Goal: Information Seeking & Learning: Learn about a topic

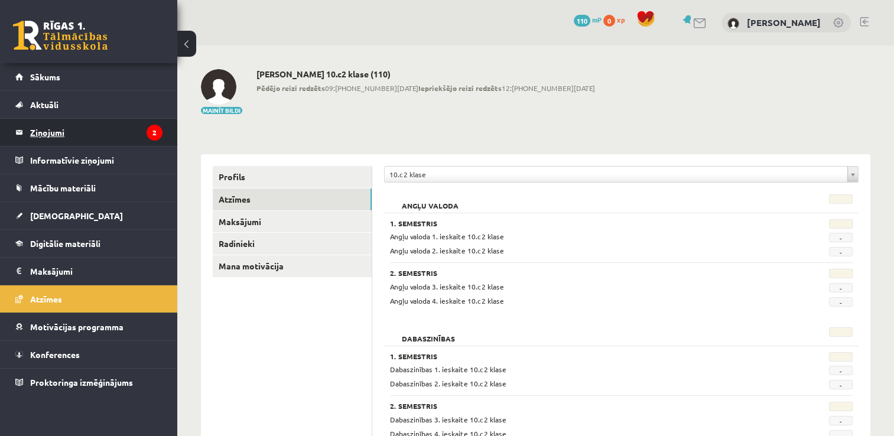
click at [54, 131] on legend "Ziņojumi 2" at bounding box center [96, 132] width 132 height 27
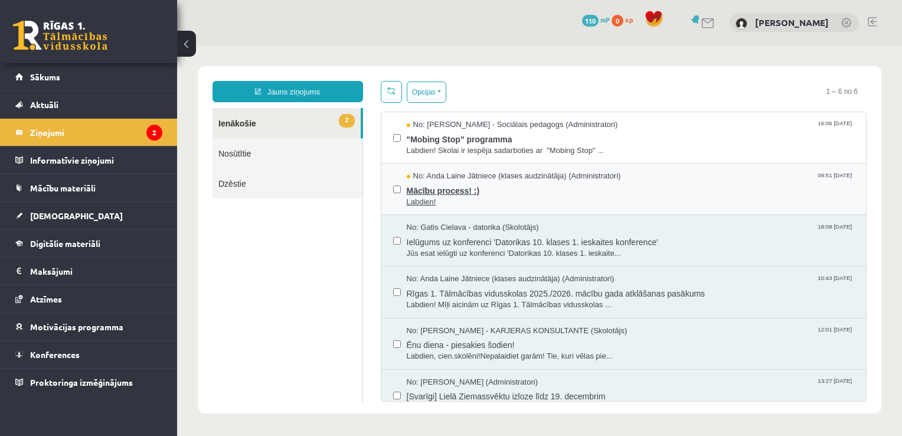
click at [536, 190] on span "Mācību process! :)" at bounding box center [631, 189] width 448 height 15
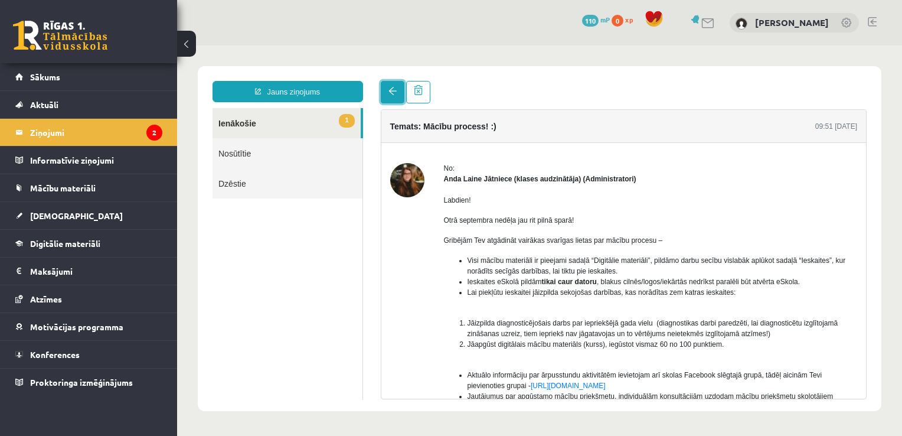
click at [392, 94] on span at bounding box center [393, 91] width 8 height 8
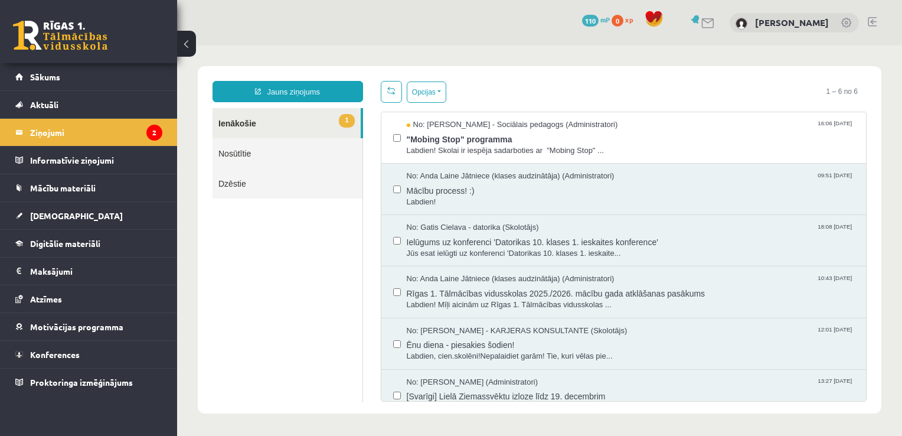
click at [390, 93] on span at bounding box center [391, 90] width 8 height 8
click at [659, 142] on span ""Mobing Stop" programma" at bounding box center [631, 138] width 448 height 15
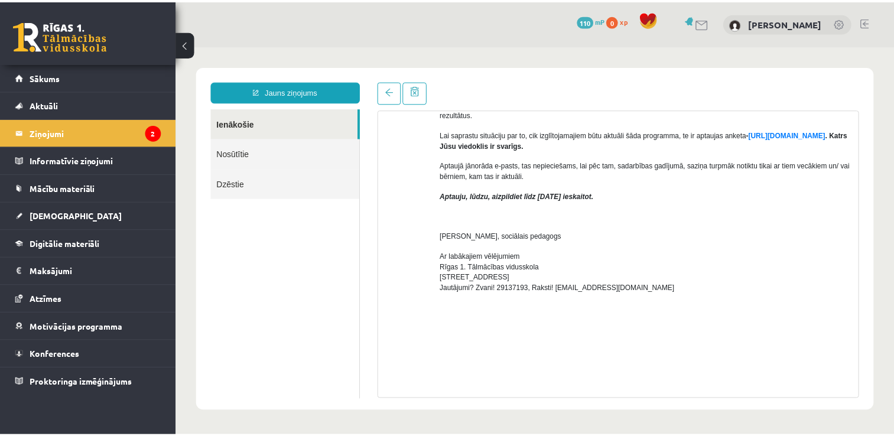
scroll to position [354, 0]
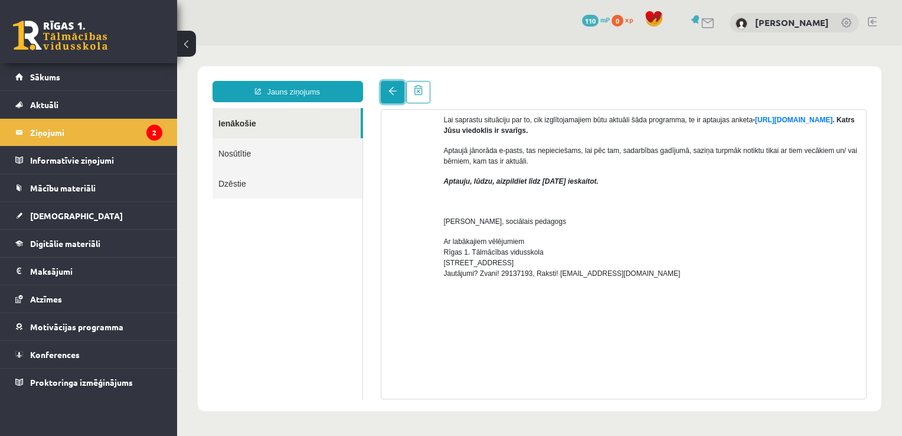
click at [386, 96] on link at bounding box center [393, 92] width 24 height 22
click at [96, 219] on link "[DEMOGRAPHIC_DATA]" at bounding box center [88, 215] width 147 height 27
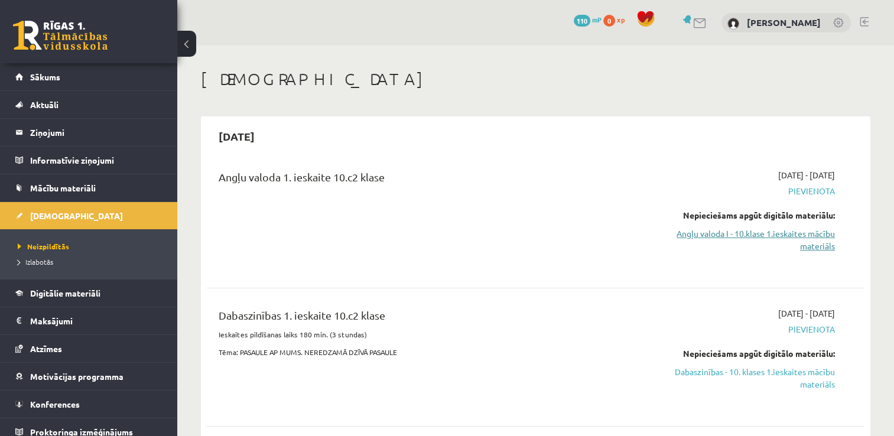
click at [696, 233] on link "Angļu valoda I - 10.klase 1.ieskaites mācību materiāls" at bounding box center [738, 239] width 194 height 25
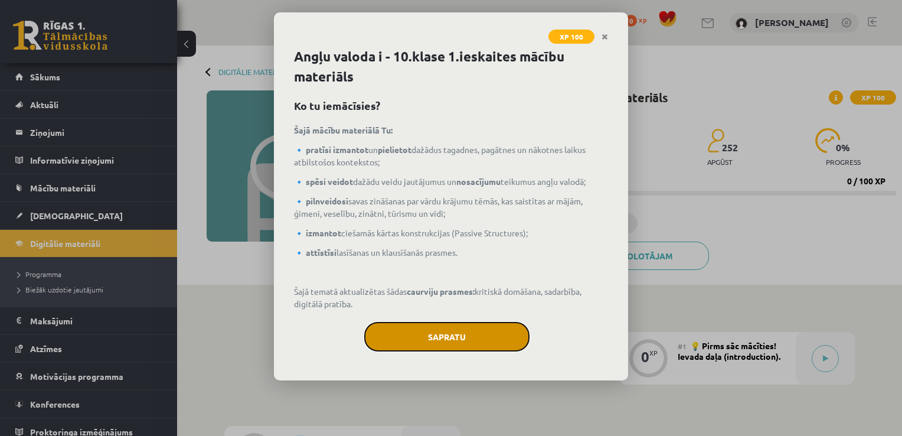
click at [480, 332] on button "Sapratu" at bounding box center [446, 337] width 165 height 30
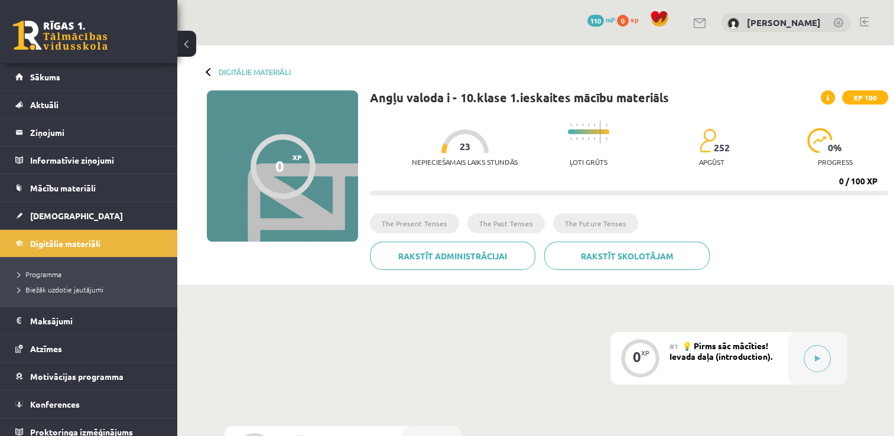
click at [491, 143] on div "Nepieciešamais laiks stundās 23" at bounding box center [465, 151] width 106 height 44
click at [253, 71] on link "Digitālie materiāli" at bounding box center [255, 71] width 72 height 9
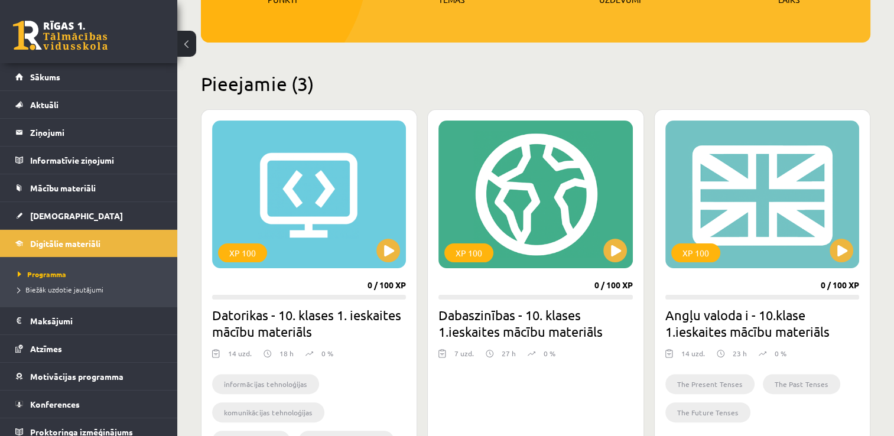
scroll to position [295, 0]
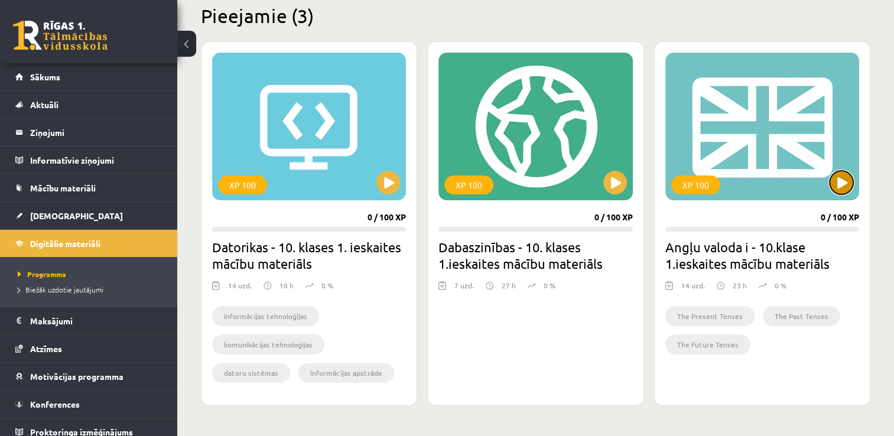
click at [843, 181] on button at bounding box center [841, 183] width 24 height 24
click at [790, 132] on div "XP 100" at bounding box center [762, 127] width 194 height 148
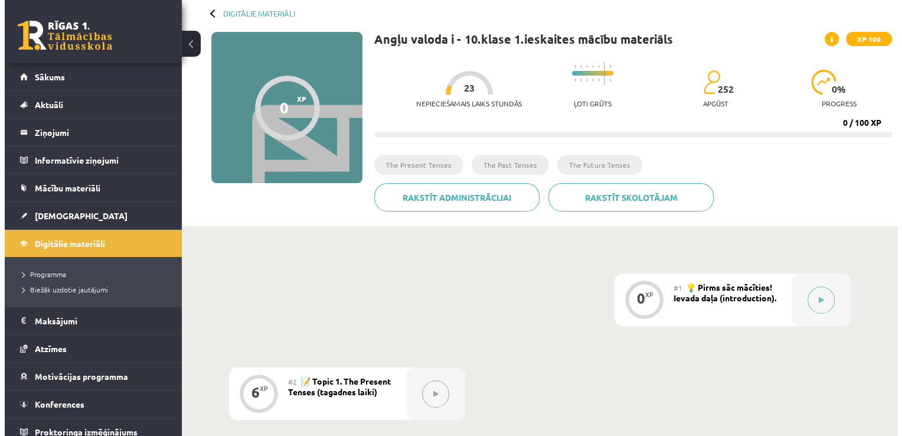
scroll to position [59, 0]
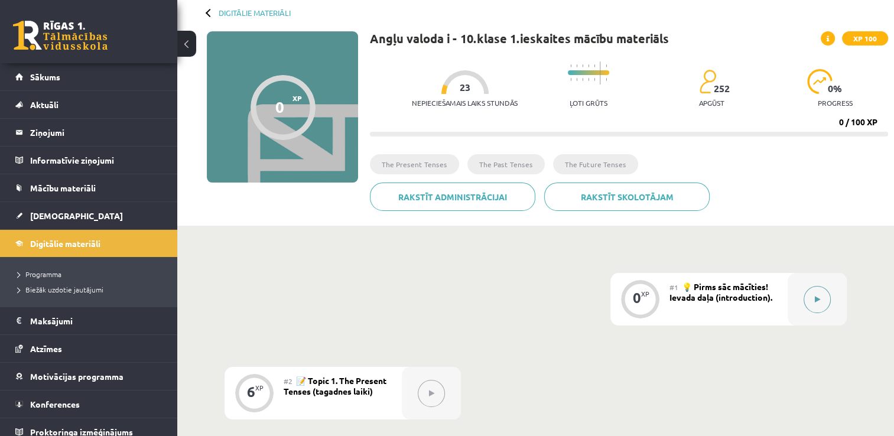
click at [817, 299] on icon at bounding box center [816, 299] width 5 height 7
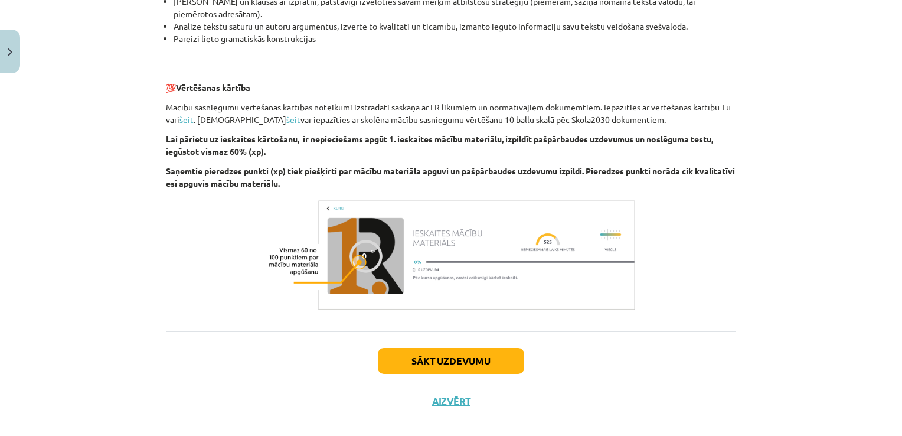
scroll to position [1340, 0]
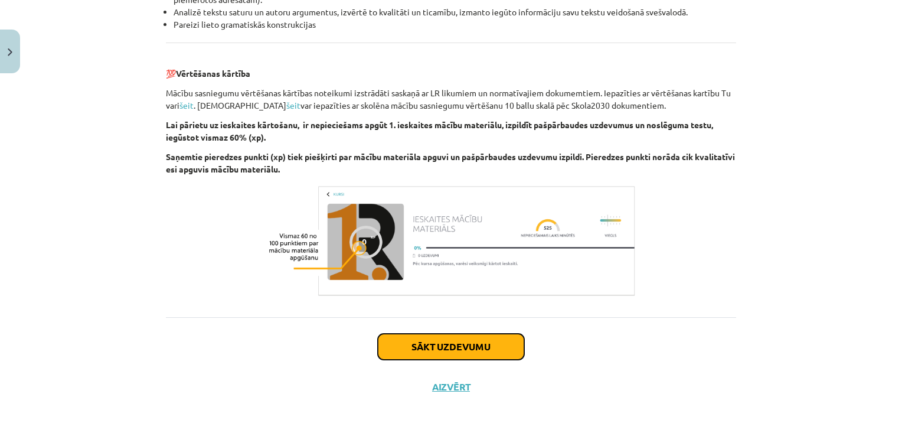
click at [468, 348] on button "Sākt uzdevumu" at bounding box center [451, 347] width 146 height 26
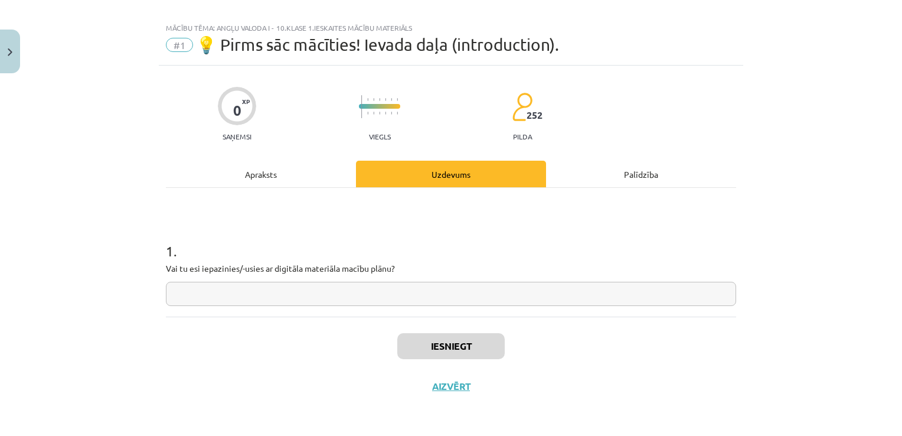
scroll to position [12, 0]
click at [292, 298] on input "text" at bounding box center [451, 295] width 571 height 24
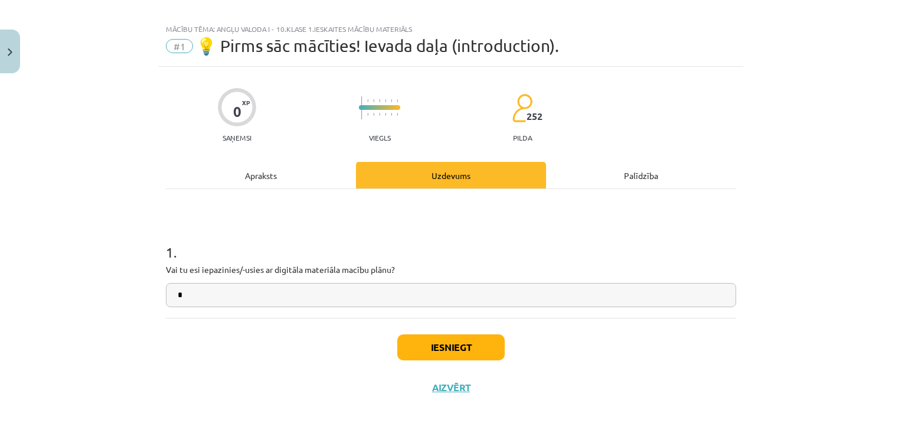
click at [293, 285] on input "*" at bounding box center [451, 295] width 571 height 24
type input "*"
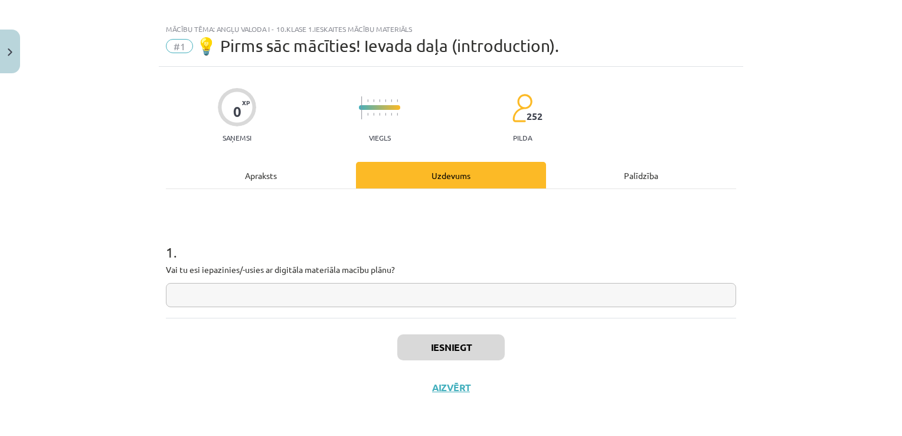
type input "*"
type input "**"
click at [474, 354] on button "Iesniegt" at bounding box center [450, 347] width 107 height 26
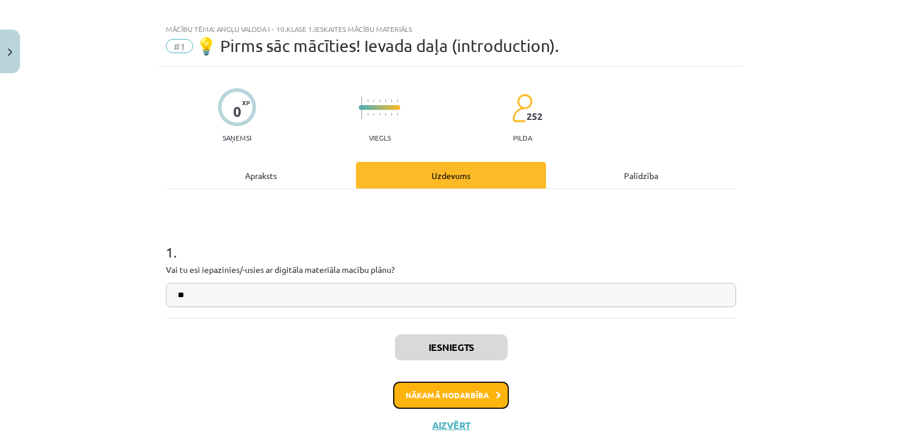
click at [485, 396] on button "Nākamā nodarbība" at bounding box center [451, 395] width 116 height 27
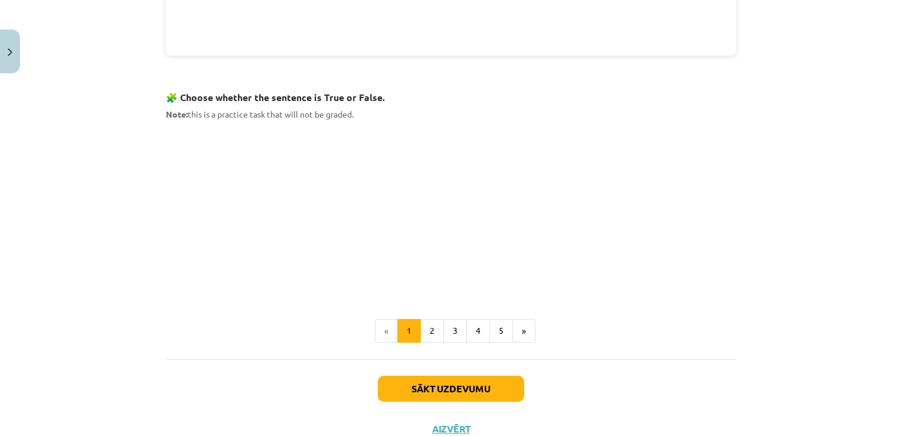
scroll to position [695, 0]
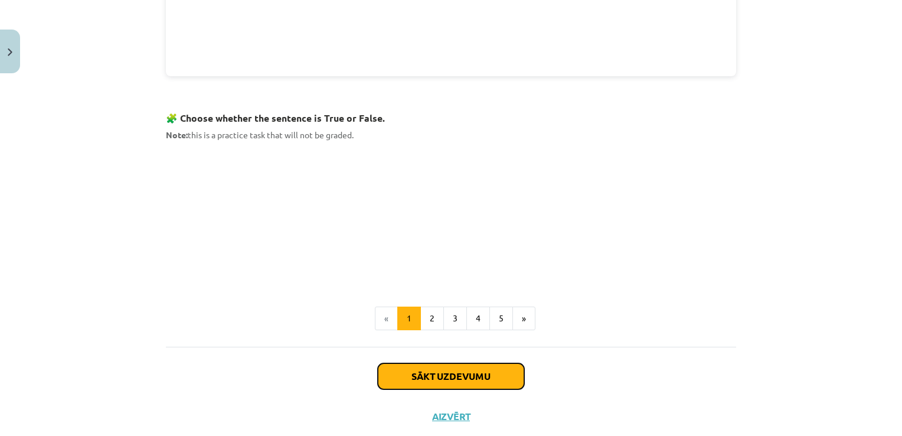
click at [474, 372] on button "Sākt uzdevumu" at bounding box center [451, 376] width 146 height 26
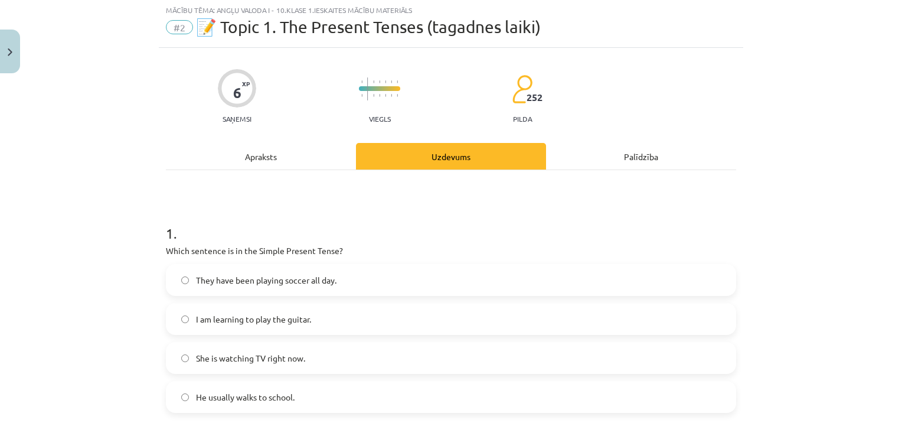
scroll to position [30, 0]
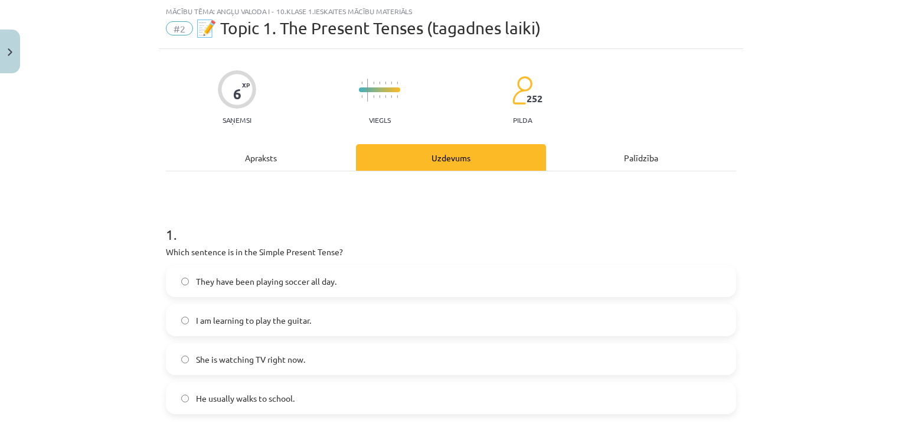
click at [302, 397] on label "He usually walks to school." at bounding box center [451, 398] width 568 height 30
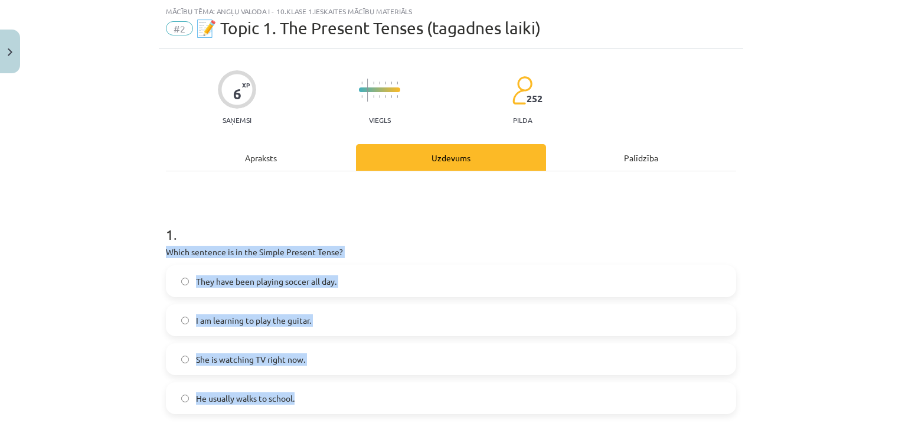
drag, startPoint x: 193, startPoint y: 252, endPoint x: 343, endPoint y: 399, distance: 210.5
copy div "Which sentence is in the Simple Present Tense? They have been playing soccer al…"
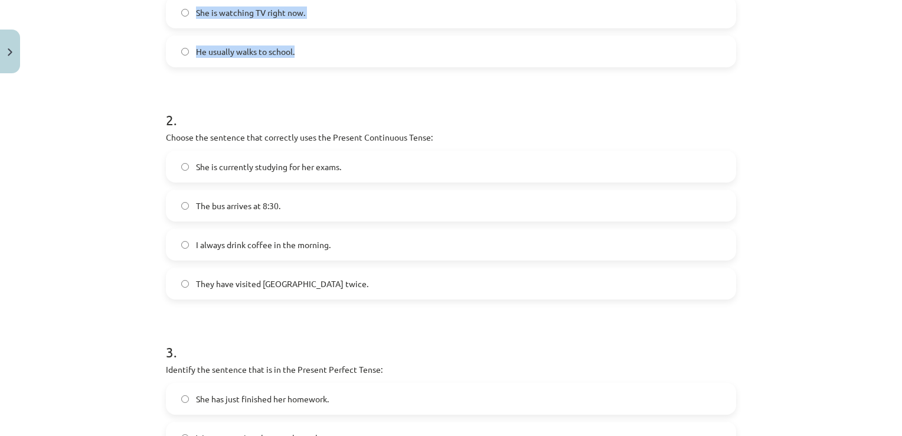
scroll to position [384, 0]
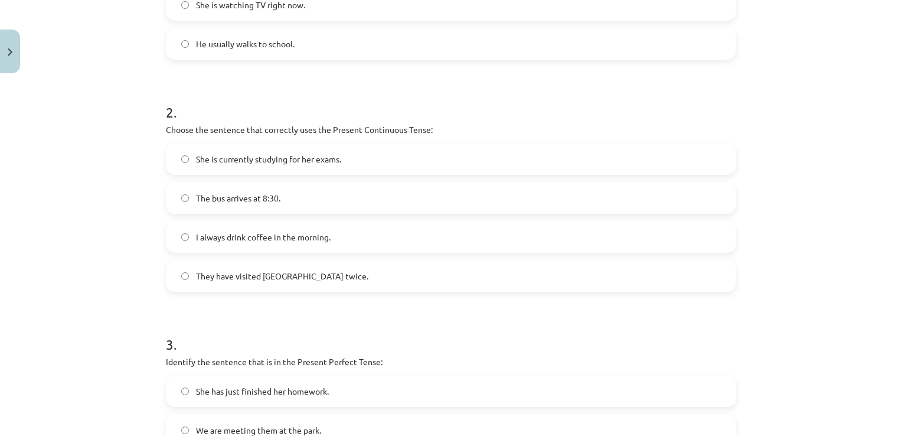
click at [284, 158] on span "She is currently studying for her exams." at bounding box center [268, 159] width 145 height 12
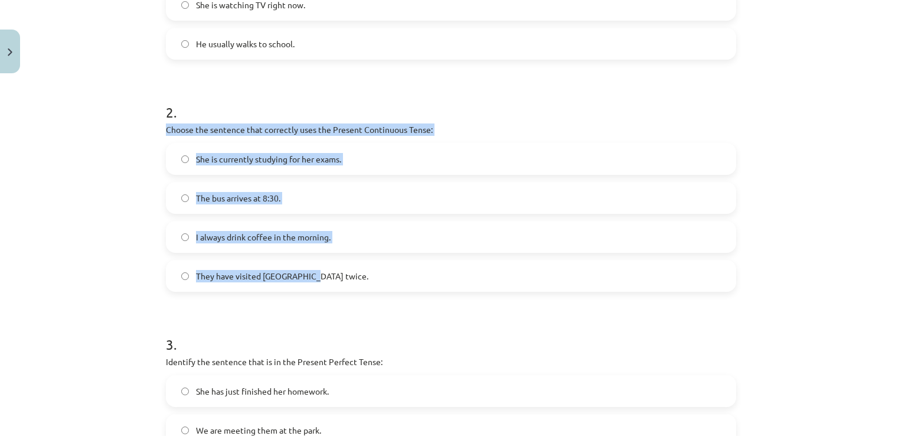
drag, startPoint x: 155, startPoint y: 124, endPoint x: 394, endPoint y: 269, distance: 279.1
click at [394, 269] on div "6 XP Saņemsi Viegls 252 pilda Apraksts Uzdevums Palīdzība 1 . Which sentence is…" at bounding box center [451, 163] width 585 height 937
copy div "Choose the sentence that correctly uses the Present Continuous Tense: She is cu…"
click at [423, 266] on label "They have visited Paris twice." at bounding box center [451, 276] width 568 height 30
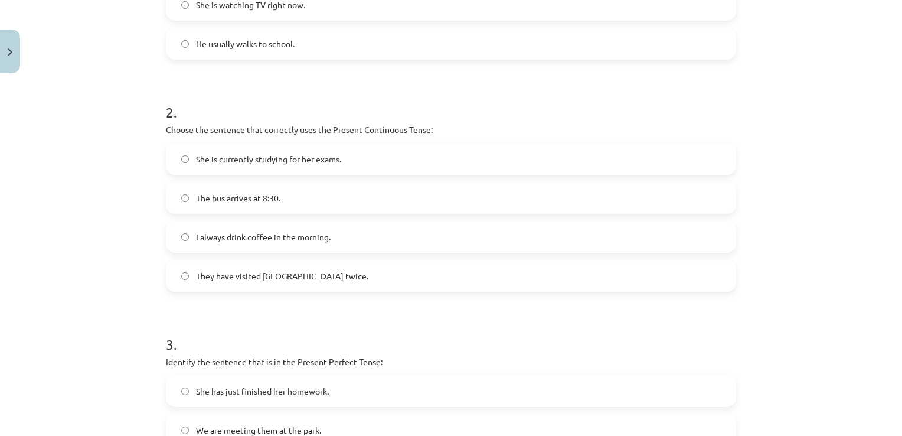
click at [379, 168] on label "She is currently studying for her exams." at bounding box center [451, 159] width 568 height 30
click at [121, 143] on div "Mācību tēma: Angļu valoda i - 10.klase 1.ieskaites mācību materiāls #2 📝 Topic …" at bounding box center [451, 218] width 902 height 436
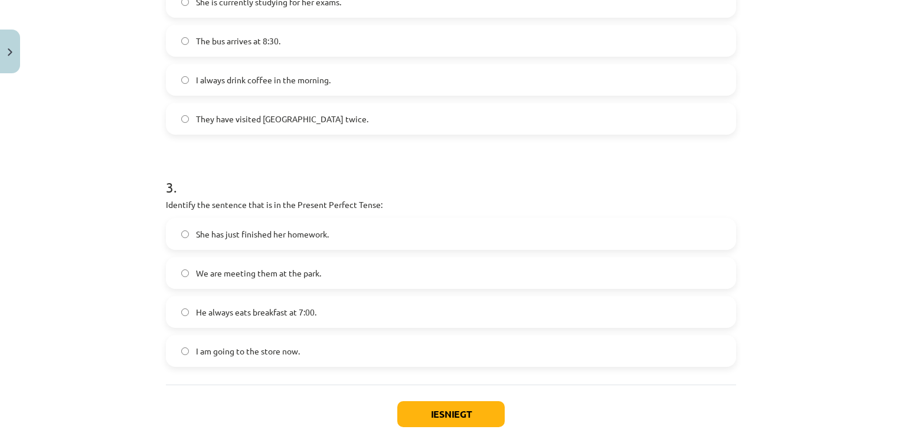
scroll to position [561, 0]
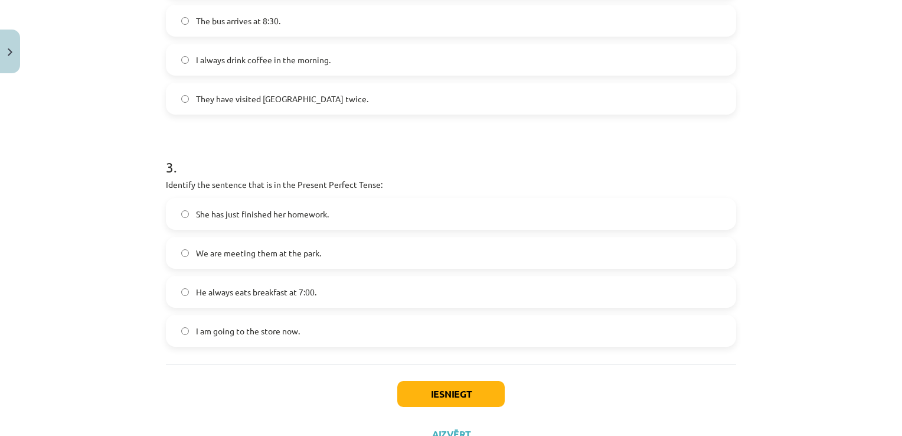
click at [333, 210] on label "She has just finished her homework." at bounding box center [451, 214] width 568 height 30
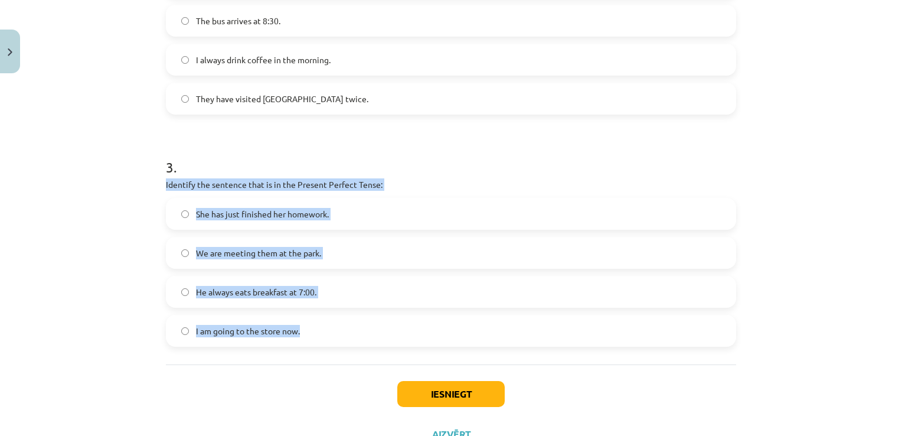
drag, startPoint x: 173, startPoint y: 184, endPoint x: 330, endPoint y: 320, distance: 206.9
copy div "Identify the sentence that is in the Present Perfect Tense: She has just finish…"
click at [66, 283] on div "Mācību tēma: Angļu valoda i - 10.klase 1.ieskaites mācību materiāls #2 📝 Topic …" at bounding box center [451, 218] width 902 height 436
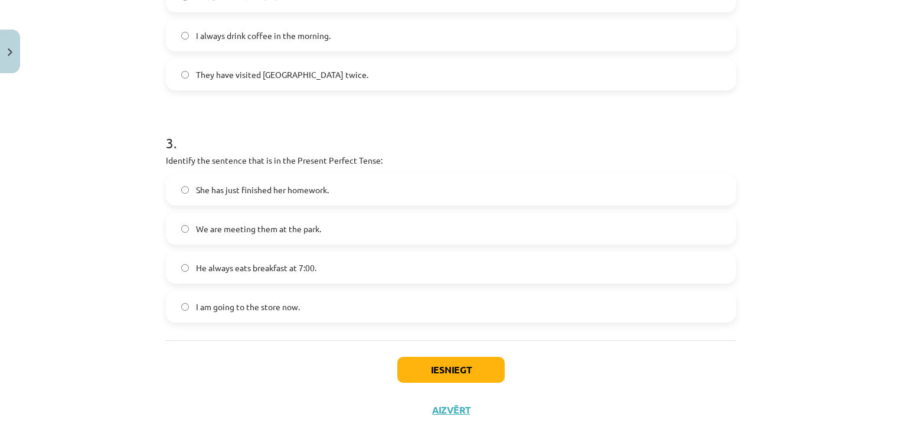
scroll to position [608, 0]
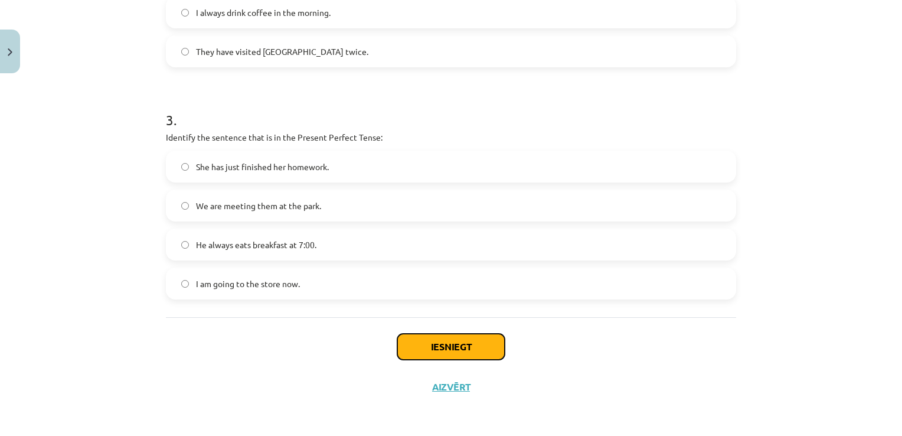
click at [463, 341] on button "Iesniegt" at bounding box center [450, 347] width 107 height 26
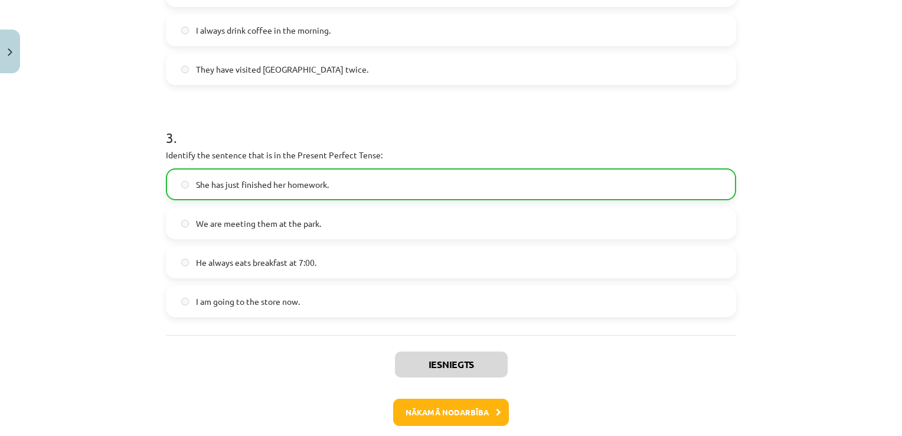
scroll to position [645, 0]
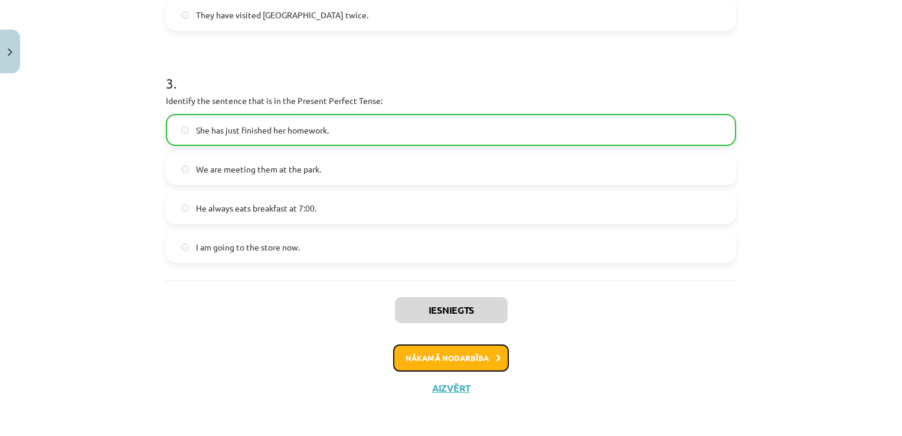
click at [486, 358] on button "Nākamā nodarbība" at bounding box center [451, 357] width 116 height 27
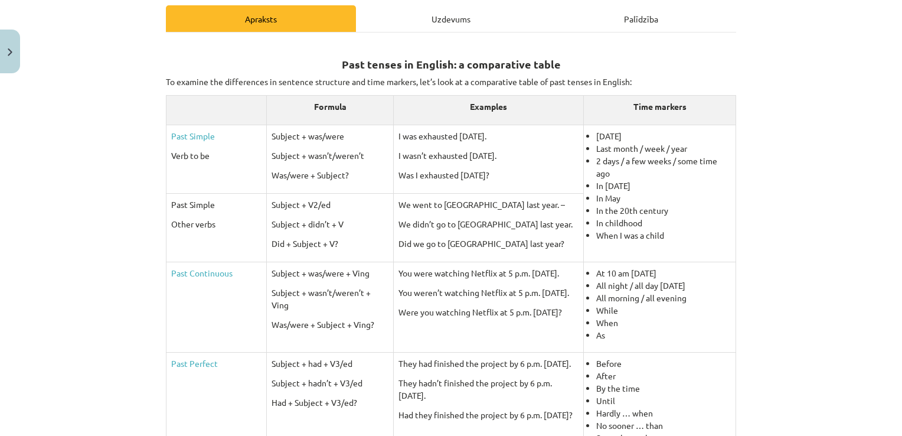
scroll to position [148, 0]
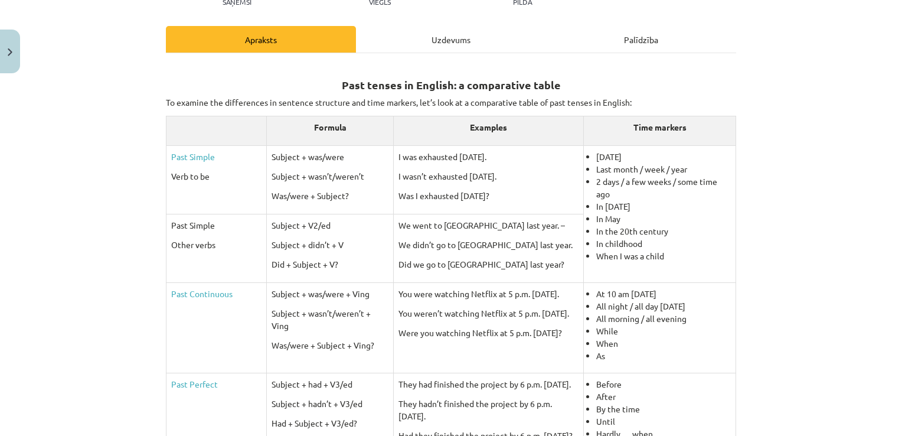
drag, startPoint x: 790, startPoint y: 155, endPoint x: 783, endPoint y: 115, distance: 40.1
click at [783, 115] on div "Mācību tēma: Angļu valoda i - 10.klase 1.ieskaites mācību materiāls #3 📝 Topic …" at bounding box center [451, 218] width 902 height 436
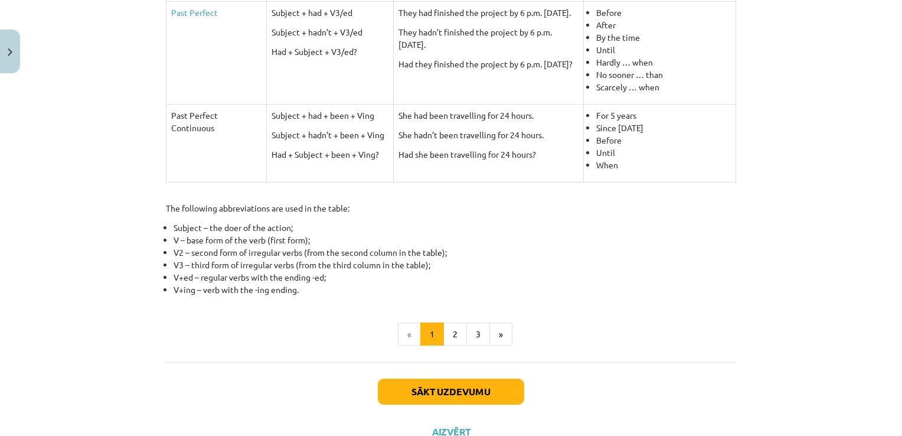
scroll to position [562, 0]
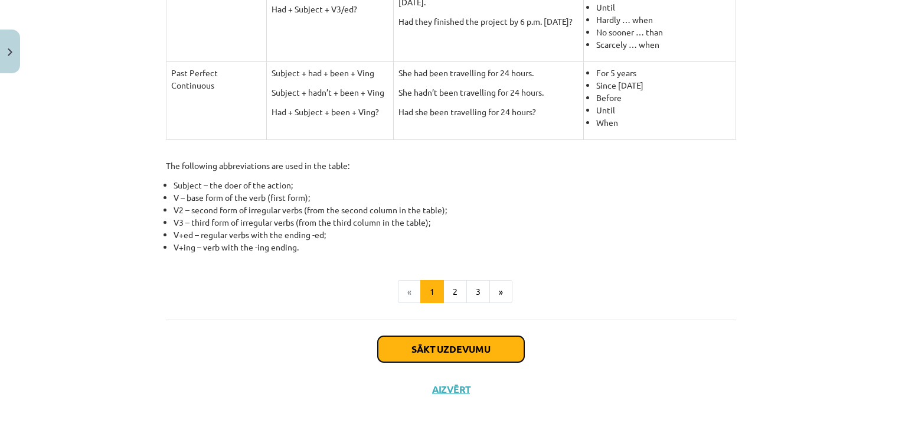
click at [489, 344] on button "Sākt uzdevumu" at bounding box center [451, 349] width 146 height 26
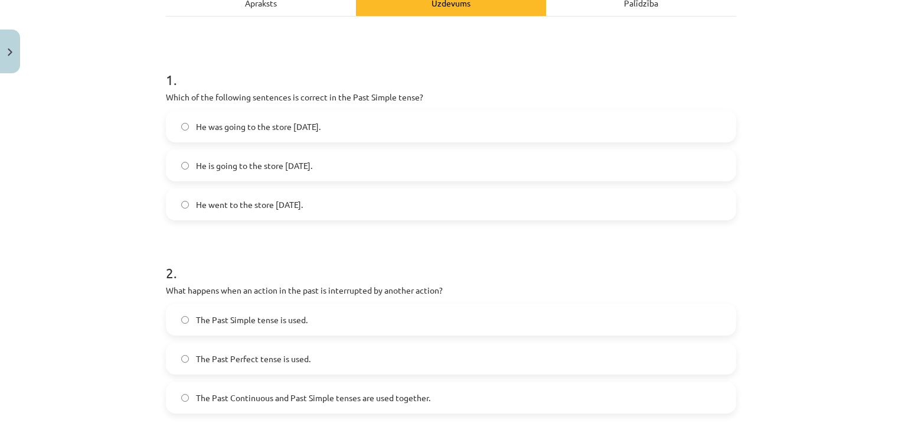
scroll to position [30, 0]
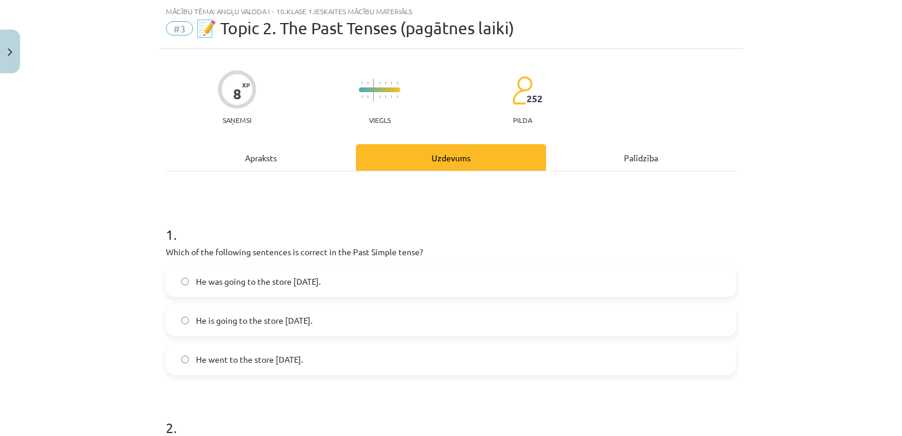
drag, startPoint x: 161, startPoint y: 246, endPoint x: 346, endPoint y: 361, distance: 217.3
copy div "Which of the following sentences is correct in the Past Simple tense? He was go…"
click at [325, 354] on label "He went to the store yesterday." at bounding box center [451, 359] width 568 height 30
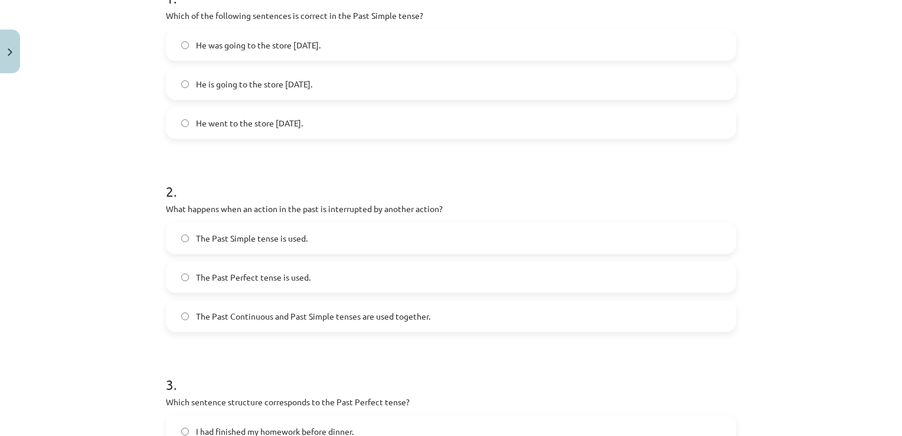
scroll to position [325, 0]
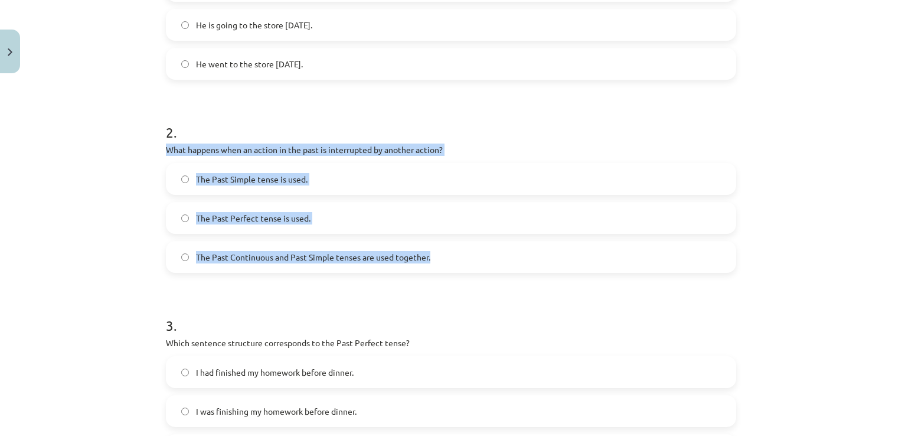
drag, startPoint x: 158, startPoint y: 146, endPoint x: 451, endPoint y: 252, distance: 310.7
click at [451, 252] on div "8 XP Saņemsi Viegls 252 pilda Apraksts Uzdevums Palīdzība 1 . Which of the foll…" at bounding box center [451, 260] width 585 height 1013
copy div "What happens when an action in the past is interrupted by another action? The P…"
click at [449, 263] on label "The Past Continuous and Past Simple tenses are used together." at bounding box center [451, 257] width 568 height 30
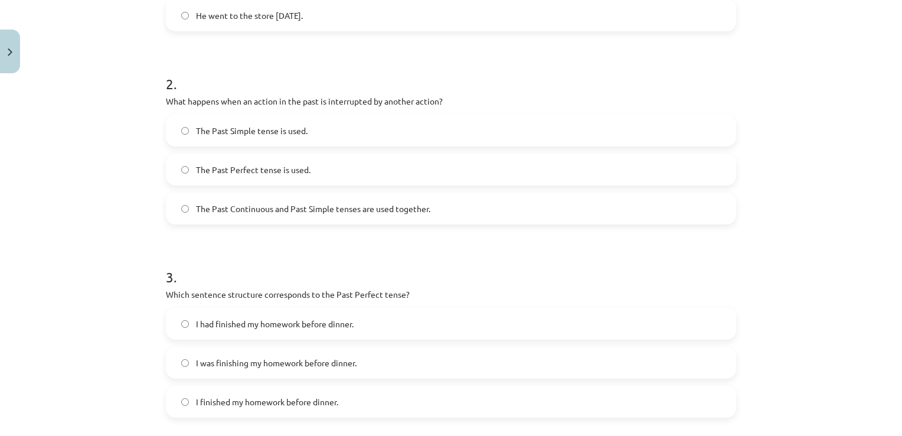
scroll to position [502, 0]
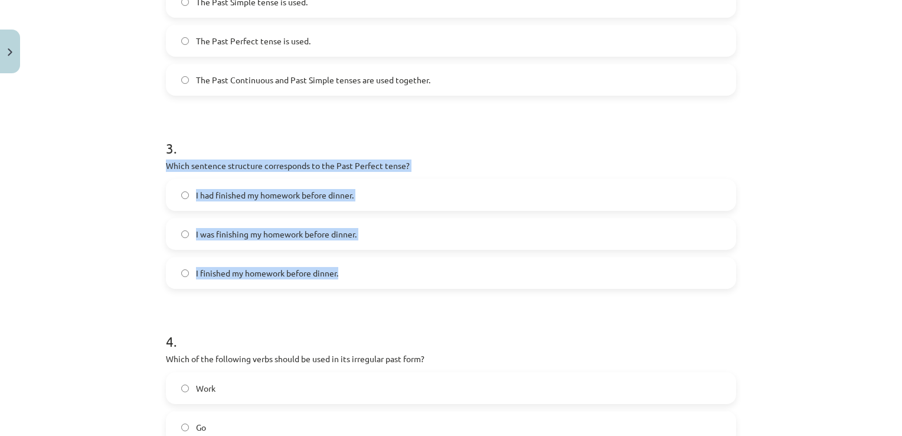
drag, startPoint x: 157, startPoint y: 162, endPoint x: 436, endPoint y: 275, distance: 301.0
click at [436, 275] on div "8 XP Saņemsi Viegls 252 pilda Apraksts Uzdevums Palīdzība 1 . Which of the foll…" at bounding box center [451, 83] width 585 height 1013
copy div "Which sentence structure corresponds to the Past Perfect tense? I had finished …"
click at [271, 194] on span "I had finished my homework before dinner." at bounding box center [275, 195] width 158 height 12
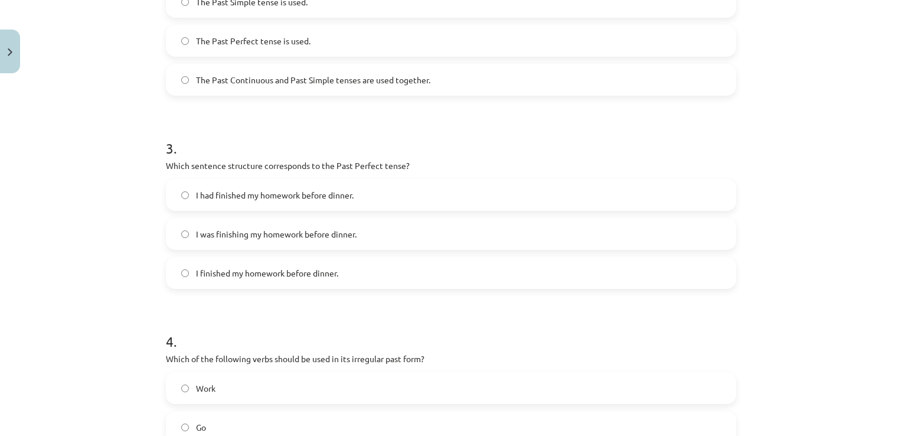
scroll to position [620, 0]
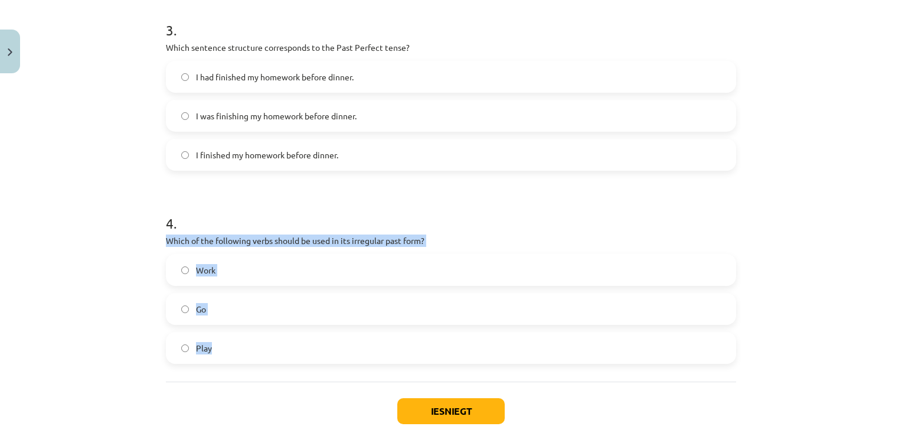
drag, startPoint x: 208, startPoint y: 249, endPoint x: 311, endPoint y: 340, distance: 137.2
copy div "Which of the following verbs should be used in its irregular past form? Work Go…"
click at [250, 306] on label "Go" at bounding box center [451, 309] width 568 height 30
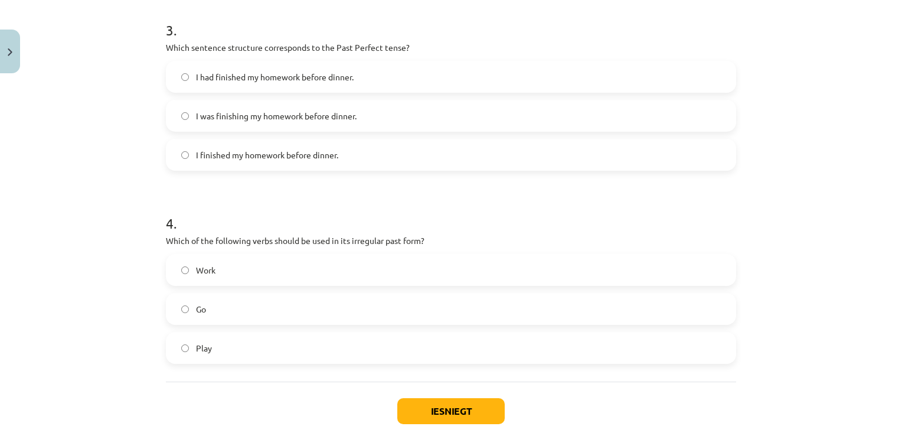
click at [32, 262] on div "Mācību tēma: Angļu valoda i - 10.klase 1.ieskaites mācību materiāls #3 📝 Topic …" at bounding box center [451, 218] width 902 height 436
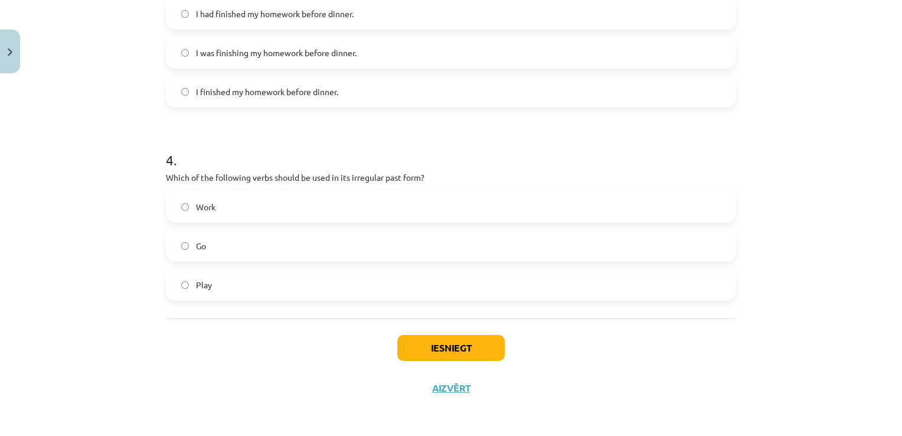
scroll to position [685, 0]
click at [433, 344] on button "Iesniegt" at bounding box center [450, 347] width 107 height 26
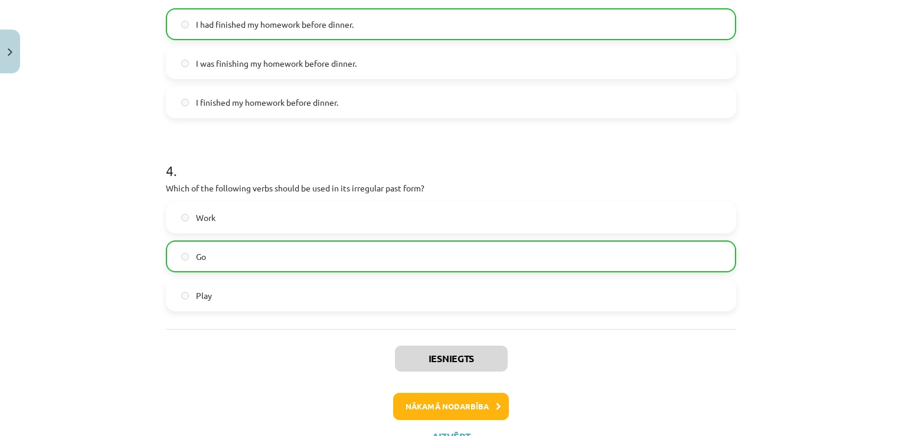
scroll to position [722, 0]
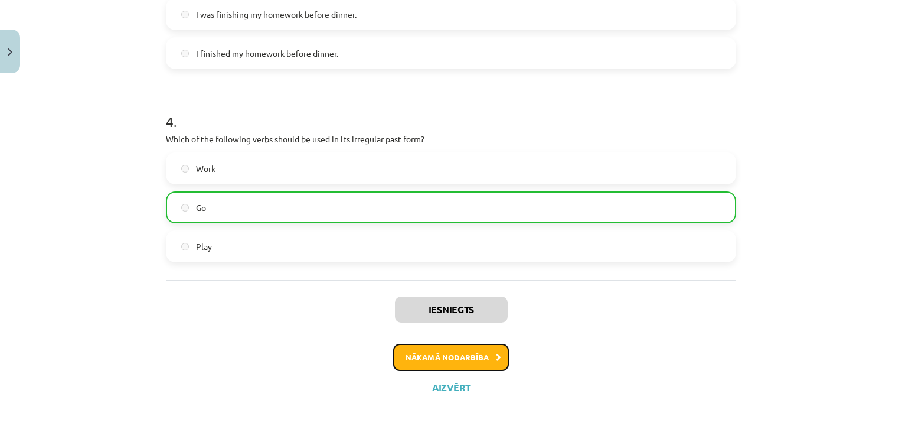
click at [478, 357] on button "Nākamā nodarbība" at bounding box center [451, 357] width 116 height 27
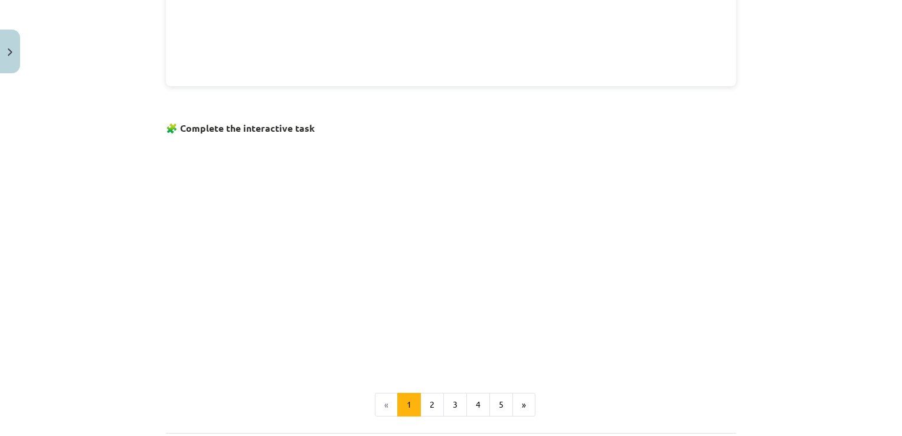
scroll to position [650, 0]
click at [423, 399] on button "2" at bounding box center [433, 402] width 24 height 24
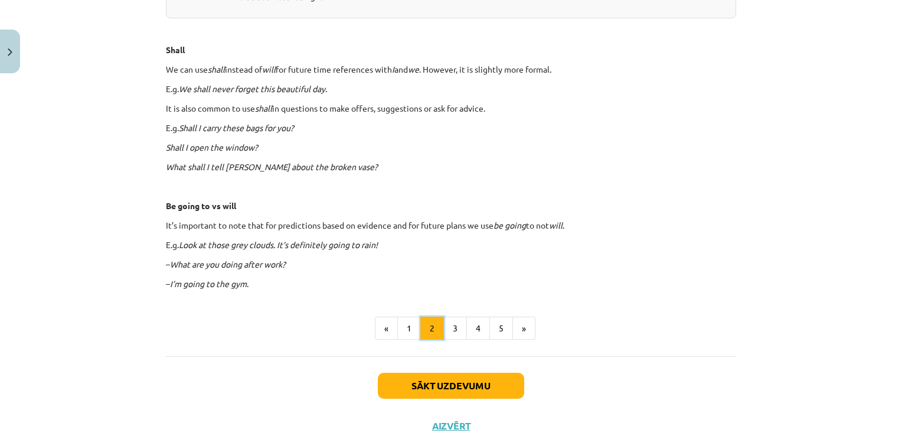
scroll to position [683, 0]
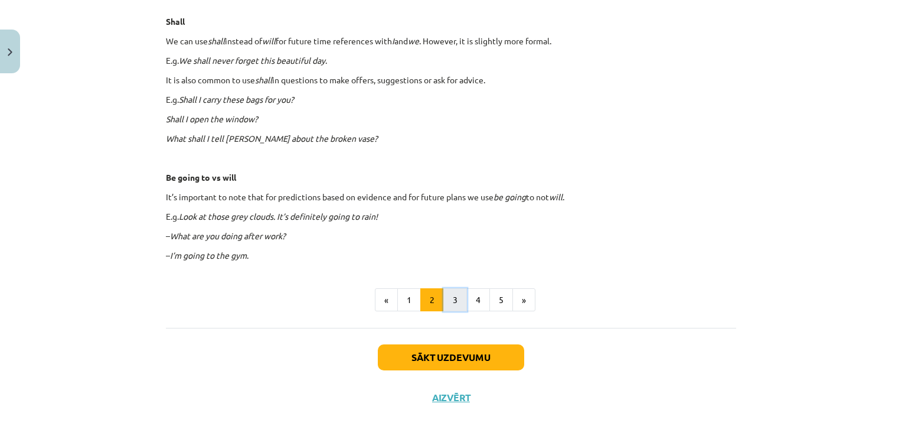
click at [454, 301] on button "3" at bounding box center [456, 300] width 24 height 24
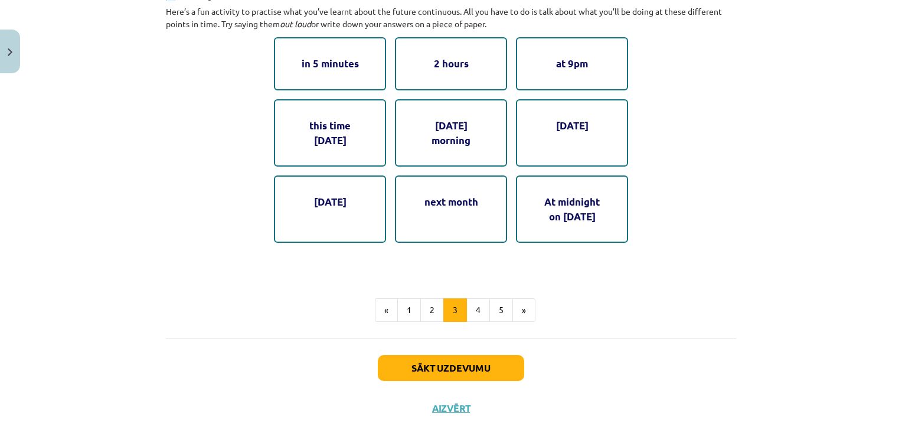
scroll to position [675, 0]
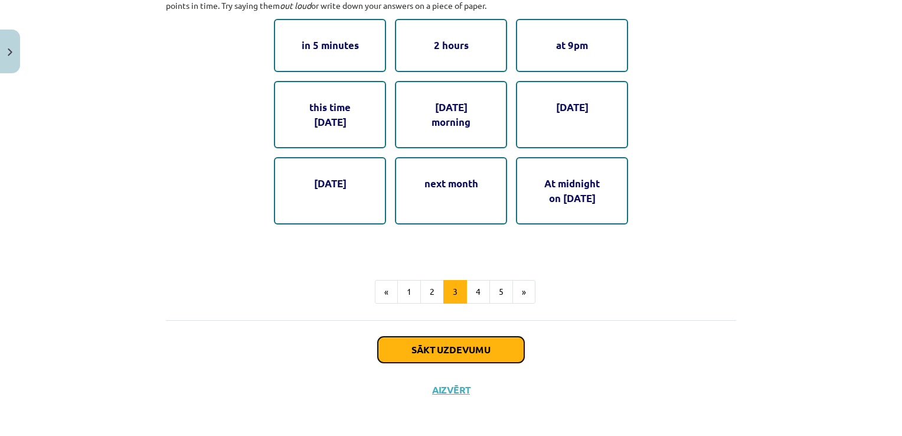
click at [451, 348] on button "Sākt uzdevumu" at bounding box center [451, 350] width 146 height 26
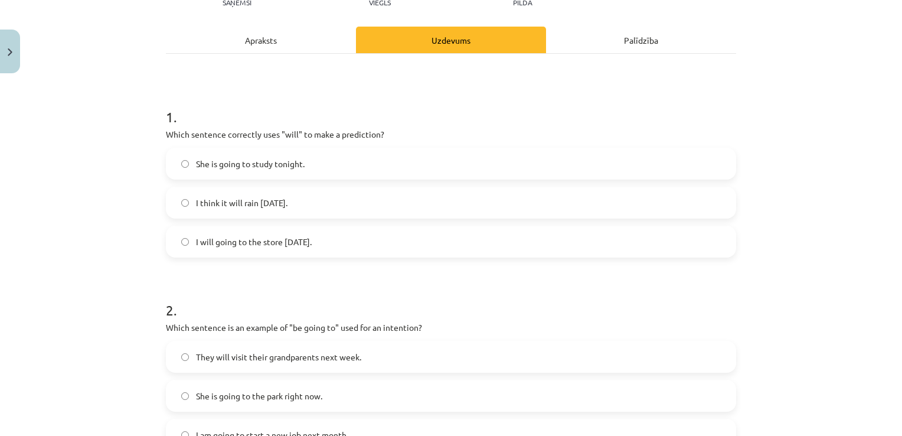
scroll to position [148, 0]
drag, startPoint x: 165, startPoint y: 128, endPoint x: 335, endPoint y: 241, distance: 204.9
click at [343, 247] on div "8 XP Saņemsi Viegls 252 pilda Apraksts Uzdevums Palīdzība 1 . Which sentence co…" at bounding box center [451, 437] width 585 height 1013
copy div "Which sentence correctly uses "will" to make a prediction? She is going to stud…"
click at [288, 196] on span "I think it will rain tomorrow." at bounding box center [242, 202] width 92 height 12
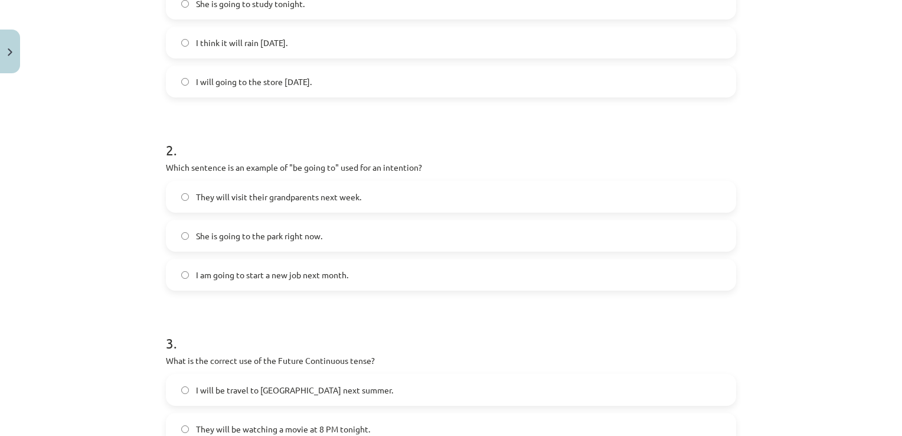
scroll to position [325, 0]
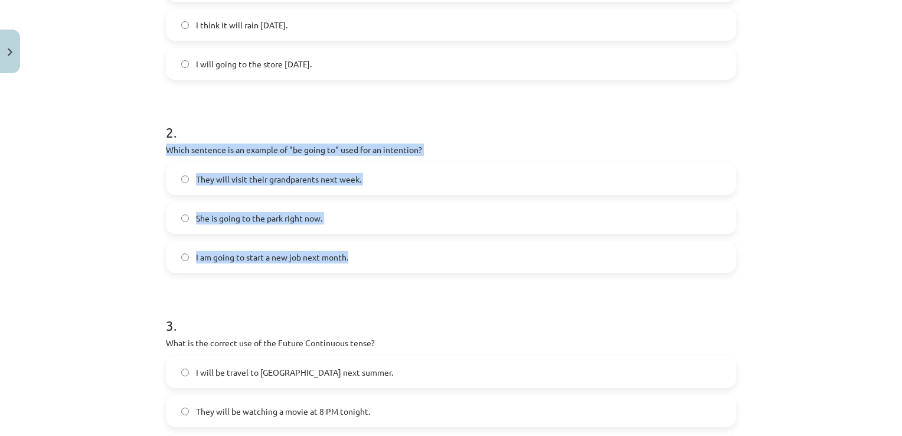
drag, startPoint x: 169, startPoint y: 151, endPoint x: 392, endPoint y: 259, distance: 248.3
click at [392, 259] on div "8 XP Saņemsi Viegls 252 pilda Apraksts Uzdevums Palīdzība 1 . Which sentence co…" at bounding box center [451, 260] width 585 height 1013
copy div "Which sentence is an example of "be going to" used for an intention? They will …"
click at [265, 259] on span "I am going to start a new job next month." at bounding box center [272, 257] width 152 height 12
click at [95, 207] on div "Mācību tēma: Angļu valoda i - 10.klase 1.ieskaites mācību materiāls #4 📝 Topic …" at bounding box center [451, 218] width 902 height 436
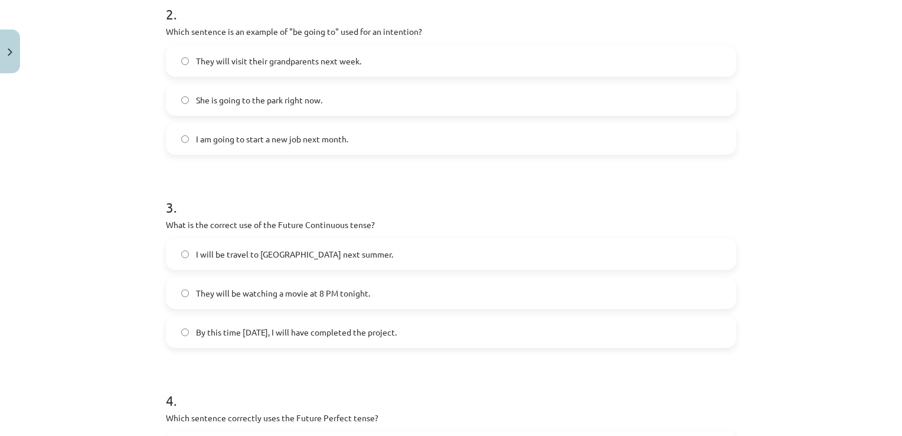
scroll to position [502, 0]
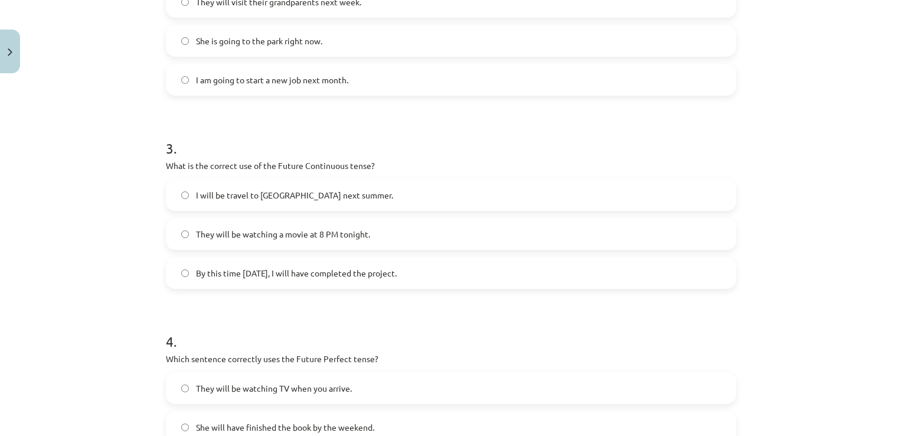
drag, startPoint x: 171, startPoint y: 167, endPoint x: 447, endPoint y: 275, distance: 295.9
click at [447, 275] on div "8 XP Saņemsi Viegls 252 pilda Apraksts Uzdevums Palīdzība 1 . Which sentence co…" at bounding box center [451, 83] width 585 height 1013
copy div "What is the correct use of the Future Continuous tense? I will be travel to Spa…"
click at [273, 233] on span "They will be watching a movie at 8 PM tonight." at bounding box center [283, 234] width 174 height 12
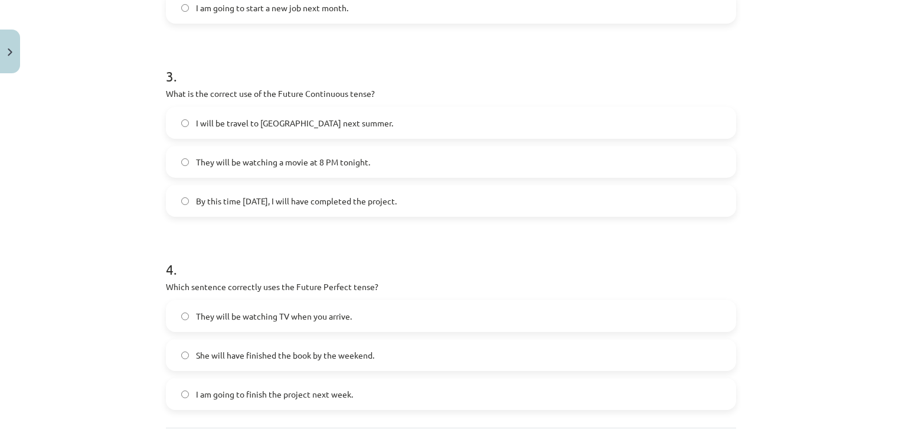
scroll to position [679, 0]
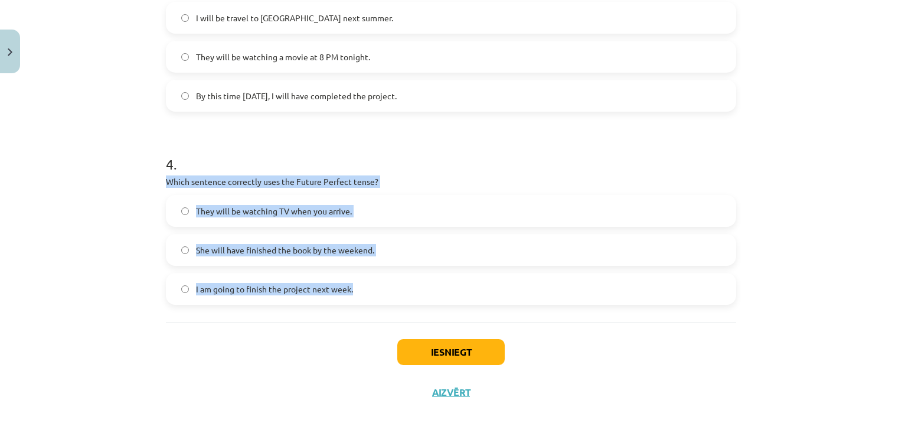
drag, startPoint x: 170, startPoint y: 178, endPoint x: 399, endPoint y: 301, distance: 260.0
click at [175, 252] on label "She will have finished the book by the weekend." at bounding box center [451, 250] width 568 height 30
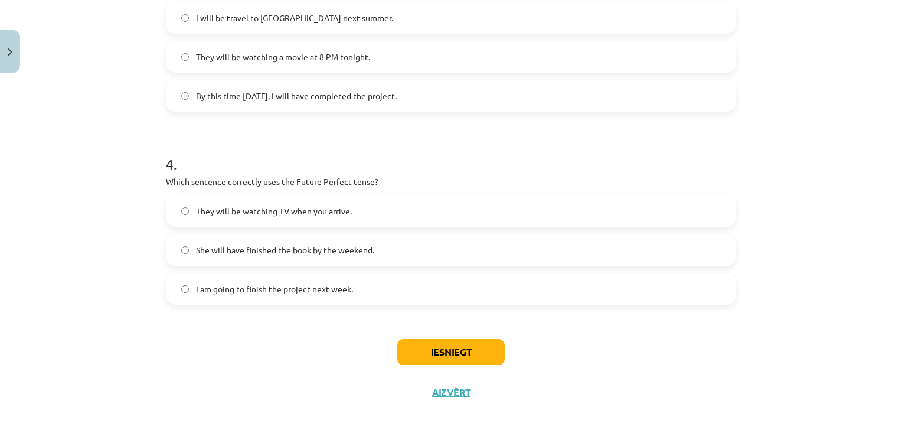
drag, startPoint x: 105, startPoint y: 247, endPoint x: 116, endPoint y: 249, distance: 10.9
click at [106, 247] on div "Mācību tēma: Angļu valoda i - 10.klase 1.ieskaites mācību materiāls #4 📝 Topic …" at bounding box center [451, 218] width 902 height 436
click at [466, 348] on button "Iesniegt" at bounding box center [450, 352] width 107 height 26
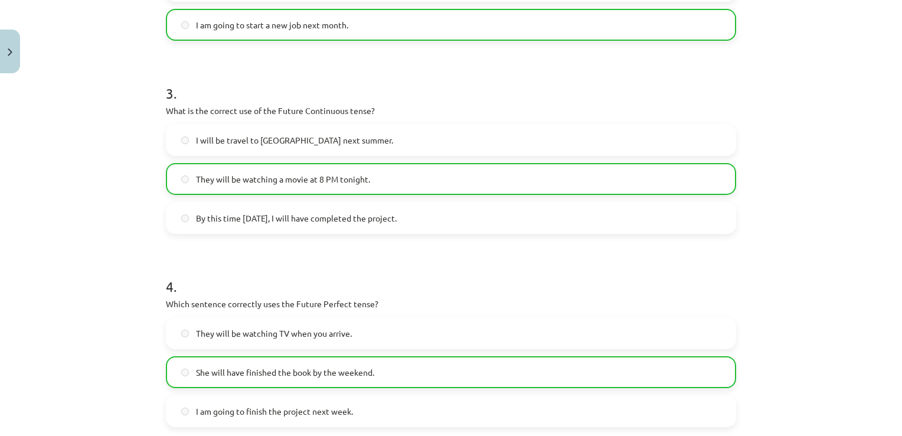
scroll to position [722, 0]
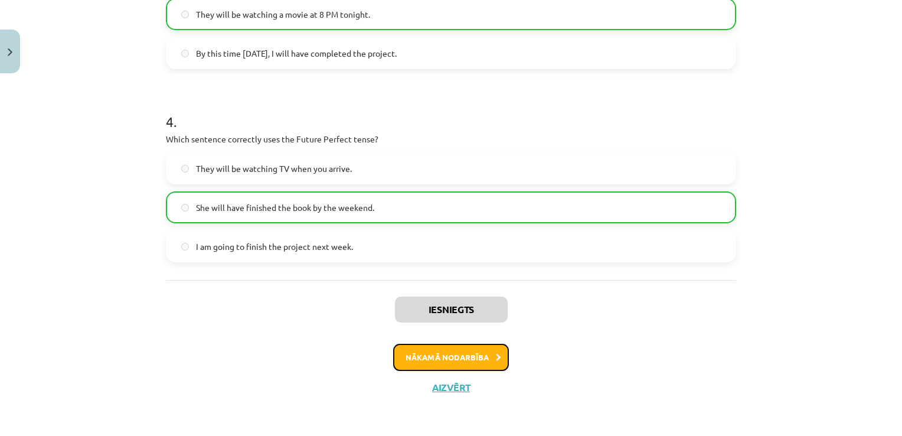
click at [489, 361] on button "Nākamā nodarbība" at bounding box center [451, 357] width 116 height 27
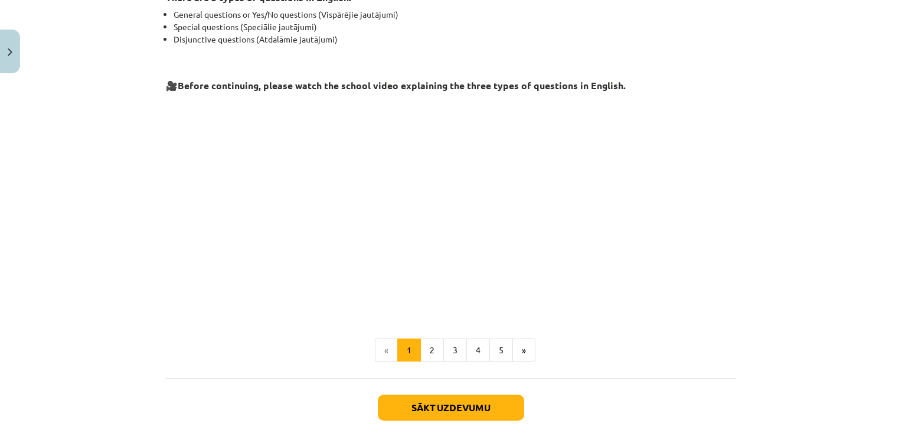
scroll to position [288, 0]
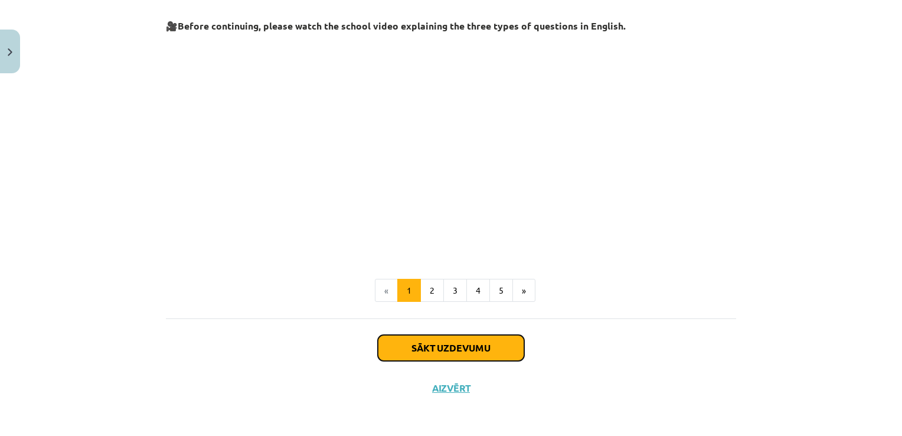
click at [439, 350] on button "Sākt uzdevumu" at bounding box center [451, 348] width 146 height 26
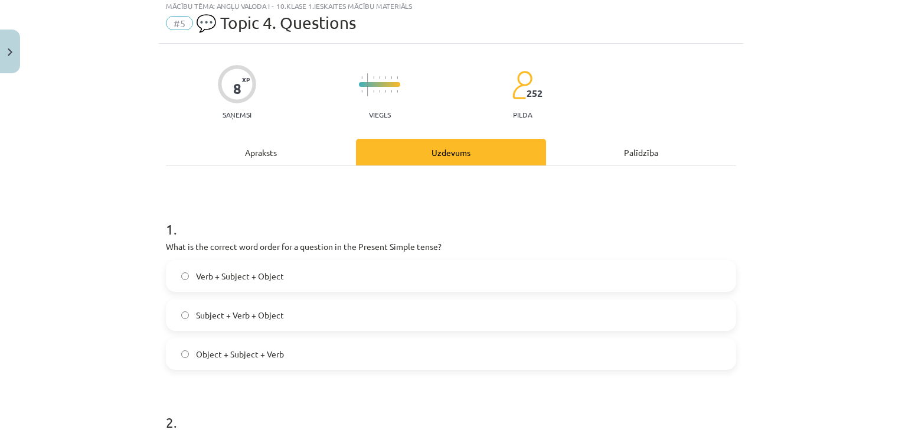
scroll to position [30, 0]
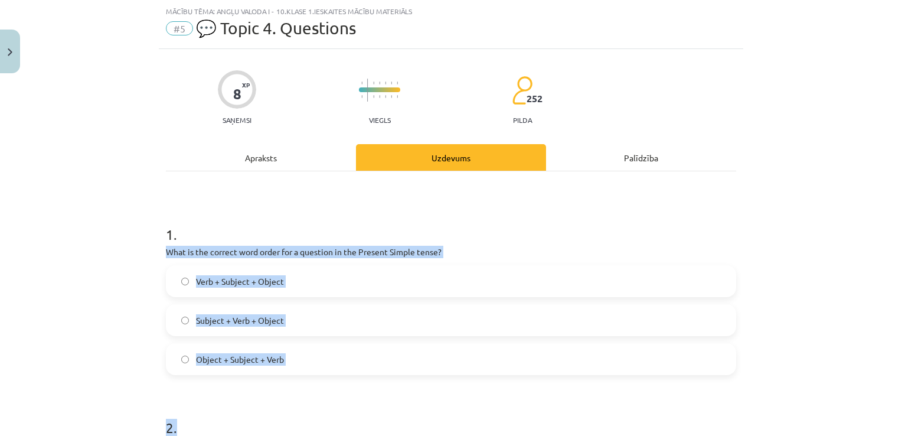
drag, startPoint x: 158, startPoint y: 247, endPoint x: 331, endPoint y: 376, distance: 216.1
click at [302, 282] on label "Verb + Subject + Object" at bounding box center [451, 281] width 568 height 30
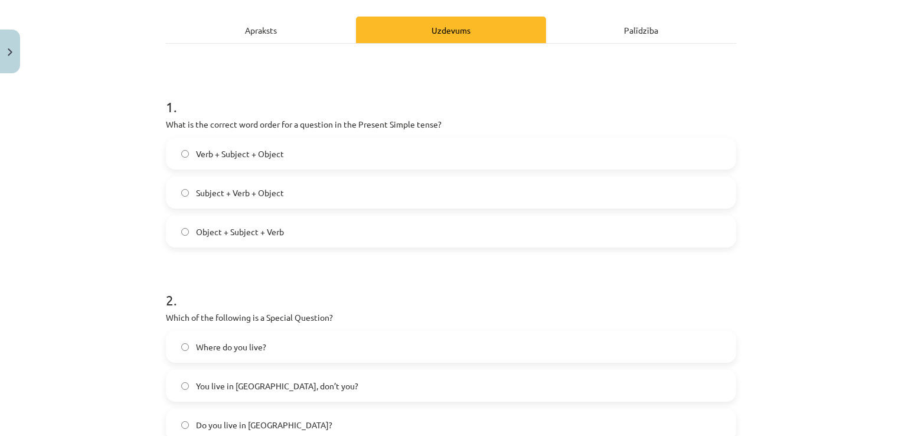
scroll to position [266, 0]
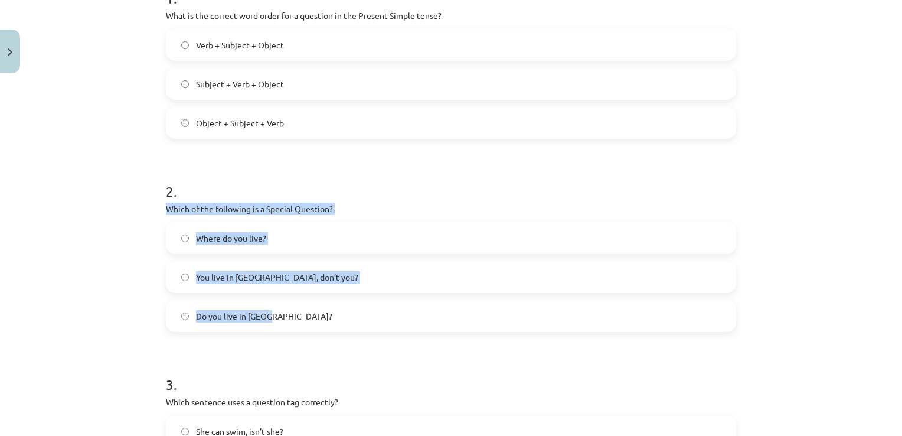
drag, startPoint x: 160, startPoint y: 205, endPoint x: 347, endPoint y: 314, distance: 216.0
click at [347, 314] on div "8 XP Saņemsi Viegls 252 pilda Apraksts Uzdevums Palīdzība 1 . What is the corre…" at bounding box center [451, 319] width 585 height 1013
click at [301, 237] on label "Where do you live?" at bounding box center [451, 238] width 568 height 30
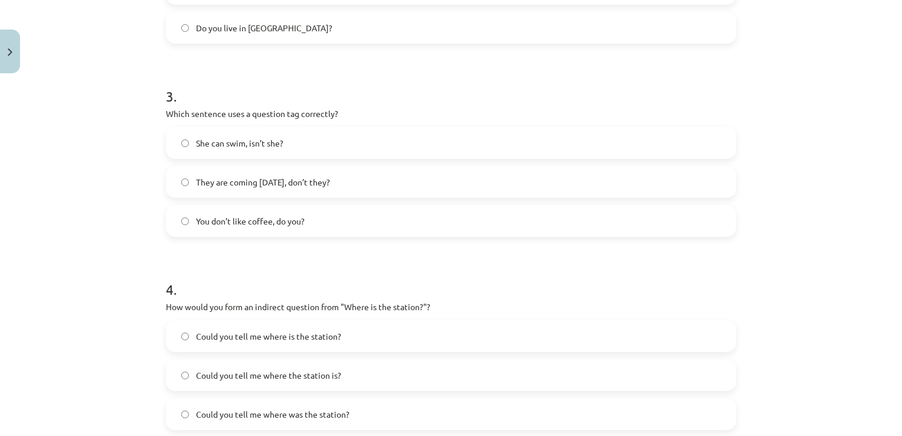
scroll to position [561, 0]
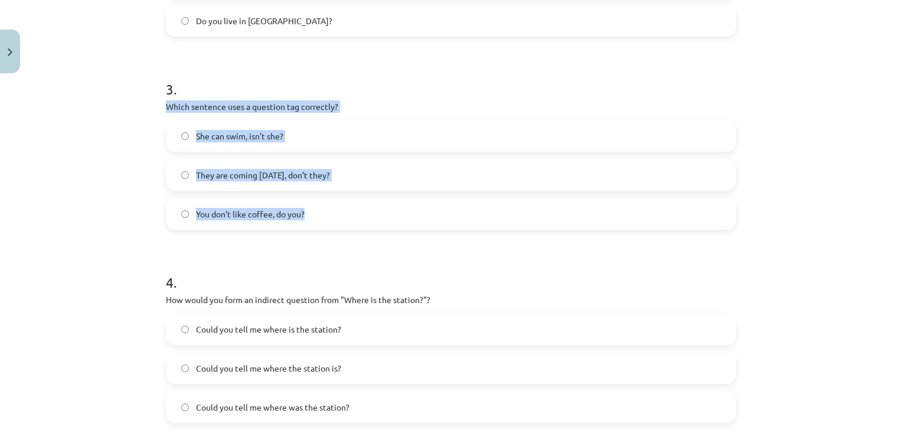
drag, startPoint x: 159, startPoint y: 105, endPoint x: 344, endPoint y: 223, distance: 218.6
click at [344, 223] on div "8 XP Saņemsi Viegls 252 pilda Apraksts Uzdevums Palīdzība 1 . What is the corre…" at bounding box center [451, 23] width 585 height 1013
click at [367, 176] on label "They are coming tomorrow, don’t they?" at bounding box center [451, 175] width 568 height 30
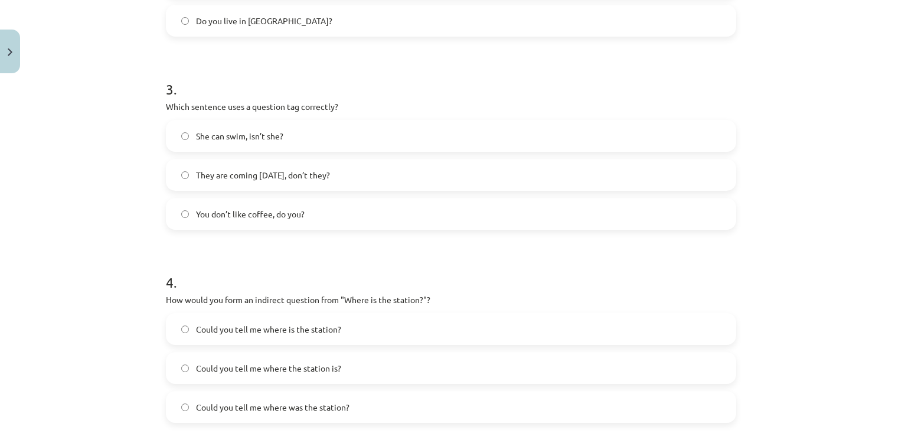
click at [323, 217] on label "You don’t like coffee, do you?" at bounding box center [451, 214] width 568 height 30
click at [354, 213] on label "You don’t like coffee, do you?" at bounding box center [451, 214] width 568 height 30
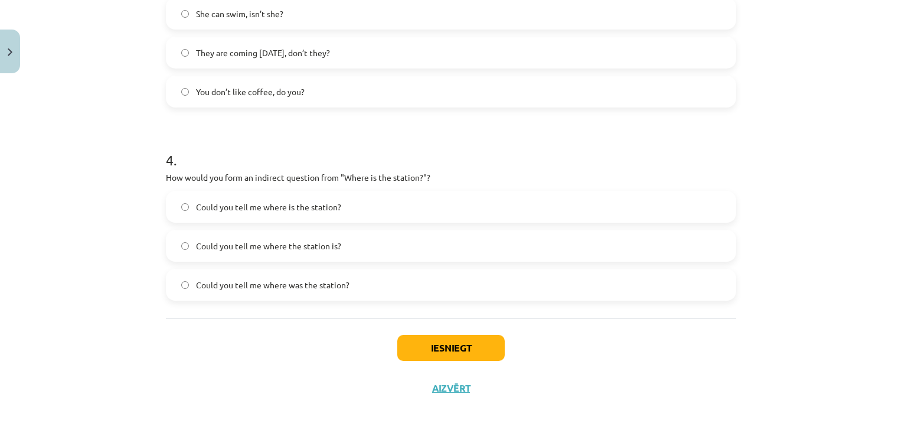
scroll to position [685, 0]
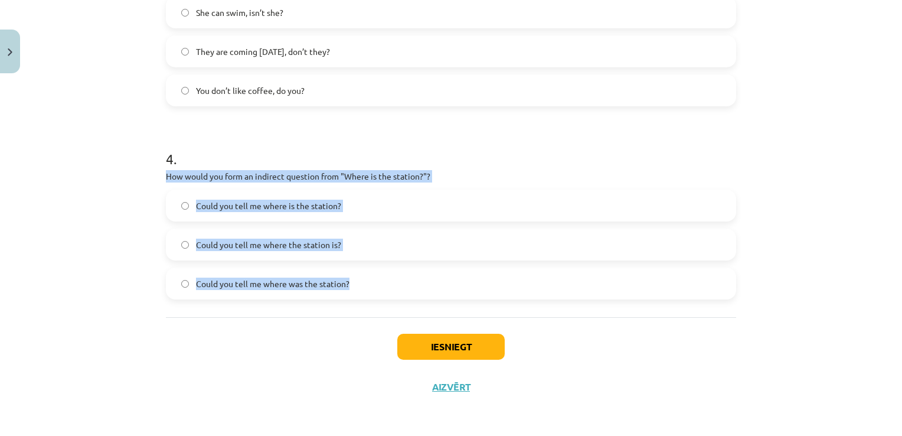
drag, startPoint x: 156, startPoint y: 174, endPoint x: 371, endPoint y: 294, distance: 246.5
click at [305, 248] on span "Could you tell me where the station is?" at bounding box center [268, 245] width 145 height 12
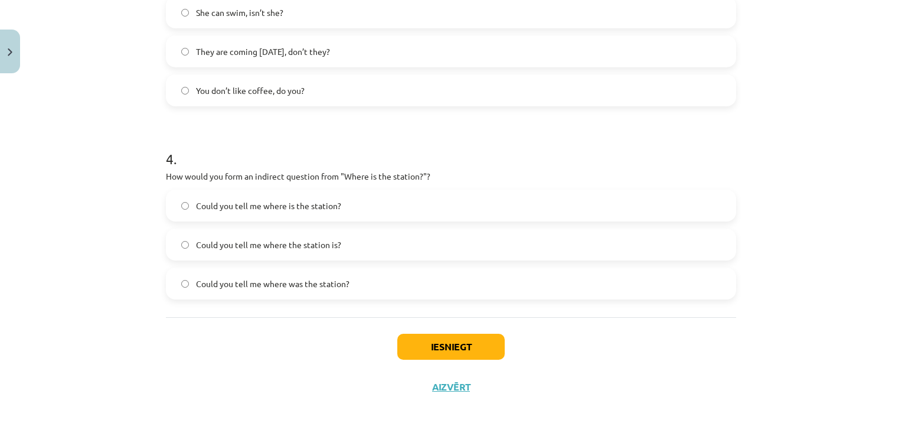
click at [89, 230] on div "Mācību tēma: Angļu valoda i - 10.klase 1.ieskaites mācību materiāls #5 💬 Topic …" at bounding box center [451, 218] width 902 height 436
click at [487, 341] on button "Iesniegt" at bounding box center [450, 347] width 107 height 26
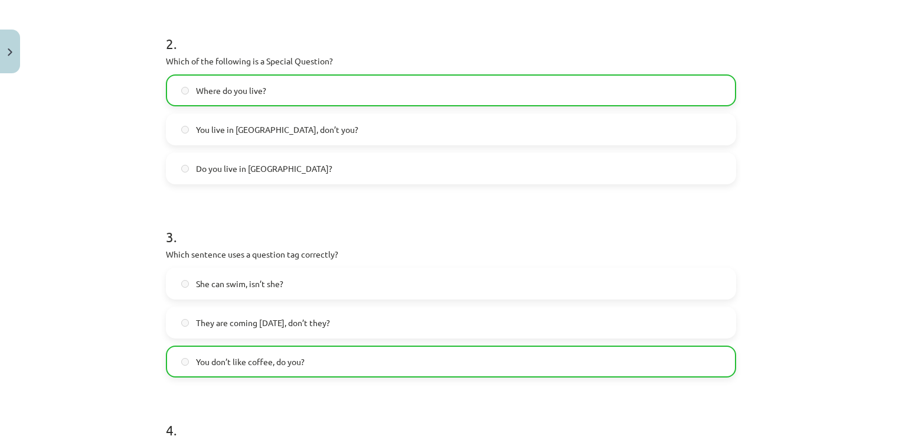
scroll to position [722, 0]
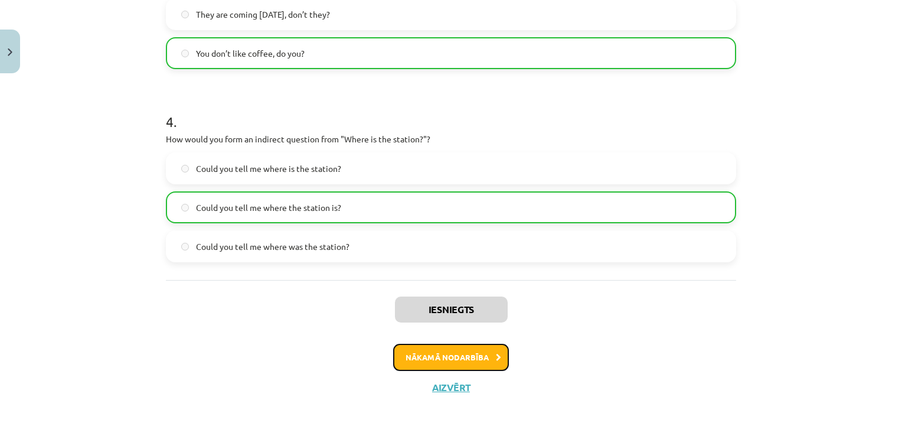
click at [488, 357] on button "Nākamā nodarbība" at bounding box center [451, 357] width 116 height 27
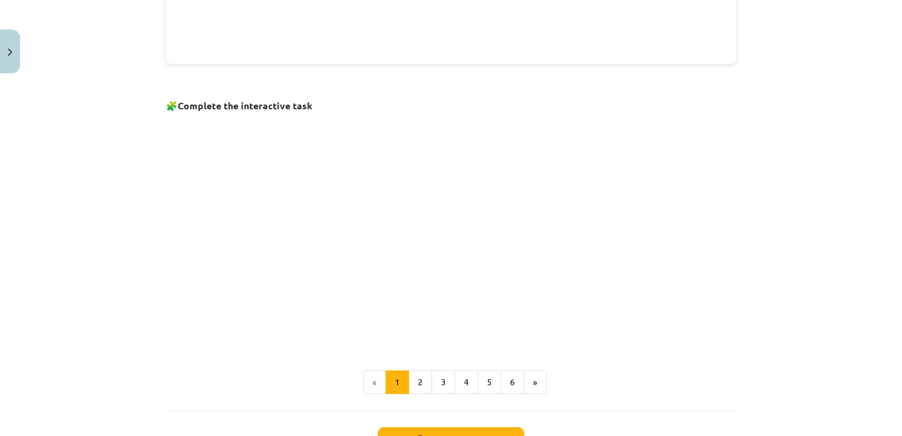
scroll to position [799, 0]
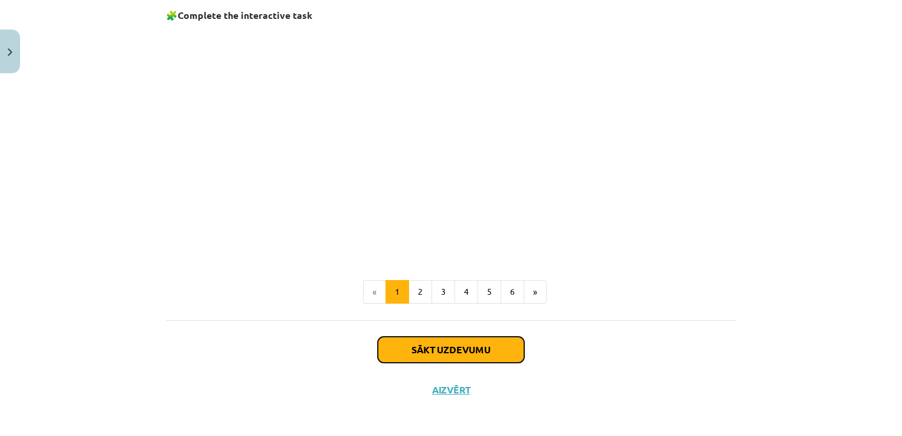
drag, startPoint x: 473, startPoint y: 337, endPoint x: 584, endPoint y: 330, distance: 110.6
click at [474, 337] on button "Sākt uzdevumu" at bounding box center [451, 350] width 146 height 26
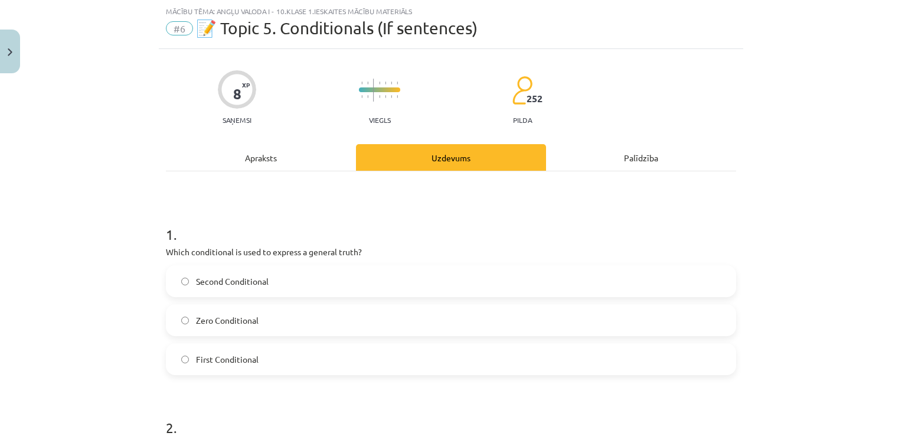
scroll to position [89, 0]
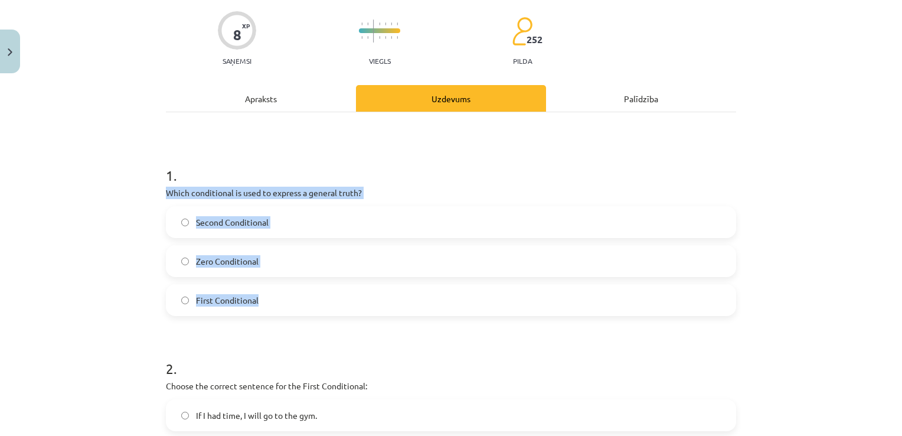
drag, startPoint x: 158, startPoint y: 188, endPoint x: 305, endPoint y: 287, distance: 177.4
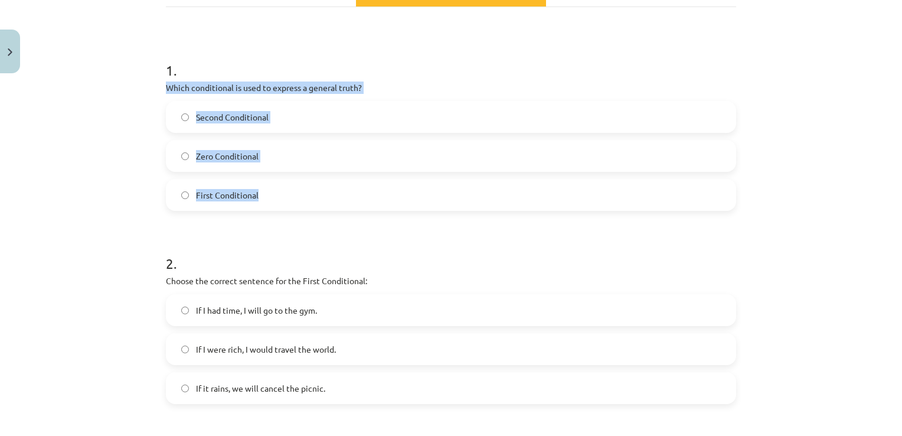
scroll to position [207, 0]
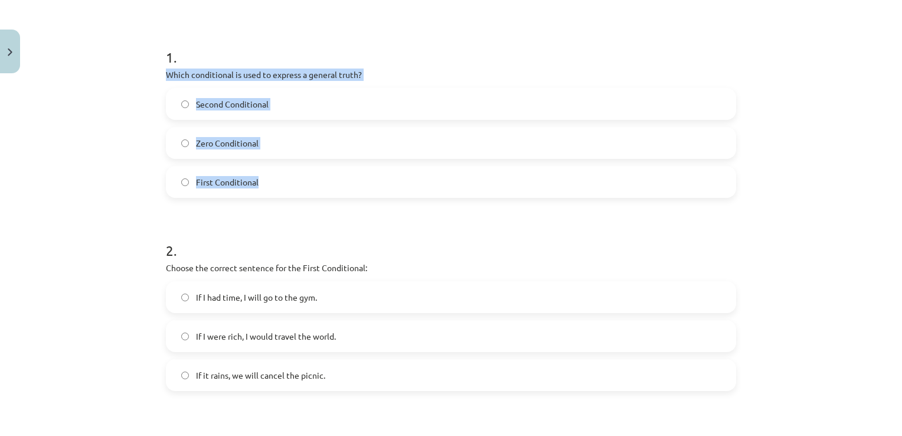
click at [275, 146] on label "Zero Conditional" at bounding box center [451, 143] width 568 height 30
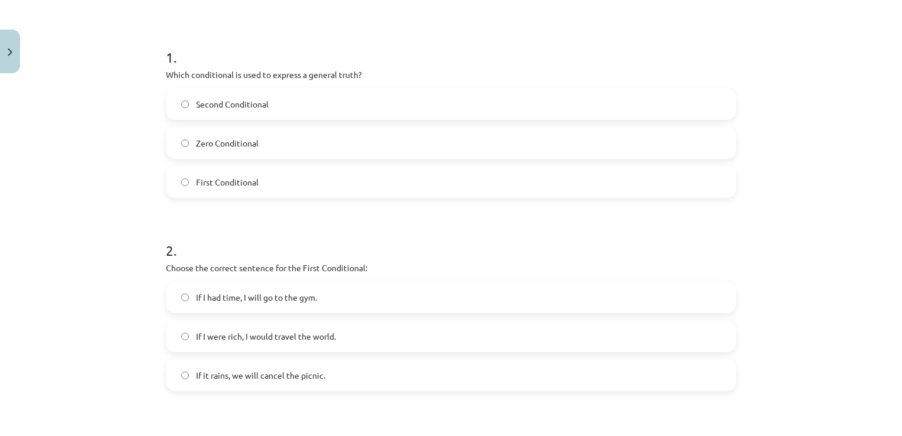
click at [124, 144] on div "Mācību tēma: Angļu valoda i - 10.klase 1.ieskaites mācību materiāls #6 📝 Topic …" at bounding box center [451, 218] width 902 height 436
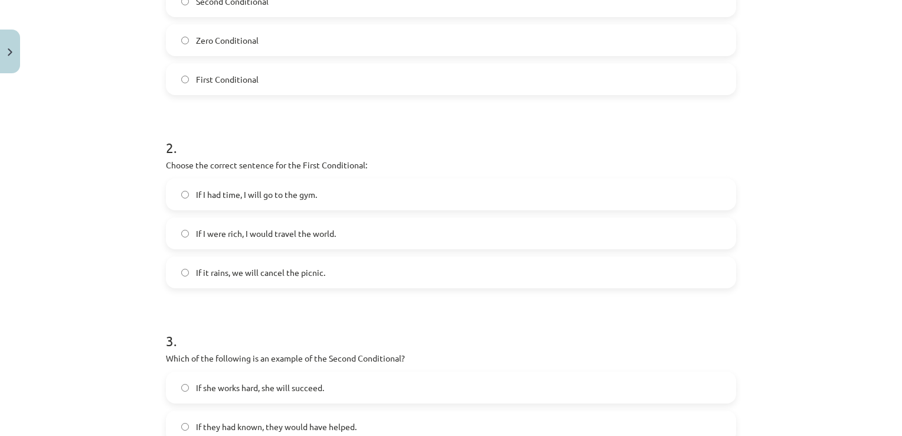
scroll to position [325, 0]
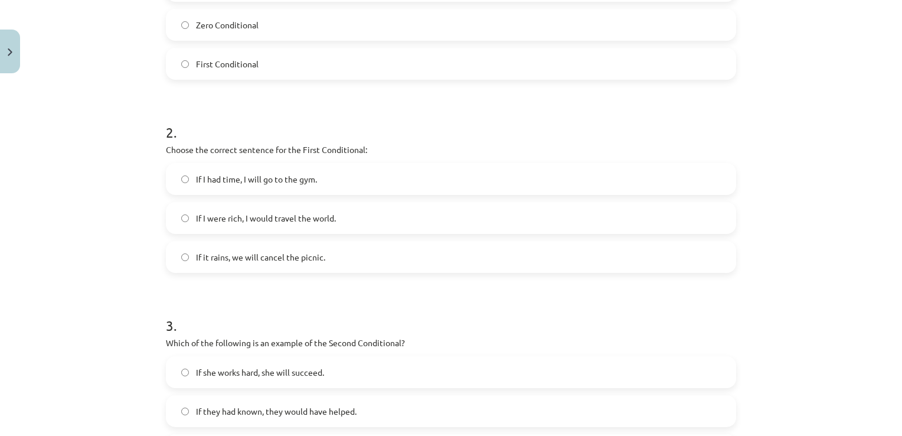
click at [279, 263] on label "If it rains, we will cancel the picnic." at bounding box center [451, 257] width 568 height 30
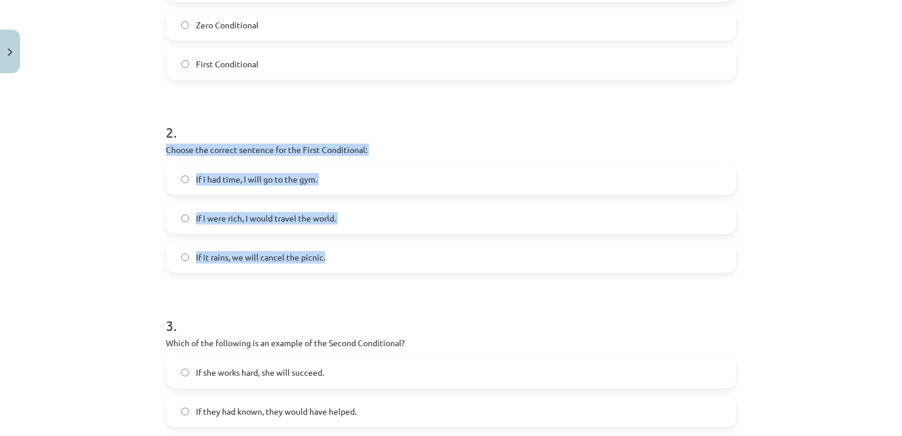
drag, startPoint x: 158, startPoint y: 145, endPoint x: 364, endPoint y: 266, distance: 238.3
click at [364, 266] on div "8 XP Saņemsi Viegls 252 pilda Apraksts Uzdevums Palīdzība 1 . Which conditional…" at bounding box center [451, 260] width 585 height 1013
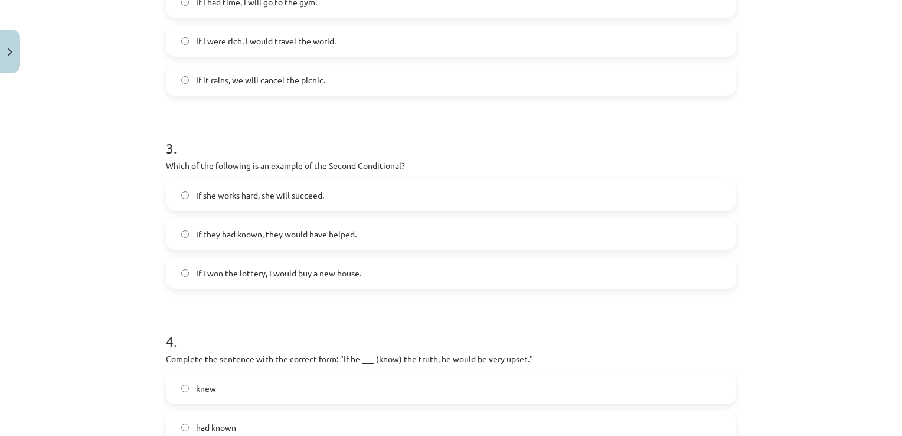
click at [77, 200] on div "Mācību tēma: Angļu valoda i - 10.klase 1.ieskaites mācību materiāls #6 📝 Topic …" at bounding box center [451, 218] width 902 height 436
click at [317, 240] on label "If they had known, they would have helped." at bounding box center [451, 234] width 568 height 30
click at [340, 268] on span "If I won the lottery, I would buy a new house." at bounding box center [278, 273] width 165 height 12
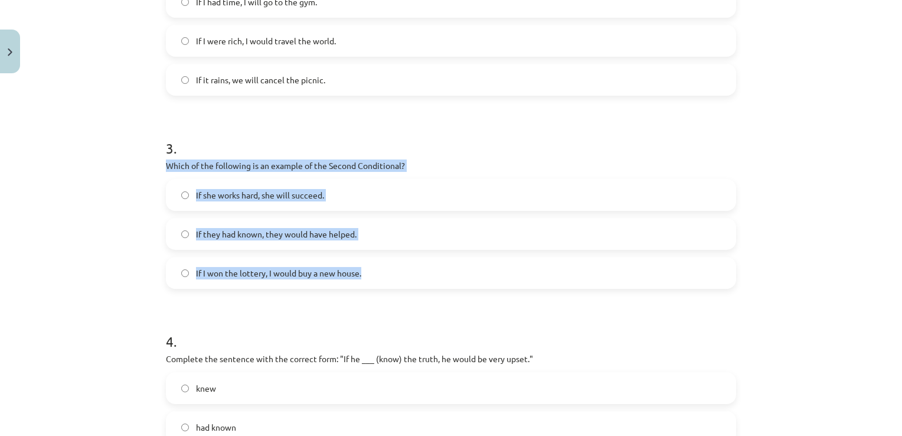
drag, startPoint x: 161, startPoint y: 162, endPoint x: 385, endPoint y: 265, distance: 246.6
click at [385, 265] on div "8 XP Saņemsi Viegls 252 pilda Apraksts Uzdevums Palīdzība 1 . Which conditional…" at bounding box center [451, 83] width 585 height 1013
click at [90, 190] on div "Mācību tēma: Angļu valoda i - 10.klase 1.ieskaites mācību materiāls #6 📝 Topic …" at bounding box center [451, 218] width 902 height 436
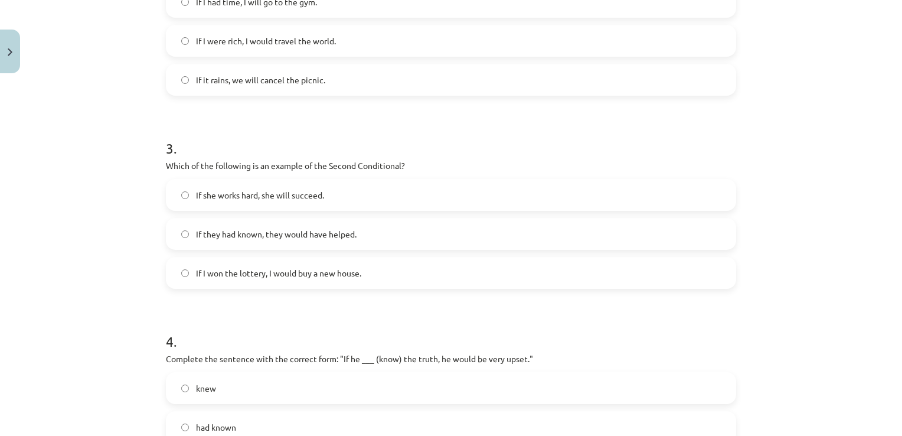
scroll to position [620, 0]
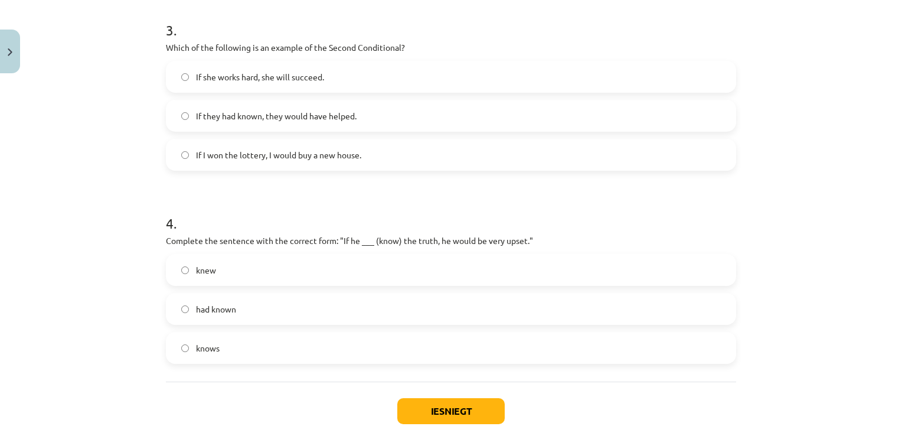
click at [246, 315] on label "had known" at bounding box center [451, 309] width 568 height 30
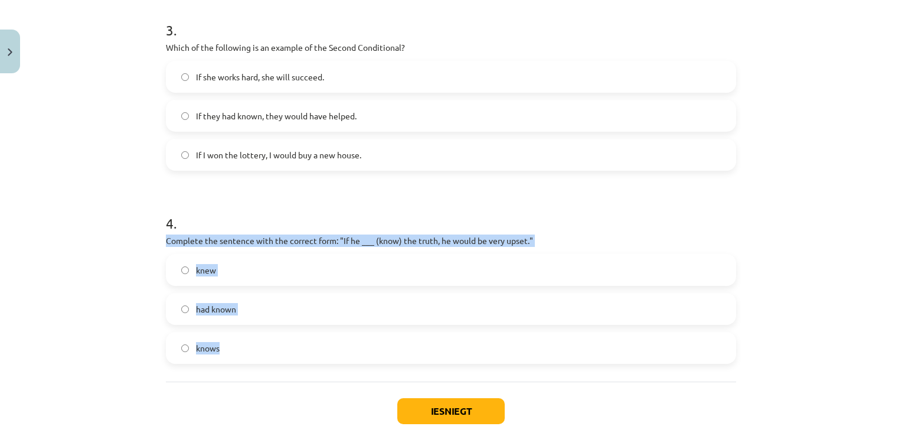
drag, startPoint x: 155, startPoint y: 237, endPoint x: 258, endPoint y: 353, distance: 154.8
click at [258, 353] on div "Mācību tēma: Angļu valoda i - 10.klase 1.ieskaites mācību materiāls #6 📝 Topic …" at bounding box center [451, 218] width 902 height 436
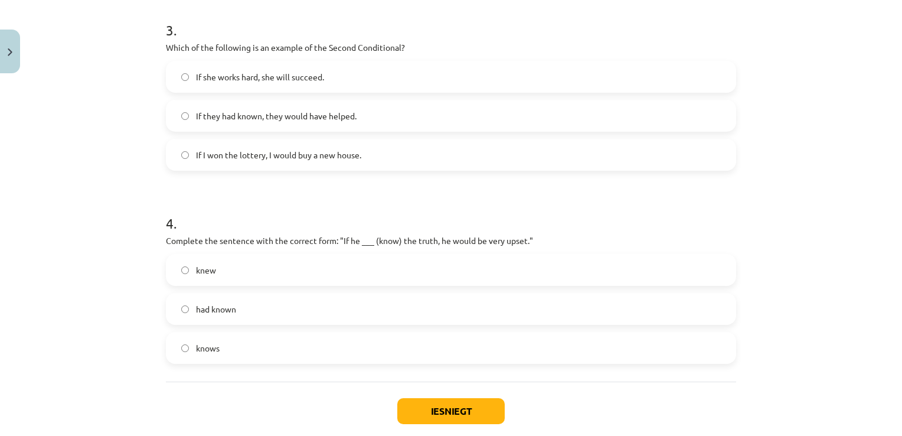
click at [93, 179] on div "Mācību tēma: Angļu valoda i - 10.klase 1.ieskaites mācību materiāls #6 📝 Topic …" at bounding box center [451, 218] width 902 height 436
drag, startPoint x: 446, startPoint y: 400, endPoint x: 487, endPoint y: 390, distance: 42.0
click at [448, 400] on button "Iesniegt" at bounding box center [450, 411] width 107 height 26
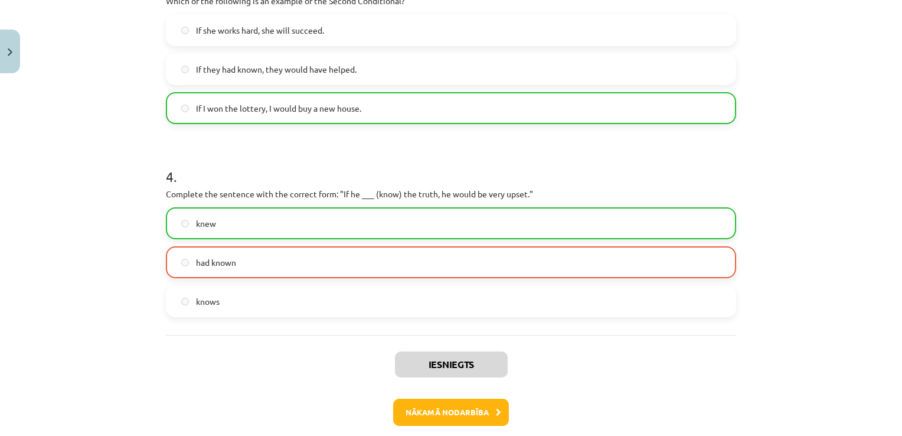
scroll to position [722, 0]
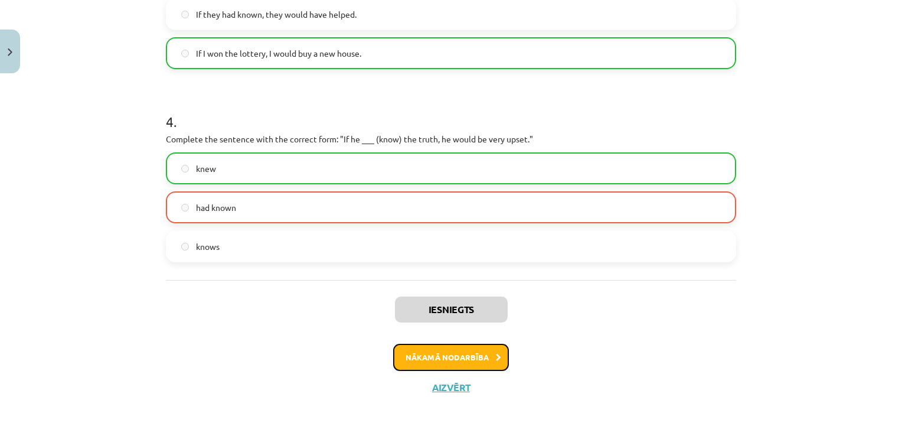
click at [473, 361] on button "Nākamā nodarbība" at bounding box center [451, 357] width 116 height 27
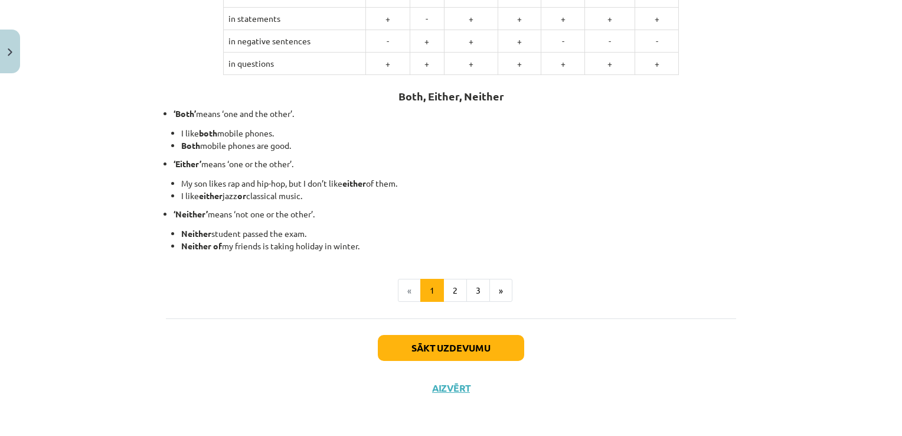
scroll to position [232, 0]
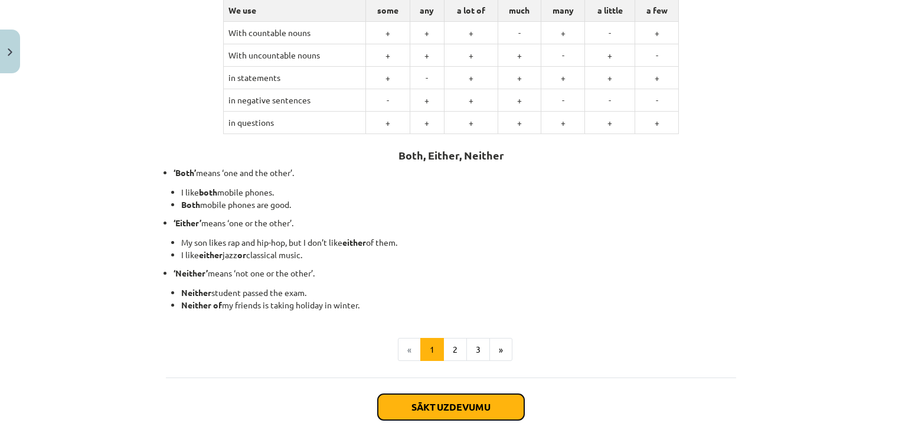
click at [445, 402] on button "Sākt uzdevumu" at bounding box center [451, 407] width 146 height 26
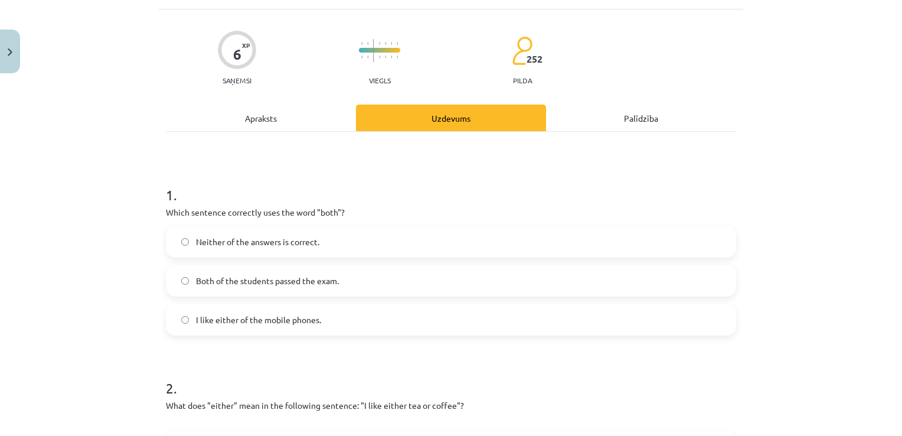
scroll to position [89, 0]
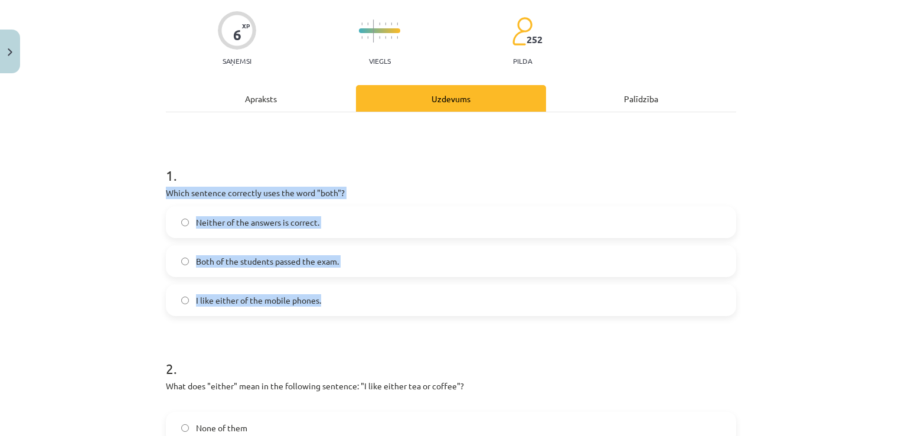
drag, startPoint x: 152, startPoint y: 187, endPoint x: 361, endPoint y: 306, distance: 240.4
click at [361, 306] on div "Mācību tēma: Angļu valoda i - 10.klase 1.ieskaites mācību materiāls #7 📝 Topic …" at bounding box center [451, 218] width 902 height 436
click at [411, 263] on label "Both of the students passed the exam." at bounding box center [451, 261] width 568 height 30
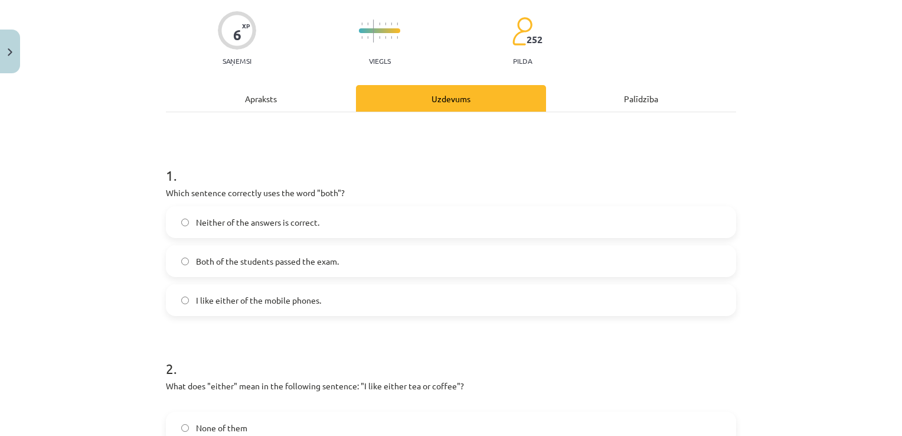
drag, startPoint x: 62, startPoint y: 223, endPoint x: 71, endPoint y: 210, distance: 16.2
click at [62, 223] on div "Mācību tēma: Angļu valoda i - 10.klase 1.ieskaites mācību materiāls #7 📝 Topic …" at bounding box center [451, 218] width 902 height 436
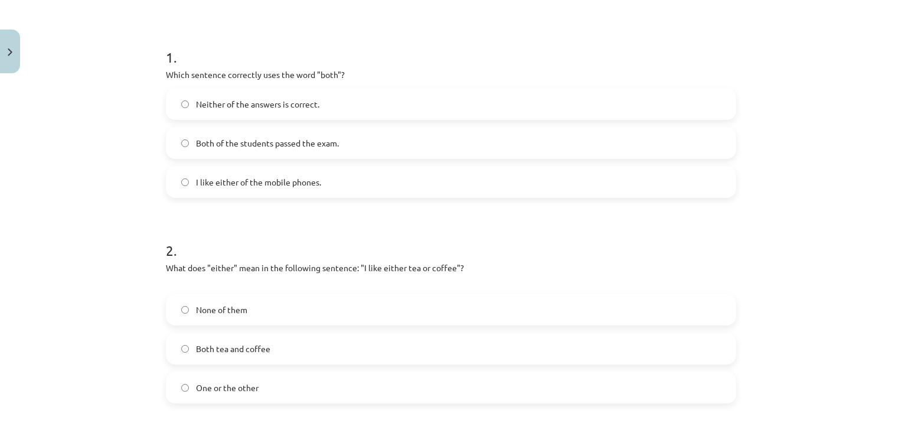
scroll to position [266, 0]
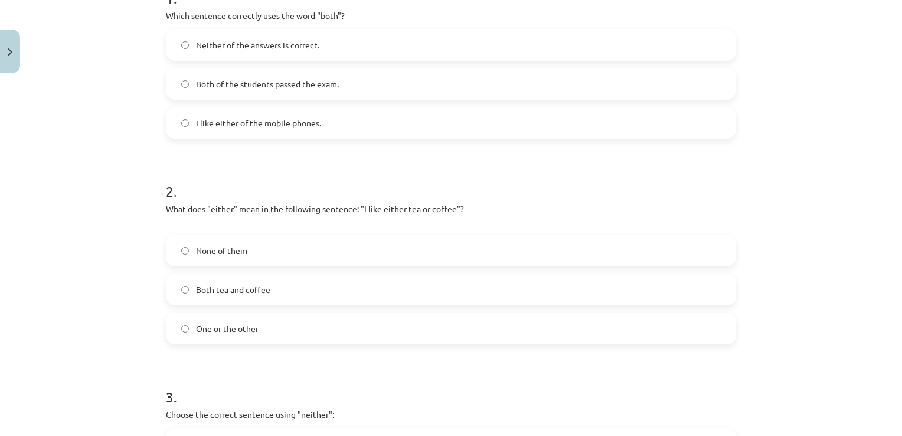
click at [282, 334] on label "One or the other" at bounding box center [451, 329] width 568 height 30
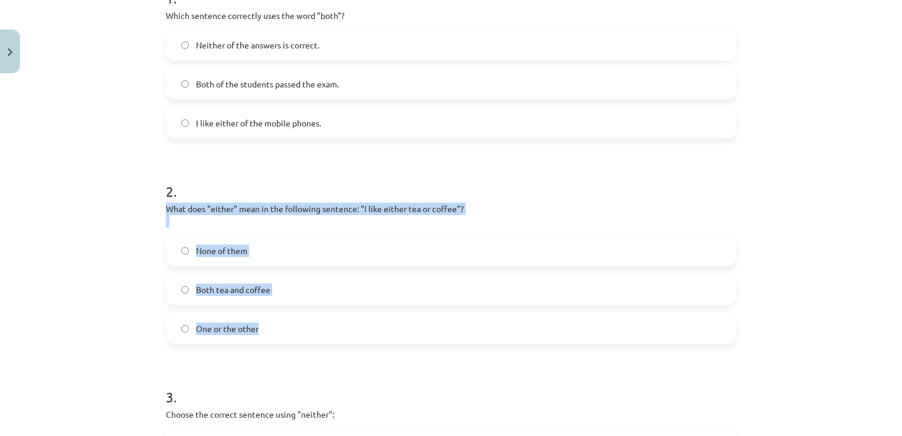
drag, startPoint x: 154, startPoint y: 204, endPoint x: 285, endPoint y: 320, distance: 175.3
click at [285, 320] on div "6 XP Saņemsi Viegls 252 pilda Apraksts Uzdevums Palīdzība 1 . Which sentence co…" at bounding box center [451, 229] width 585 height 832
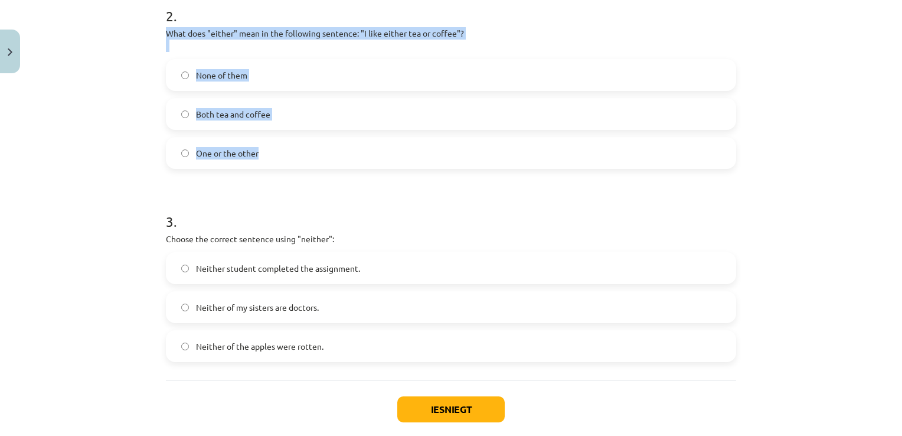
scroll to position [443, 0]
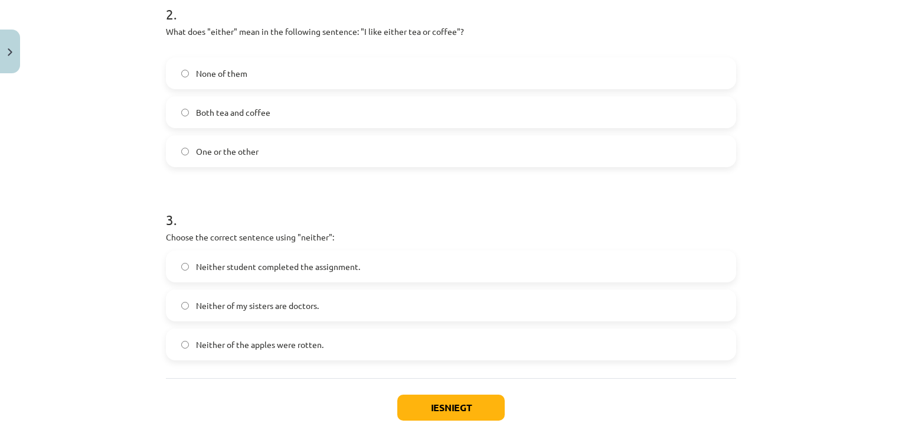
click at [82, 180] on div "Mācību tēma: Angļu valoda i - 10.klase 1.ieskaites mācību materiāls #7 📝 Topic …" at bounding box center [451, 218] width 902 height 436
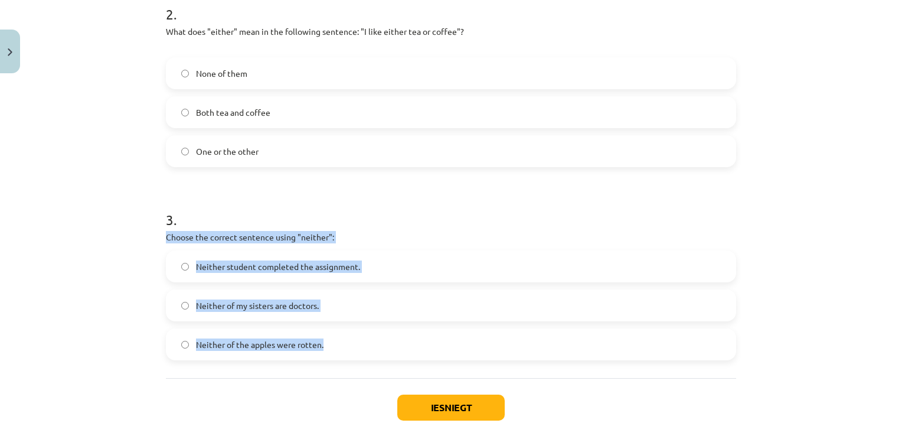
drag, startPoint x: 155, startPoint y: 234, endPoint x: 349, endPoint y: 339, distance: 220.7
click at [349, 339] on div "6 XP Saņemsi Viegls 252 pilda Apraksts Uzdevums Palīdzība 1 . Which sentence co…" at bounding box center [451, 52] width 585 height 832
click at [373, 264] on label "Neither student completed the assignment." at bounding box center [451, 267] width 568 height 30
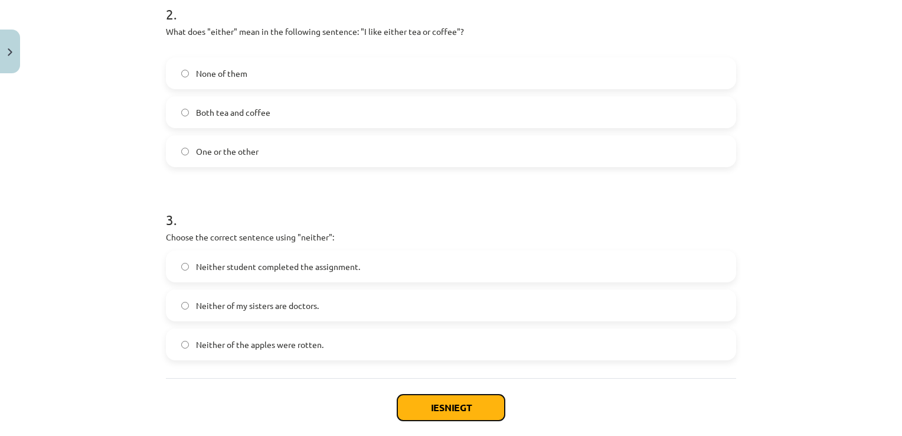
drag, startPoint x: 432, startPoint y: 403, endPoint x: 413, endPoint y: 393, distance: 21.1
click at [432, 402] on button "Iesniegt" at bounding box center [450, 408] width 107 height 26
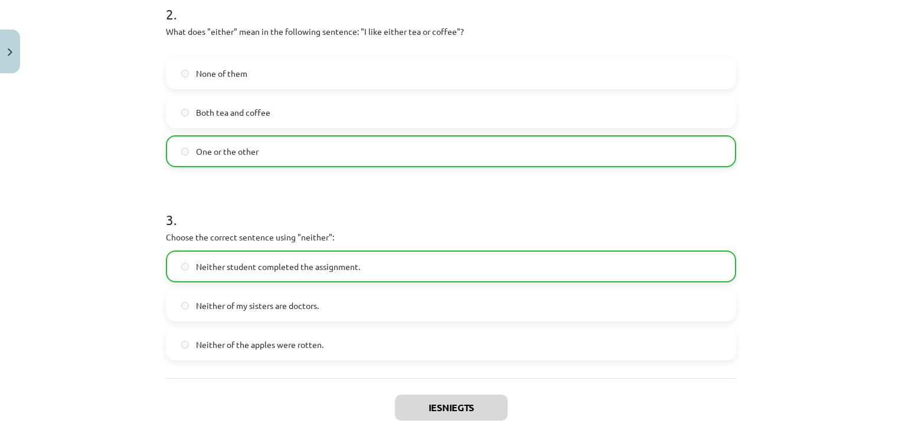
scroll to position [541, 0]
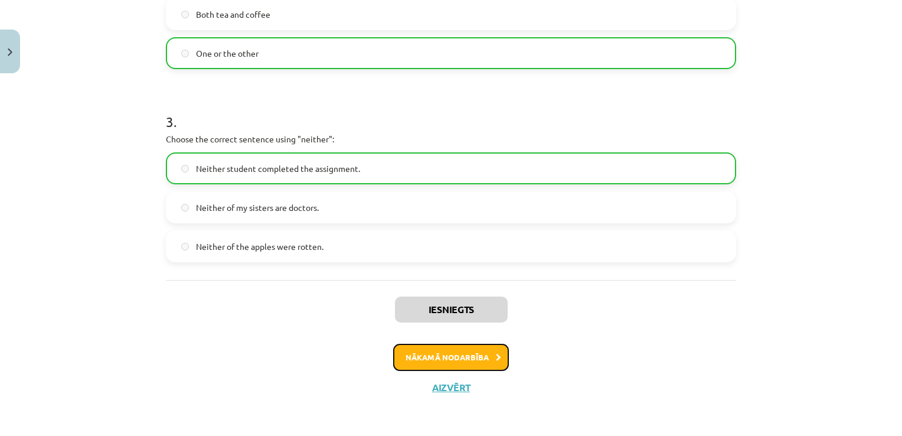
drag, startPoint x: 482, startPoint y: 363, endPoint x: 497, endPoint y: 361, distance: 15.5
click at [482, 364] on button "Nākamā nodarbība" at bounding box center [451, 357] width 116 height 27
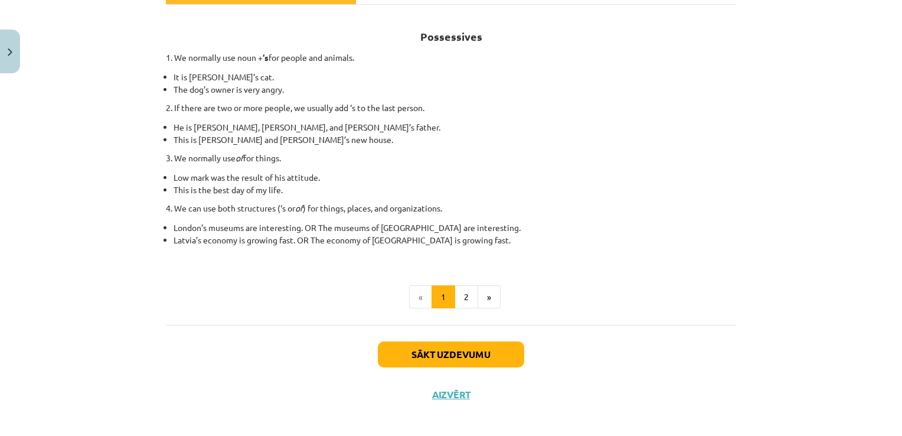
scroll to position [198, 0]
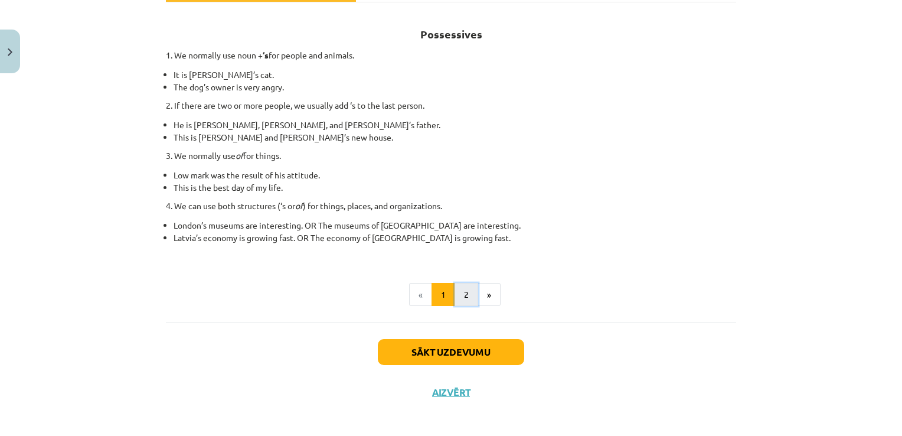
click at [468, 292] on button "2" at bounding box center [467, 295] width 24 height 24
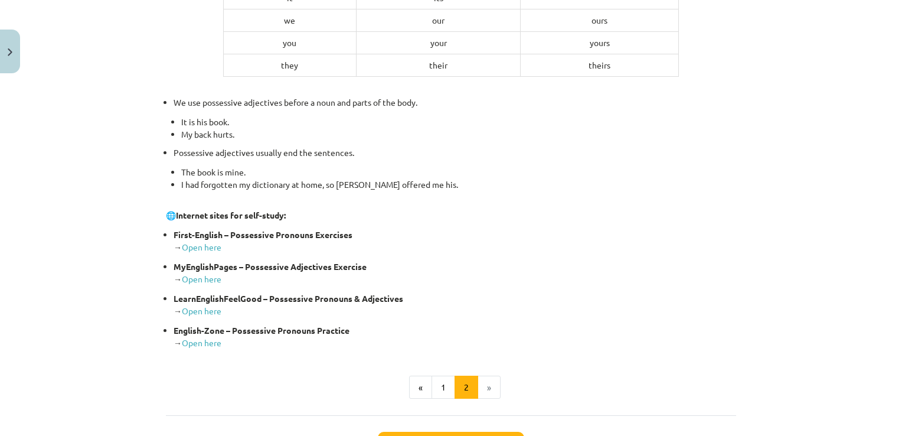
scroll to position [383, 0]
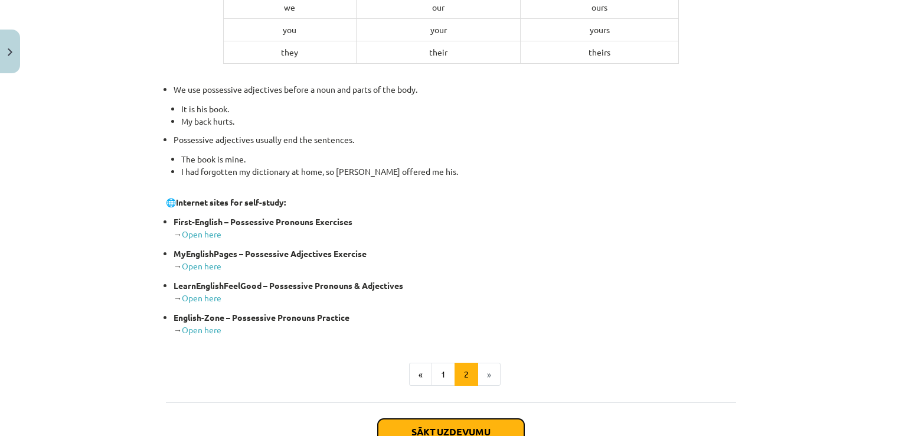
click at [457, 428] on button "Sākt uzdevumu" at bounding box center [451, 432] width 146 height 26
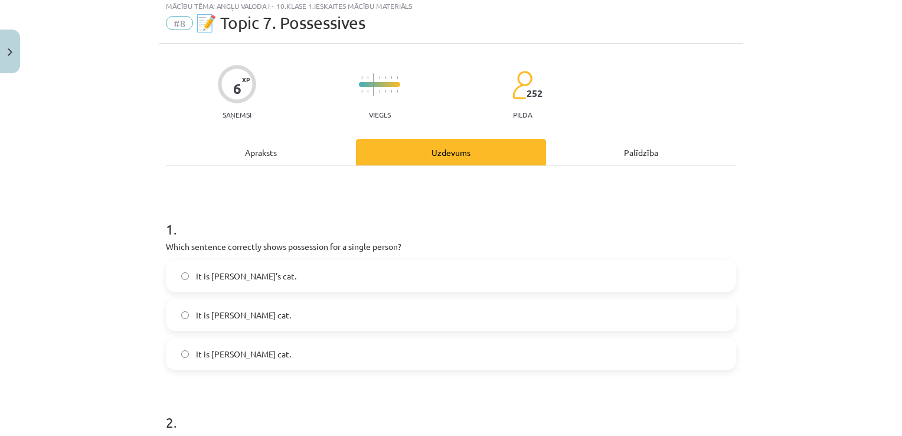
scroll to position [30, 0]
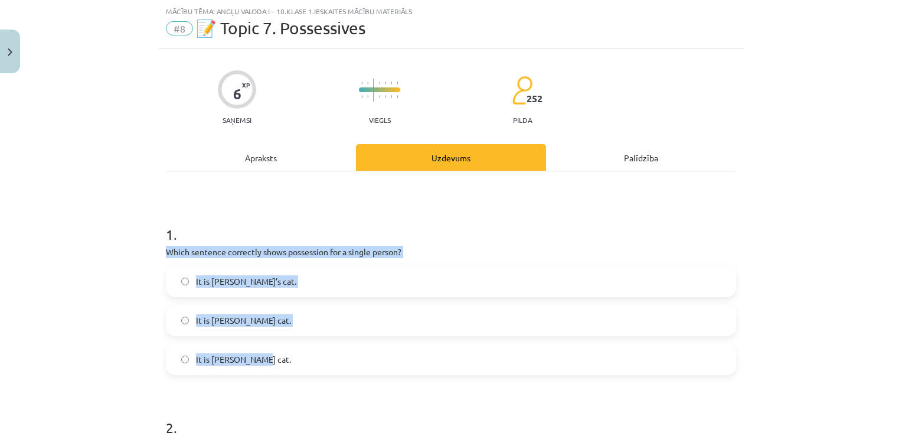
drag, startPoint x: 158, startPoint y: 244, endPoint x: 318, endPoint y: 344, distance: 188.4
click at [64, 289] on div "Mācību tēma: Angļu valoda i - 10.klase 1.ieskaites mācību materiāls #8 📝 Topic …" at bounding box center [451, 218] width 902 height 436
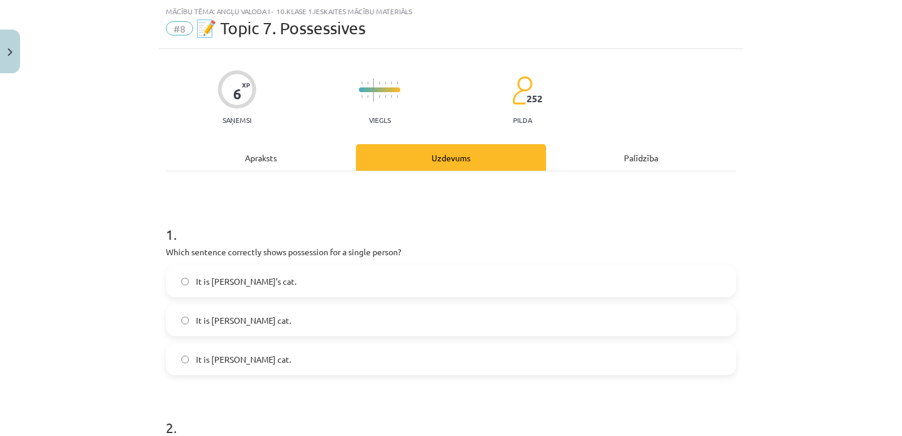
click at [213, 281] on span "It is Jane’s cat." at bounding box center [246, 281] width 100 height 12
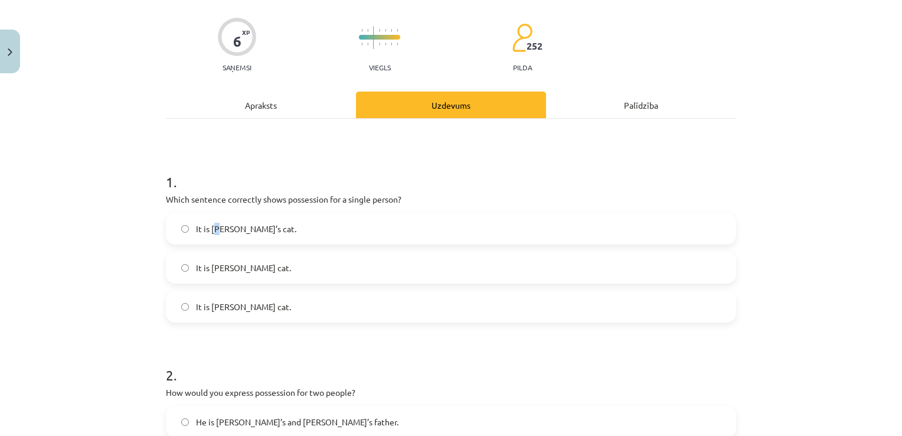
scroll to position [148, 0]
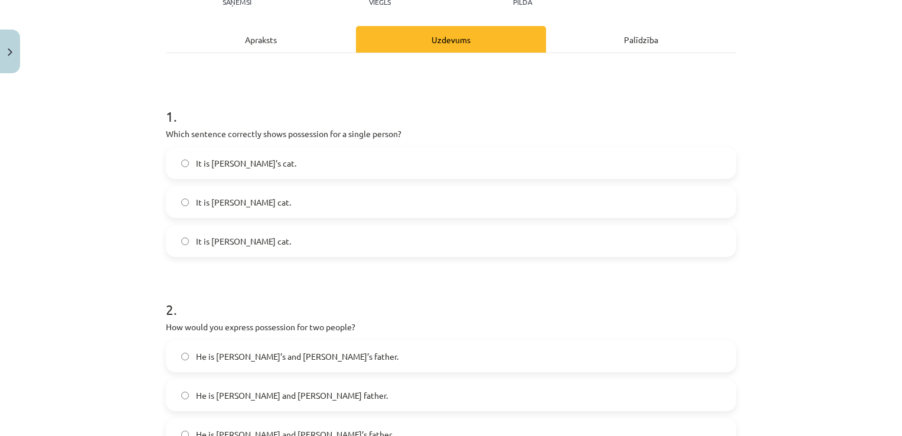
click at [184, 155] on label "It is Jane’s cat." at bounding box center [451, 163] width 568 height 30
click at [122, 195] on div "Mācību tēma: Angļu valoda i - 10.klase 1.ieskaites mācību materiāls #8 📝 Topic …" at bounding box center [451, 218] width 902 height 436
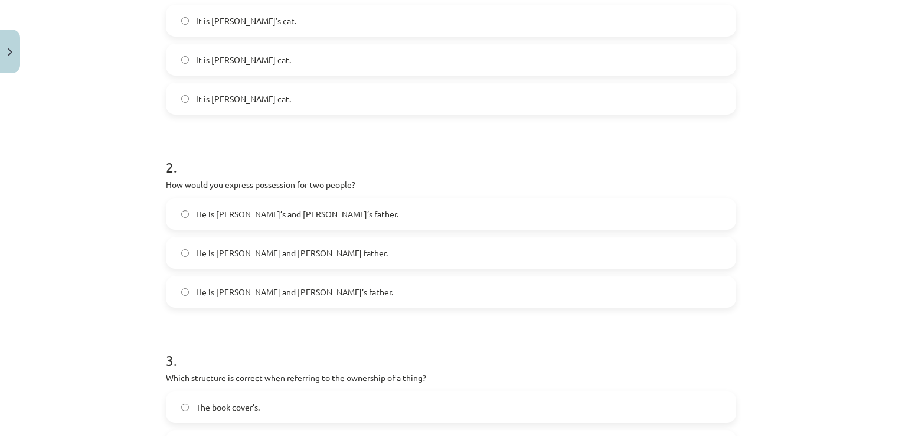
scroll to position [325, 0]
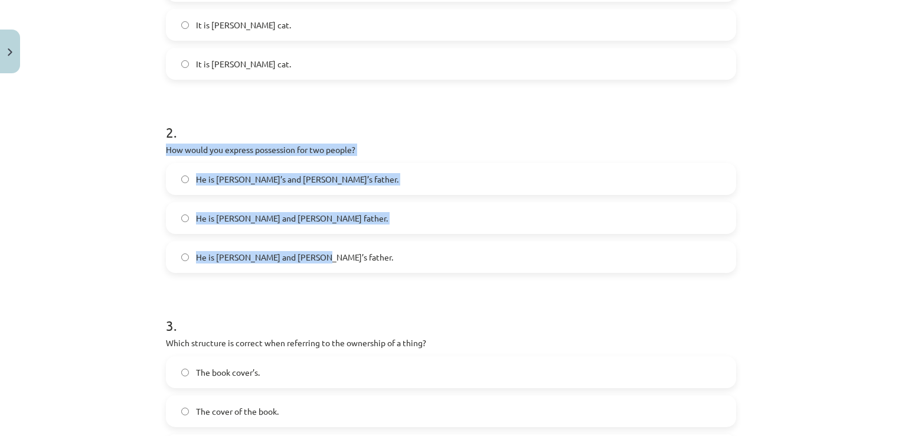
drag, startPoint x: 151, startPoint y: 144, endPoint x: 337, endPoint y: 250, distance: 214.6
click at [337, 250] on div "Mācību tēma: Angļu valoda i - 10.klase 1.ieskaites mācību materiāls #8 📝 Topic …" at bounding box center [451, 218] width 902 height 436
drag, startPoint x: 333, startPoint y: 179, endPoint x: 184, endPoint y: 203, distance: 150.8
click at [333, 180] on label "He is Alice’s and James’s father." at bounding box center [451, 179] width 568 height 30
click at [90, 203] on div "Mācību tēma: Angļu valoda i - 10.klase 1.ieskaites mācību materiāls #8 📝 Topic …" at bounding box center [451, 218] width 902 height 436
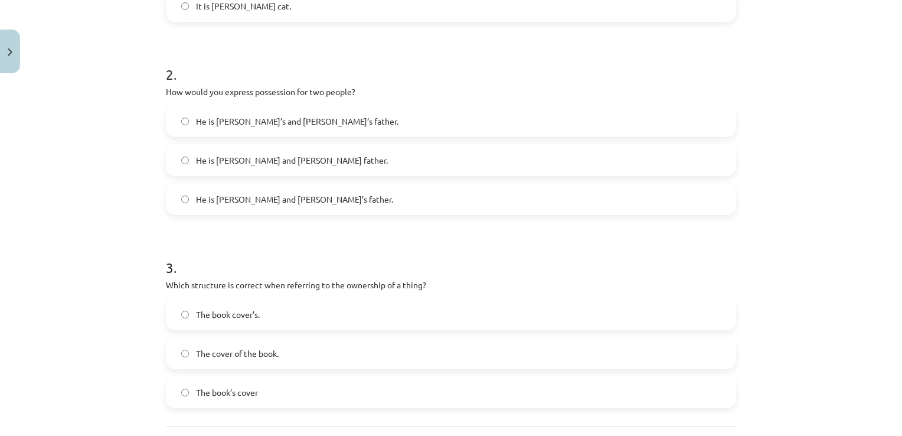
scroll to position [443, 0]
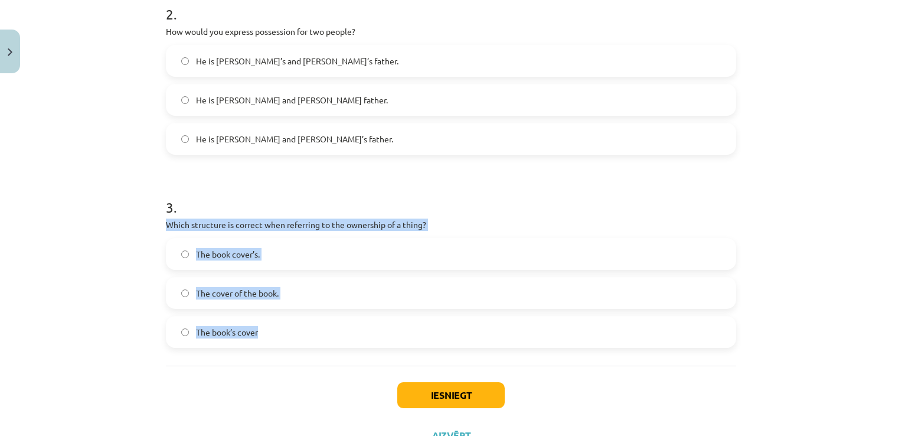
drag, startPoint x: 157, startPoint y: 221, endPoint x: 327, endPoint y: 329, distance: 201.0
click at [327, 329] on div "6 XP Saņemsi Viegls 252 pilda Apraksts Uzdevums Palīdzība 1 . Which sentence co…" at bounding box center [451, 46] width 585 height 820
click at [332, 292] on label "The cover of the book." at bounding box center [451, 293] width 568 height 30
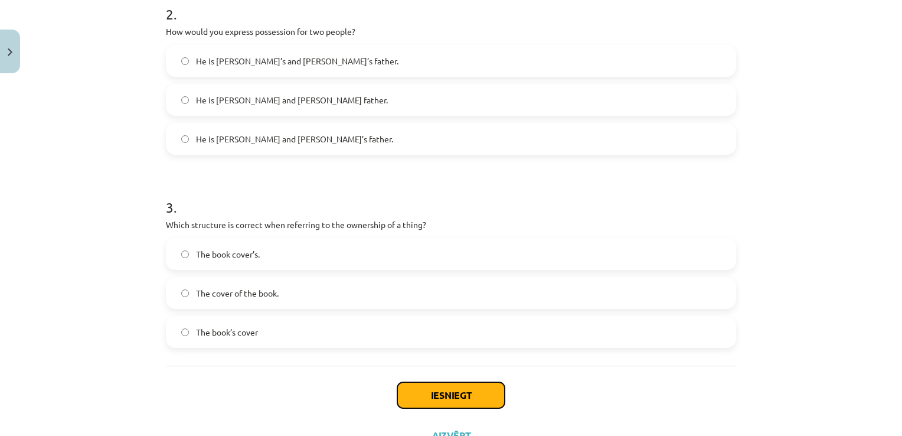
click at [470, 397] on button "Iesniegt" at bounding box center [450, 395] width 107 height 26
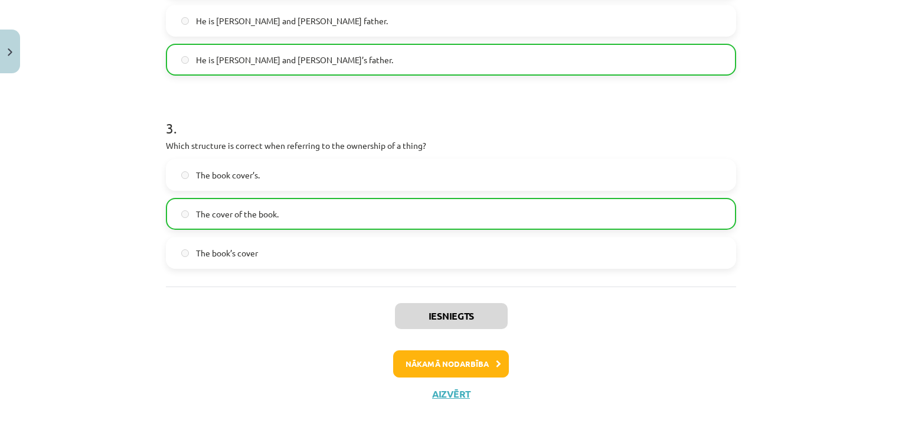
scroll to position [529, 0]
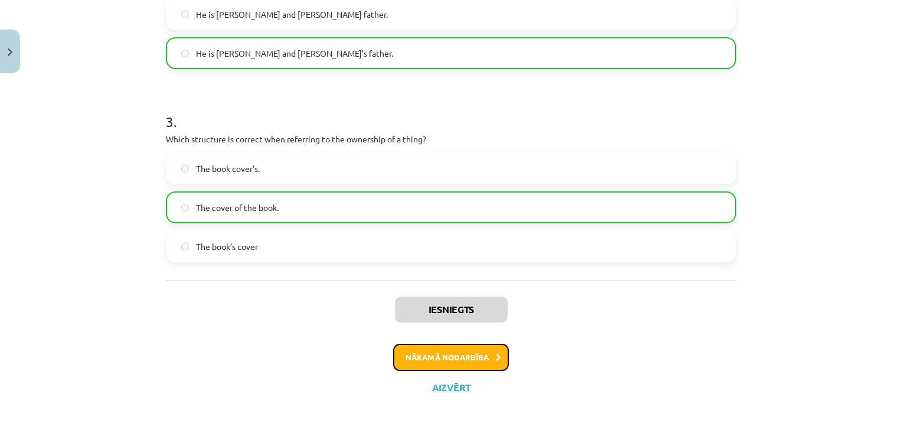
click at [477, 353] on button "Nākamā nodarbība" at bounding box center [451, 357] width 116 height 27
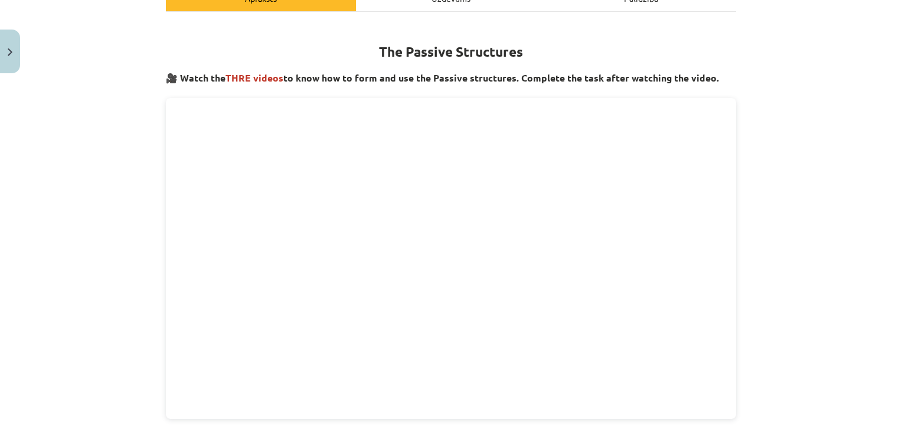
scroll to position [90, 0]
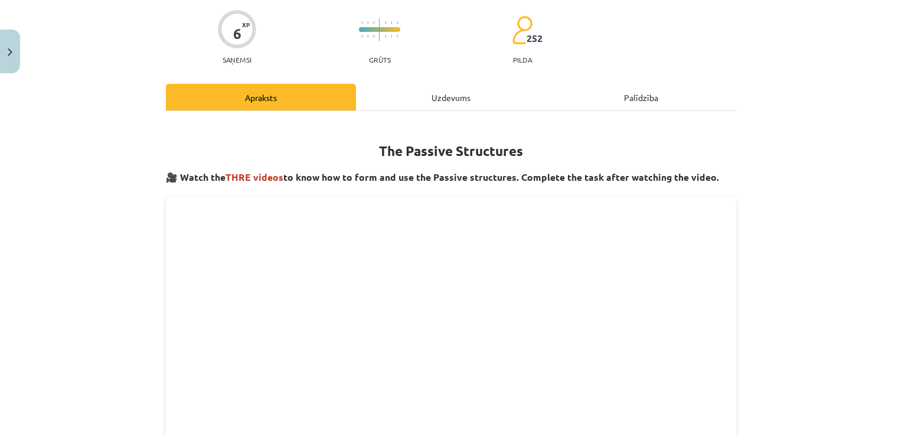
click at [451, 96] on div "Uzdevums" at bounding box center [451, 97] width 190 height 27
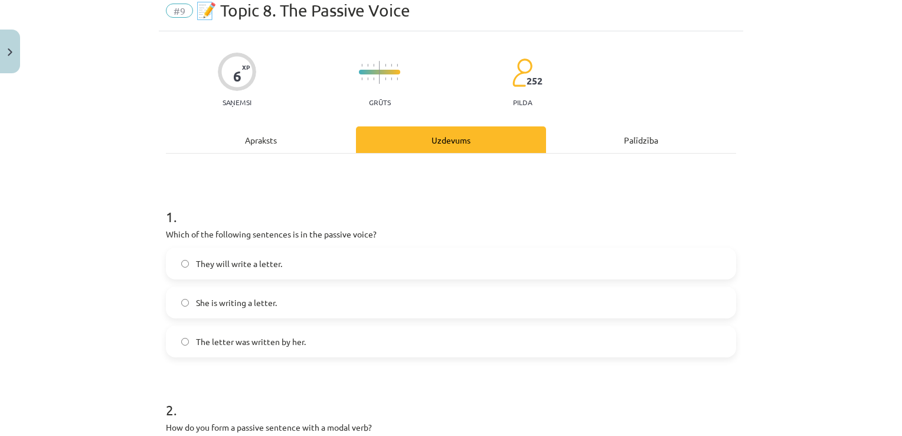
scroll to position [30, 0]
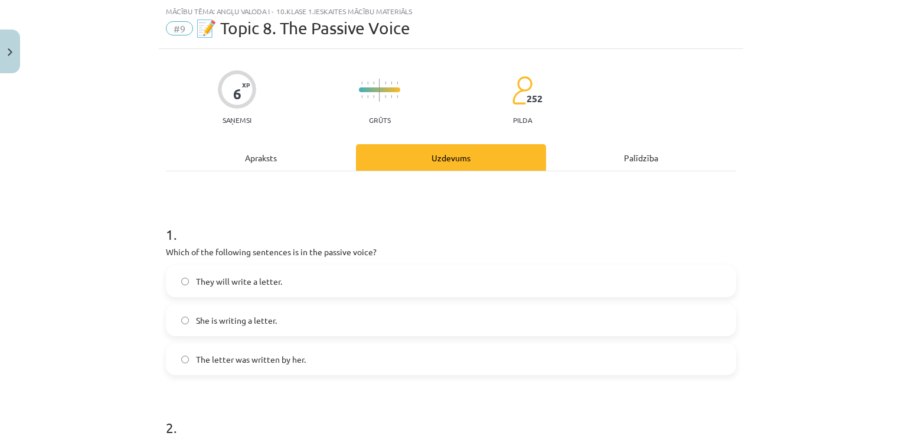
click at [303, 154] on div "Apraksts" at bounding box center [261, 157] width 190 height 27
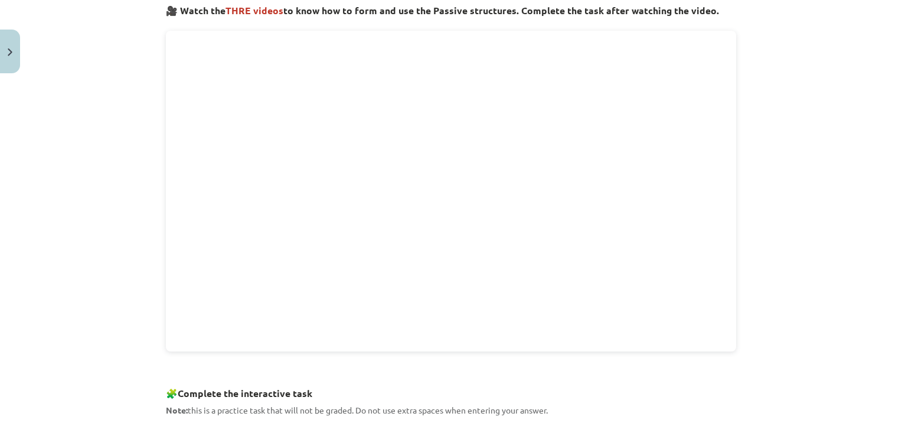
scroll to position [207, 0]
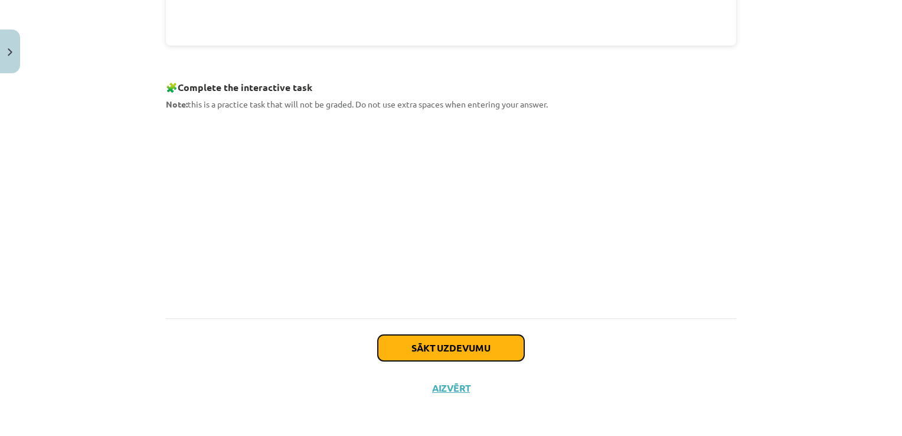
click at [488, 353] on button "Sākt uzdevumu" at bounding box center [451, 348] width 146 height 26
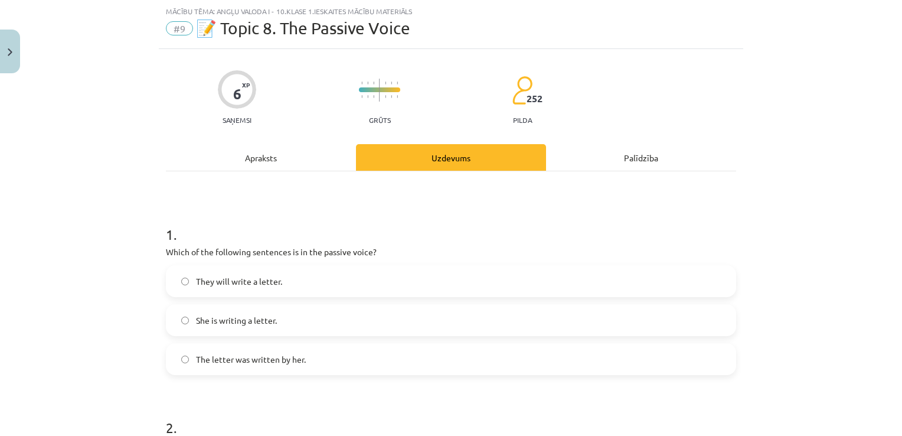
scroll to position [89, 0]
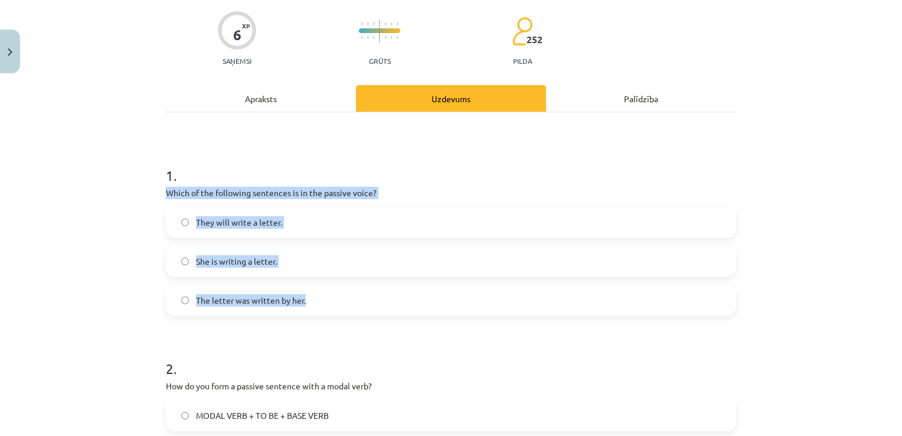
drag, startPoint x: 170, startPoint y: 193, endPoint x: 361, endPoint y: 299, distance: 218.9
click at [361, 299] on div "6 XP Saņemsi Grūts 252 pilda Apraksts Uzdevums Palīdzība 1 . Which of the follo…" at bounding box center [451, 400] width 585 height 820
click at [374, 246] on label "She is writing a letter." at bounding box center [451, 261] width 568 height 30
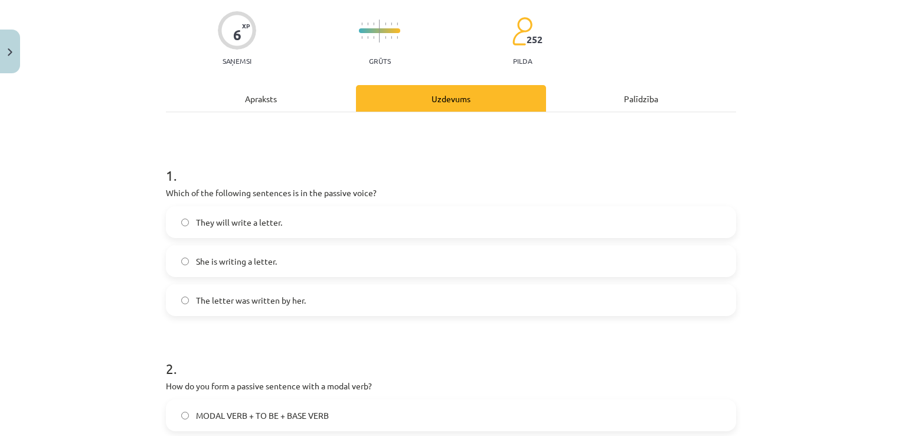
drag, startPoint x: 305, startPoint y: 299, endPoint x: 188, endPoint y: 249, distance: 127.6
click at [305, 299] on label "The letter was written by her." at bounding box center [451, 300] width 568 height 30
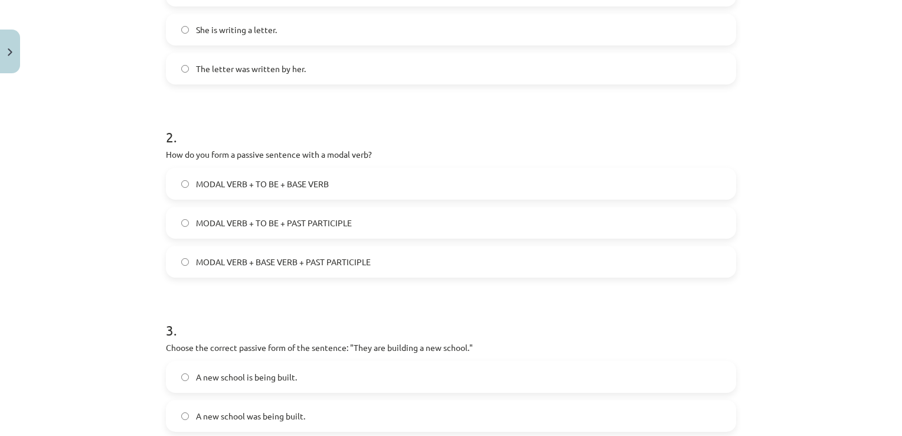
scroll to position [325, 0]
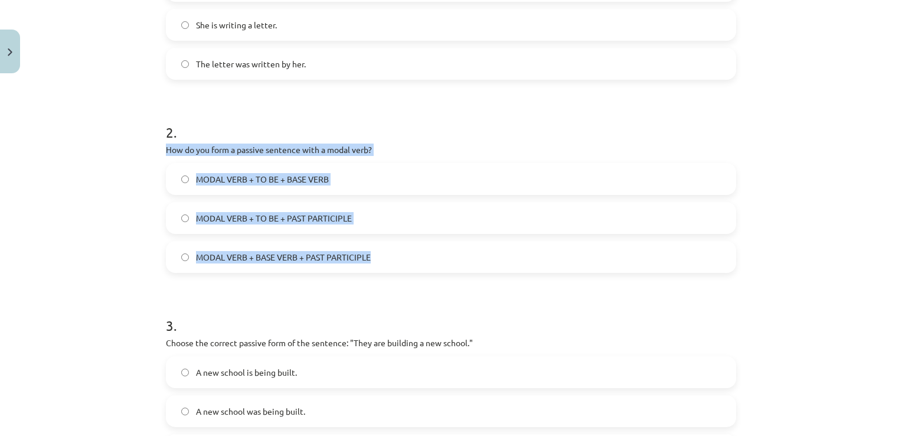
drag, startPoint x: 146, startPoint y: 145, endPoint x: 382, endPoint y: 265, distance: 263.6
click at [382, 265] on div "Mācību tēma: Angļu valoda i - 10.klase 1.ieskaites mācību materiāls #9 📝 Topic …" at bounding box center [451, 218] width 902 height 436
click at [366, 221] on label "MODAL VERB + TO BE + PAST PARTICIPLE" at bounding box center [451, 218] width 568 height 30
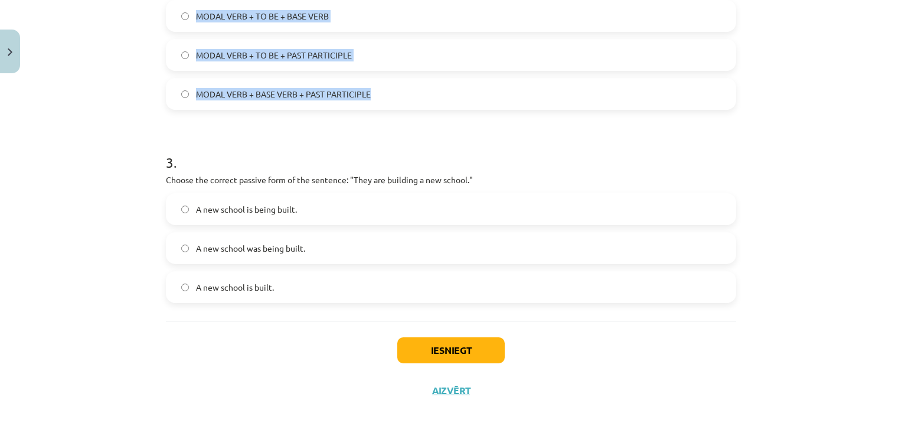
scroll to position [491, 0]
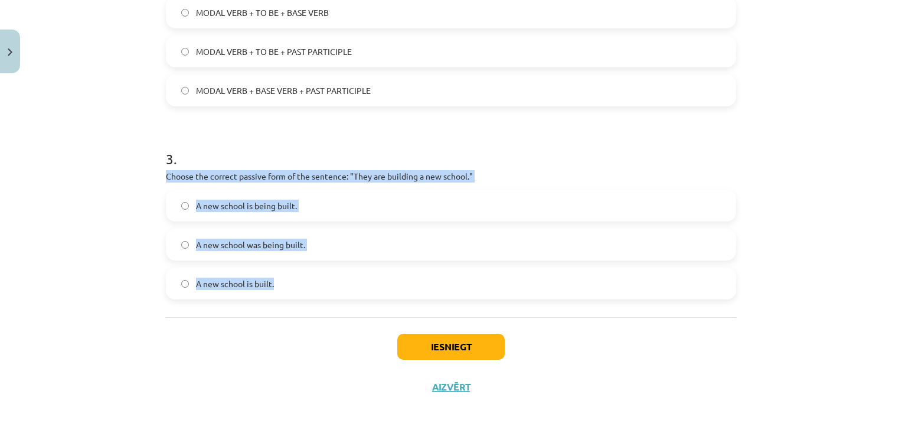
drag, startPoint x: 154, startPoint y: 171, endPoint x: 356, endPoint y: 278, distance: 228.8
drag, startPoint x: 346, startPoint y: 245, endPoint x: 377, endPoint y: 289, distance: 54.7
click at [347, 245] on label "A new school was being built." at bounding box center [451, 245] width 568 height 30
click at [312, 205] on label "A new school is being built." at bounding box center [451, 206] width 568 height 30
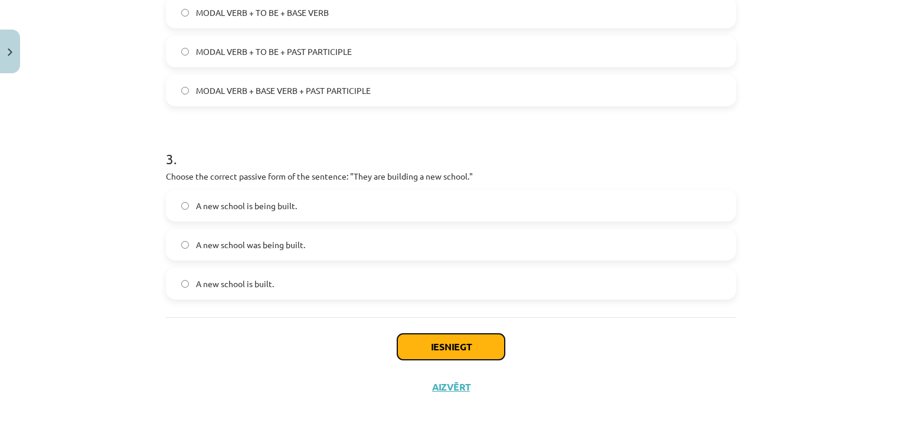
drag, startPoint x: 465, startPoint y: 341, endPoint x: 600, endPoint y: 285, distance: 146.7
click at [466, 340] on button "Iesniegt" at bounding box center [450, 347] width 107 height 26
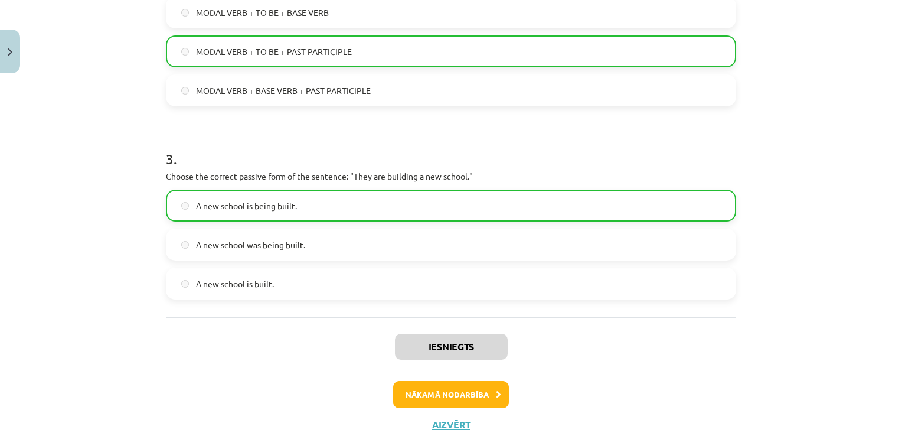
scroll to position [529, 0]
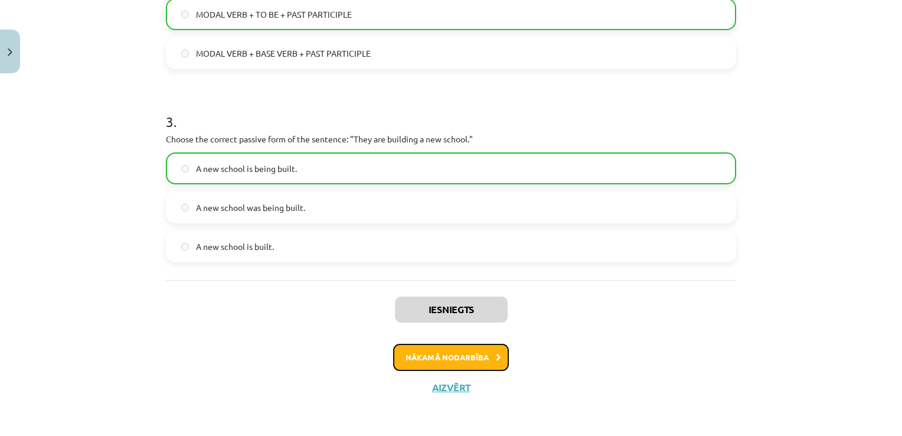
click at [496, 355] on icon at bounding box center [498, 358] width 5 height 8
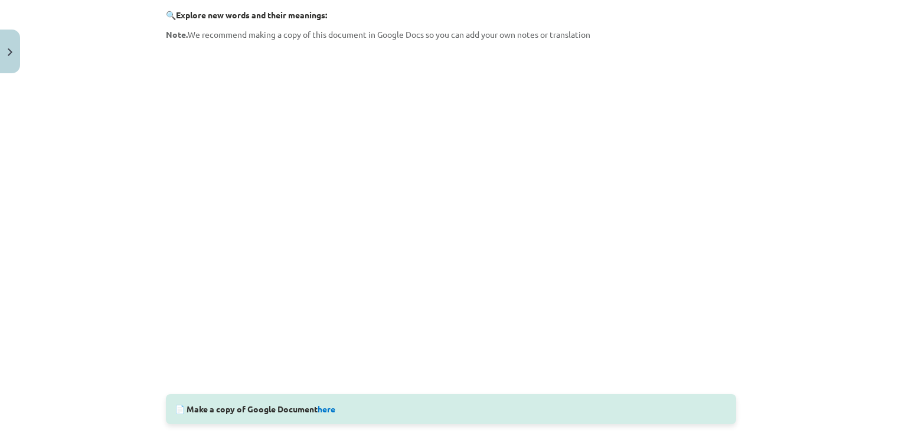
scroll to position [177, 0]
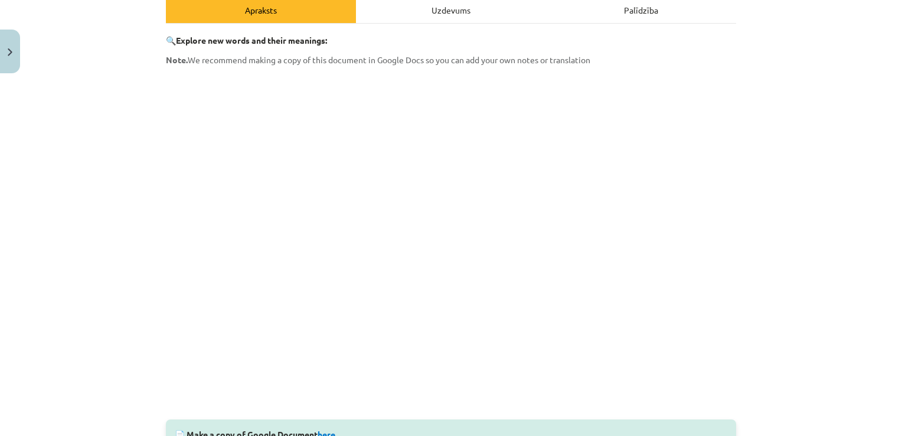
click at [762, 219] on div "Mācību tēma: Angļu valoda i - 10.klase 1.ieskaites mācību materiāls #10 🔤 Topic…" at bounding box center [451, 218] width 902 height 436
click at [797, 212] on div "Mācību tēma: Angļu valoda i - 10.klase 1.ieskaites mācību materiāls #10 🔤 Topic…" at bounding box center [451, 218] width 902 height 436
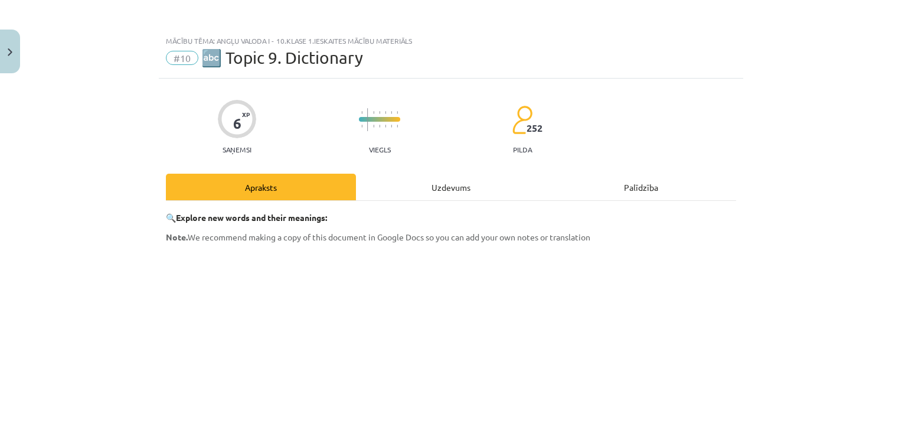
click at [449, 184] on div "Uzdevums" at bounding box center [451, 187] width 190 height 27
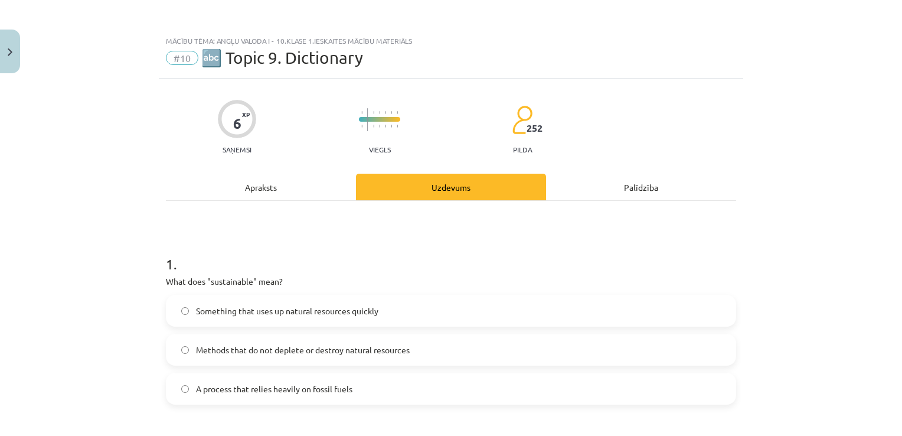
scroll to position [30, 0]
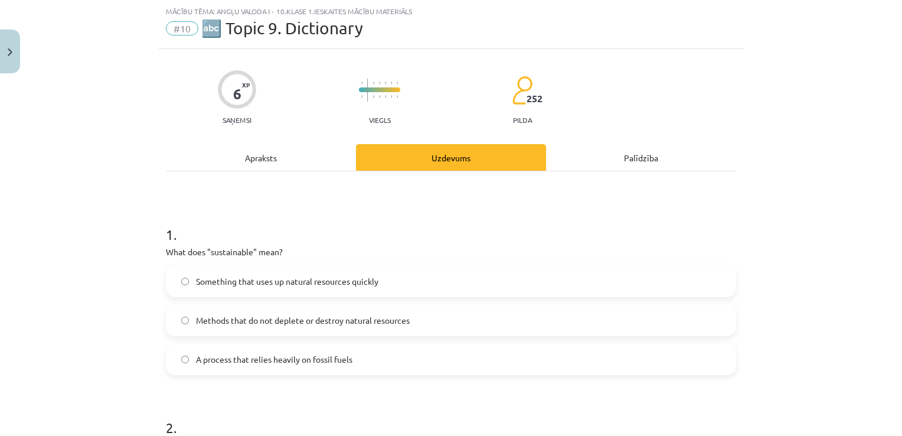
click at [285, 157] on div "Apraksts" at bounding box center [261, 157] width 190 height 27
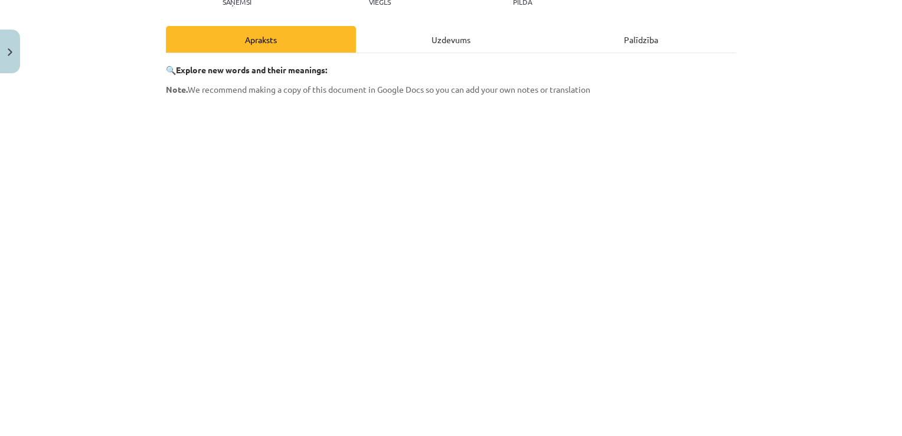
scroll to position [326, 0]
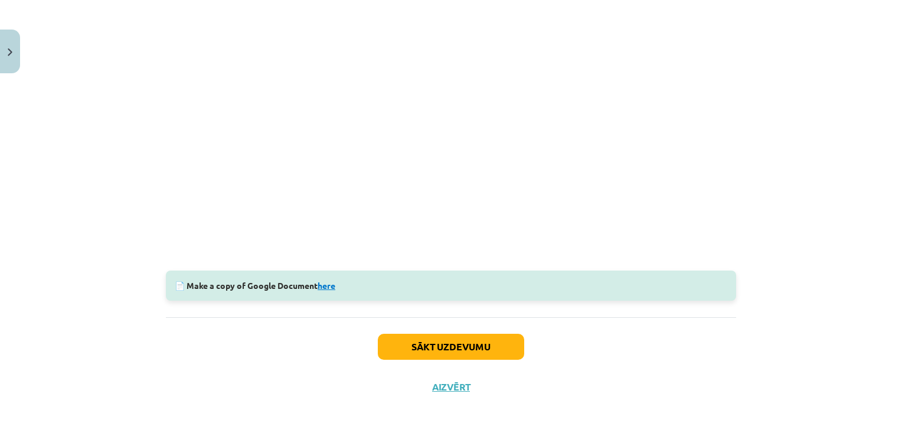
click at [331, 284] on link "here" at bounding box center [327, 285] width 18 height 11
click at [478, 347] on button "Sākt uzdevumu" at bounding box center [451, 347] width 146 height 26
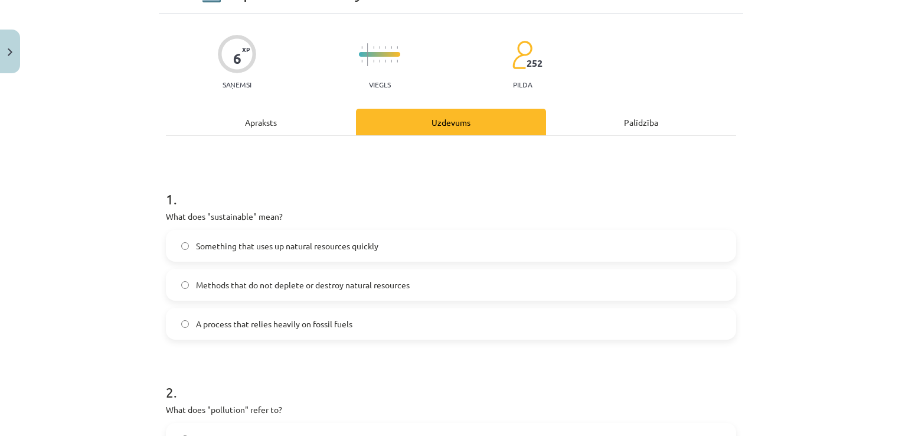
scroll to position [30, 0]
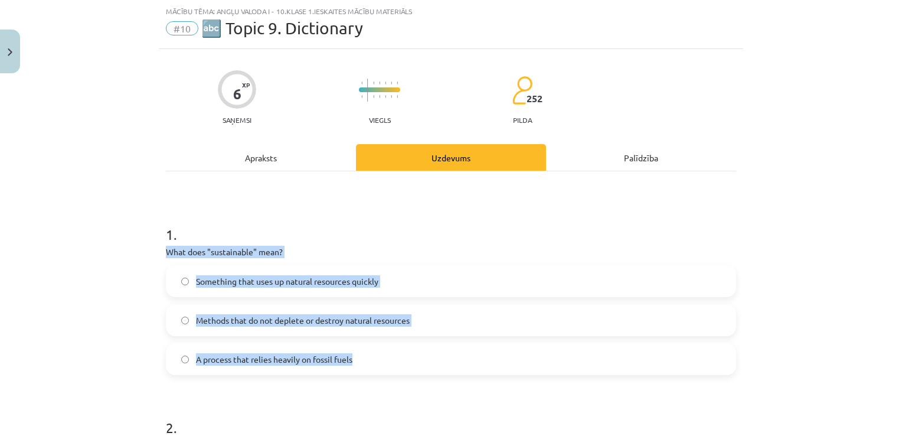
drag, startPoint x: 152, startPoint y: 249, endPoint x: 460, endPoint y: 360, distance: 327.3
click at [460, 360] on div "Mācību tēma: Angļu valoda i - 10.klase 1.ieskaites mācību materiāls #10 🔤 Topic…" at bounding box center [451, 218] width 902 height 436
click at [242, 319] on span "Methods that do not deplete or destroy natural resources" at bounding box center [303, 320] width 214 height 12
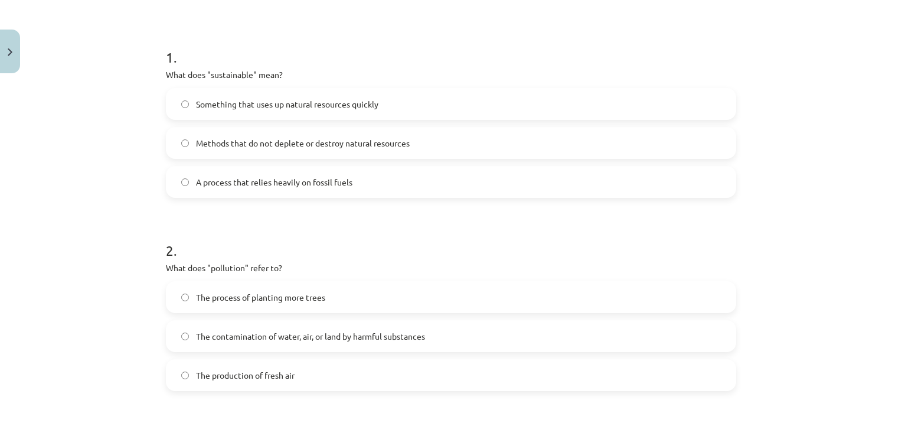
scroll to position [266, 0]
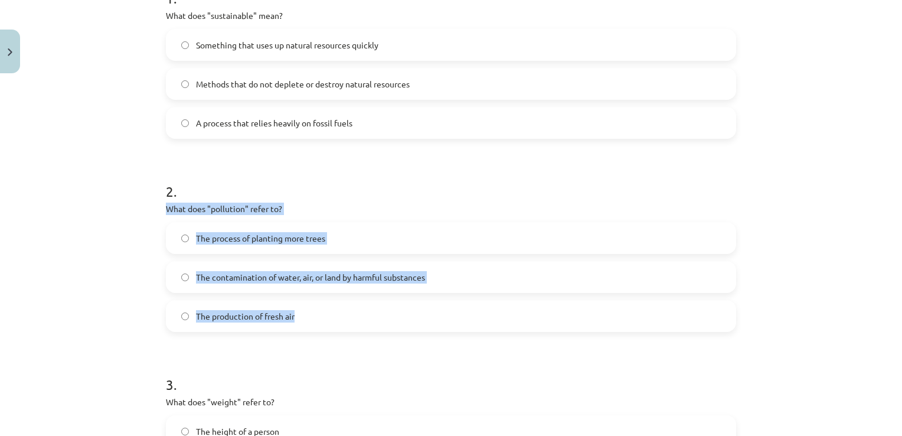
drag, startPoint x: 157, startPoint y: 205, endPoint x: 354, endPoint y: 299, distance: 219.0
click at [354, 299] on div "6 XP Saņemsi Viegls 252 pilda Apraksts Uzdevums Palīdzība 1 . What does "sustai…" at bounding box center [451, 223] width 585 height 820
click at [308, 275] on span "The contamination of water, air, or land by harmful substances" at bounding box center [310, 277] width 229 height 12
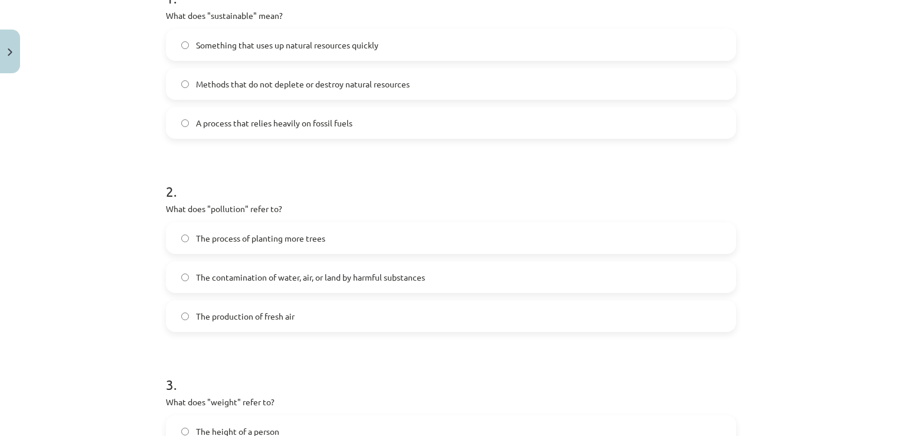
click at [129, 240] on div "Mācību tēma: Angļu valoda i - 10.klase 1.ieskaites mācību materiāls #10 🔤 Topic…" at bounding box center [451, 218] width 902 height 436
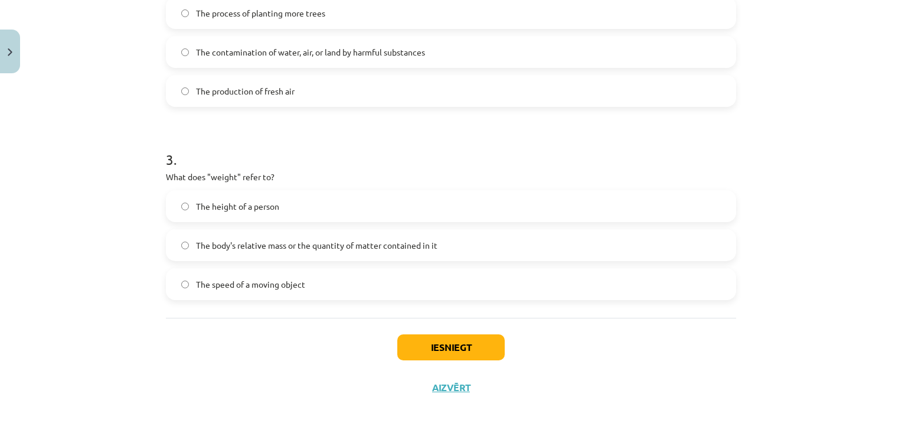
scroll to position [491, 0]
click at [448, 243] on label "The body's relative mass or the quantity of matter contained in it" at bounding box center [451, 245] width 568 height 30
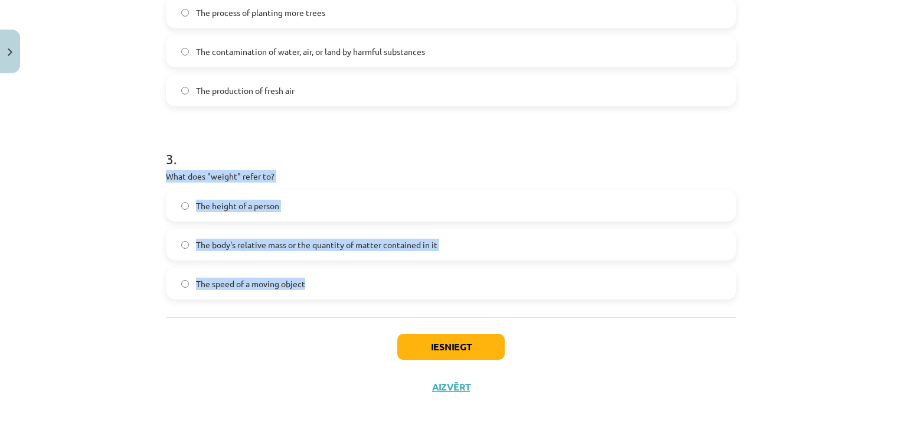
drag, startPoint x: 162, startPoint y: 175, endPoint x: 314, endPoint y: 296, distance: 194.2
drag, startPoint x: 83, startPoint y: 220, endPoint x: 87, endPoint y: 215, distance: 6.7
click at [84, 219] on div "Mācību tēma: Angļu valoda i - 10.klase 1.ieskaites mācību materiāls #10 🔤 Topic…" at bounding box center [451, 218] width 902 height 436
click at [97, 225] on div "Mācību tēma: Angļu valoda i - 10.klase 1.ieskaites mācību materiāls #10 🔤 Topic…" at bounding box center [451, 218] width 902 height 436
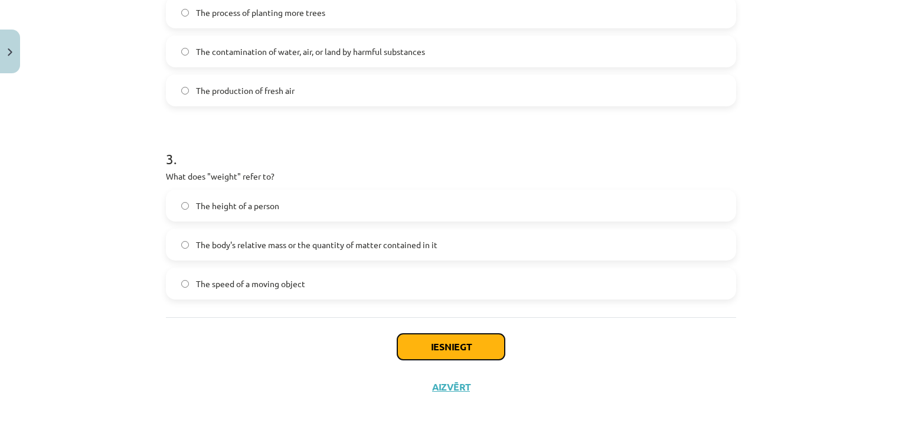
click at [462, 346] on button "Iesniegt" at bounding box center [450, 347] width 107 height 26
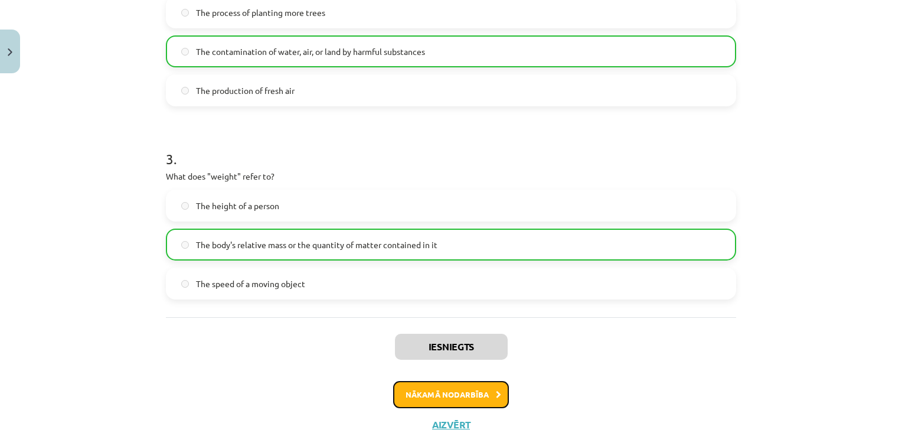
click at [457, 398] on button "Nākamā nodarbība" at bounding box center [451, 394] width 116 height 27
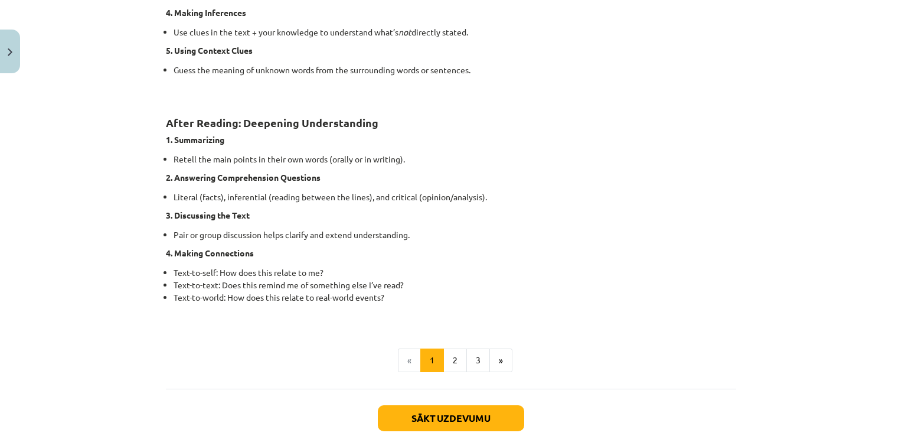
scroll to position [928, 0]
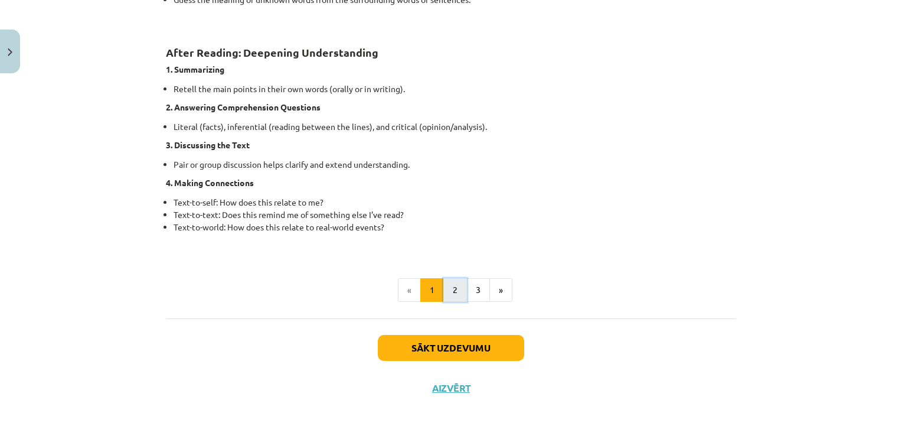
click at [449, 288] on button "2" at bounding box center [456, 290] width 24 height 24
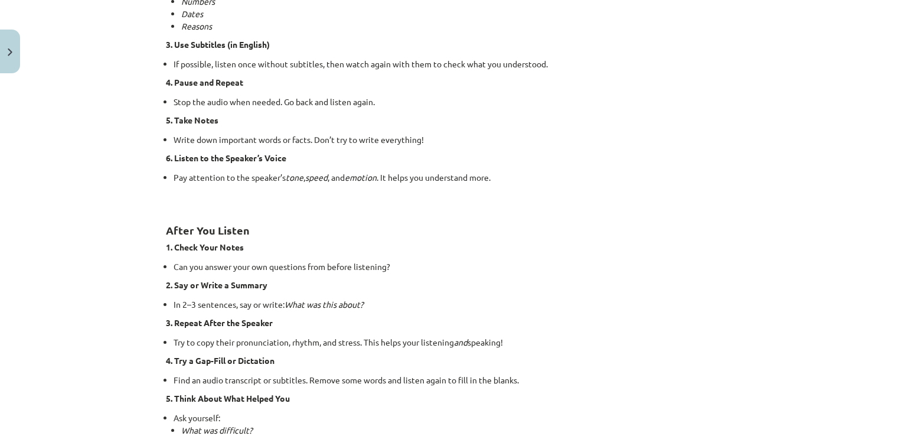
scroll to position [835, 0]
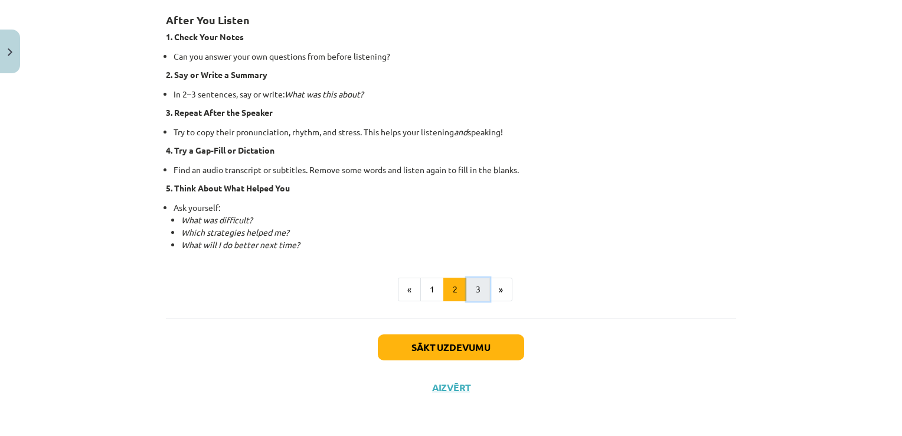
click at [478, 285] on button "3" at bounding box center [479, 290] width 24 height 24
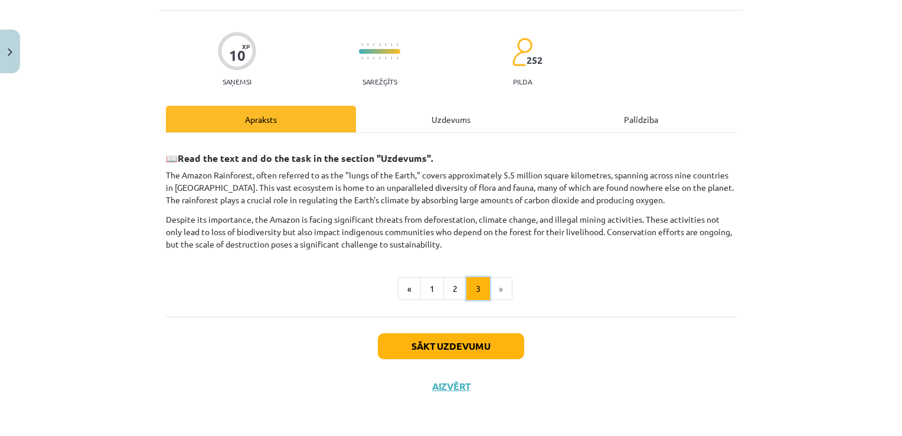
scroll to position [66, 0]
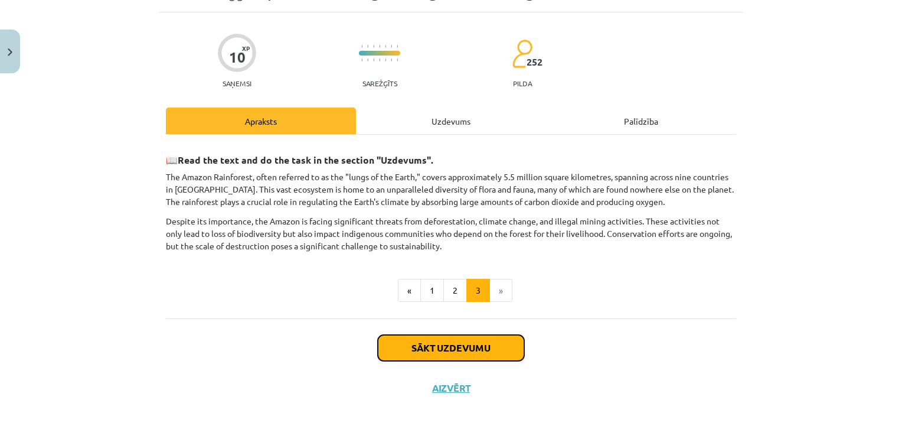
click at [394, 344] on button "Sākt uzdevumu" at bounding box center [451, 348] width 146 height 26
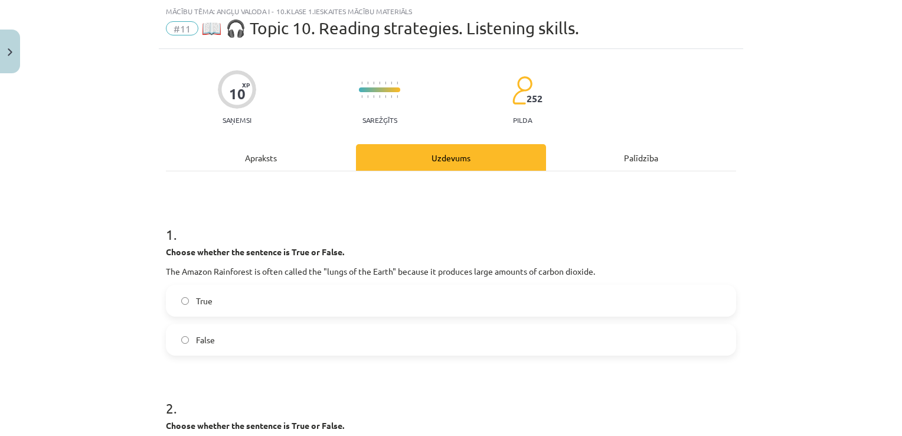
scroll to position [148, 0]
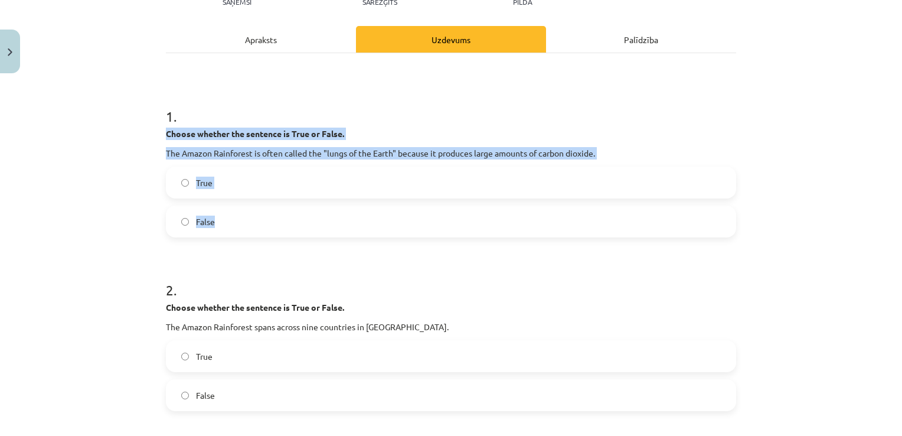
drag, startPoint x: 156, startPoint y: 133, endPoint x: 331, endPoint y: 223, distance: 196.5
click at [230, 219] on label "False" at bounding box center [451, 222] width 568 height 30
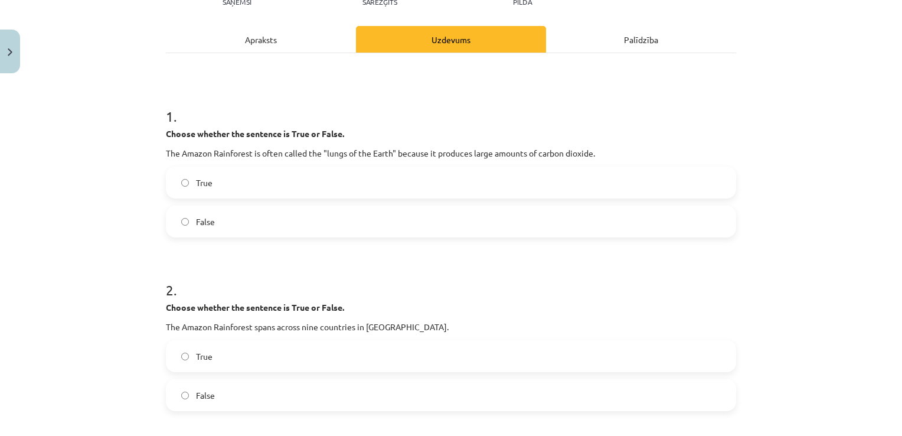
scroll to position [266, 0]
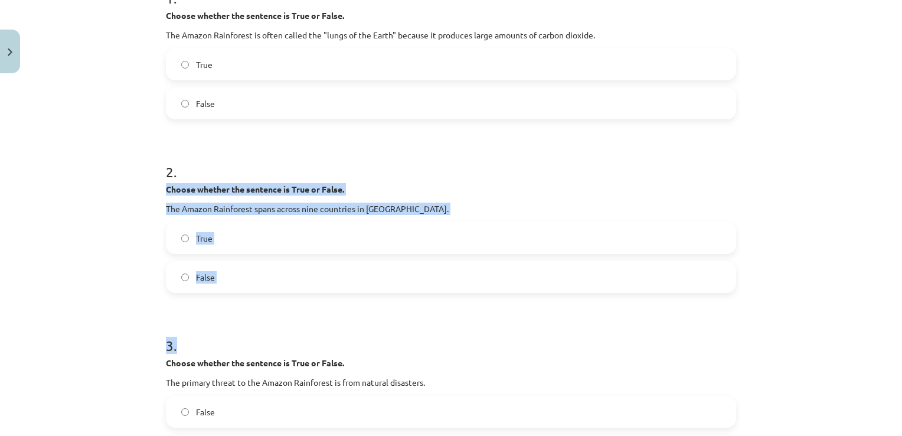
drag, startPoint x: 156, startPoint y: 188, endPoint x: 288, endPoint y: 294, distance: 168.5
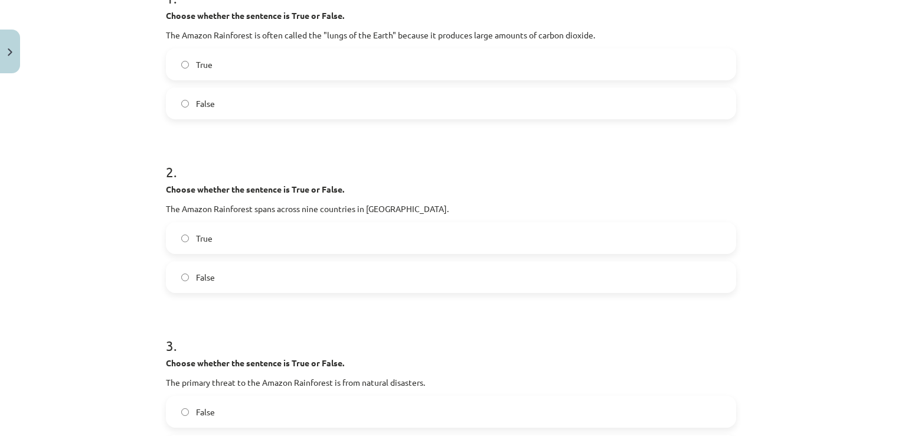
click at [133, 178] on div "Mācību tēma: Angļu valoda i - 10.klase 1.ieskaites mācību materiāls #11 📖 🎧 Top…" at bounding box center [451, 218] width 902 height 436
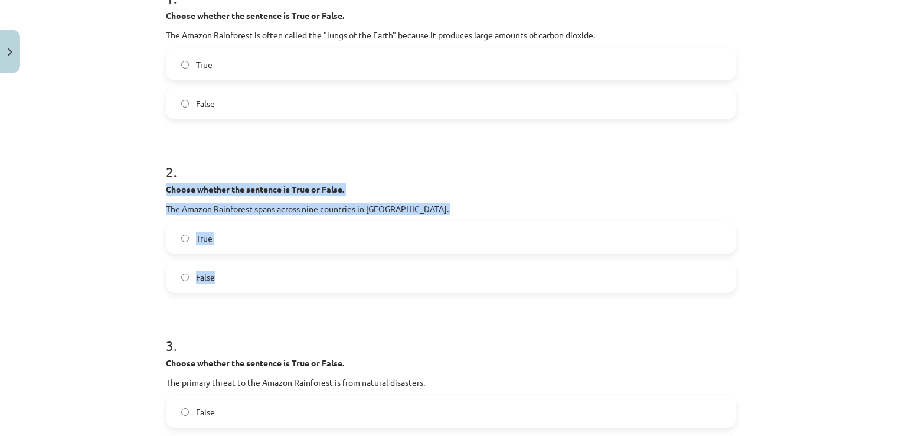
drag, startPoint x: 148, startPoint y: 187, endPoint x: 278, endPoint y: 286, distance: 163.0
click at [278, 286] on div "Mācību tēma: Angļu valoda i - 10.klase 1.ieskaites mācību materiāls #11 📖 🎧 Top…" at bounding box center [451, 218] width 902 height 436
click at [206, 236] on span "True" at bounding box center [204, 238] width 17 height 12
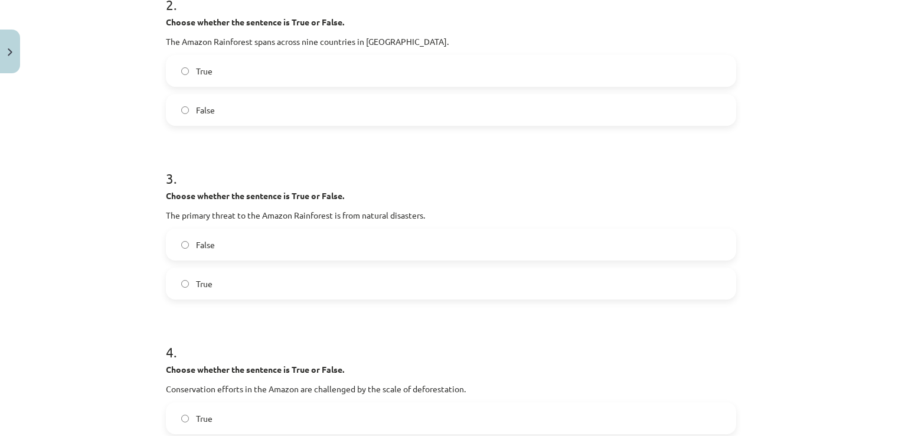
scroll to position [502, 0]
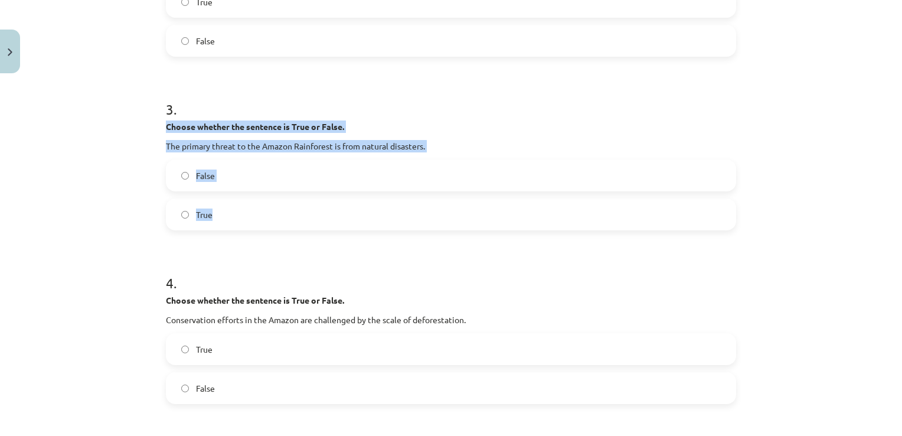
drag, startPoint x: 154, startPoint y: 126, endPoint x: 265, endPoint y: 224, distance: 148.2
click at [265, 224] on div "10 XP Saņemsi Sarežģīts 252 pilda Apraksts Uzdevums Palīdzība 1 . Choose whethe…" at bounding box center [451, 422] width 585 height 1690
click at [236, 178] on label "False" at bounding box center [451, 176] width 568 height 30
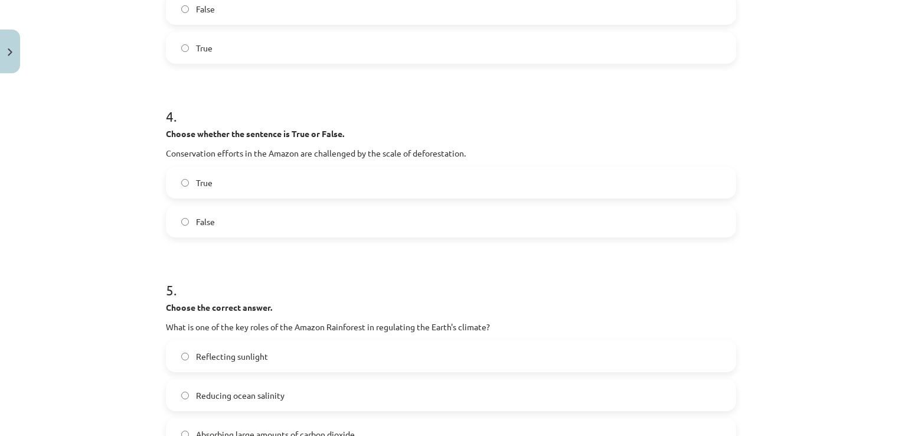
scroll to position [679, 0]
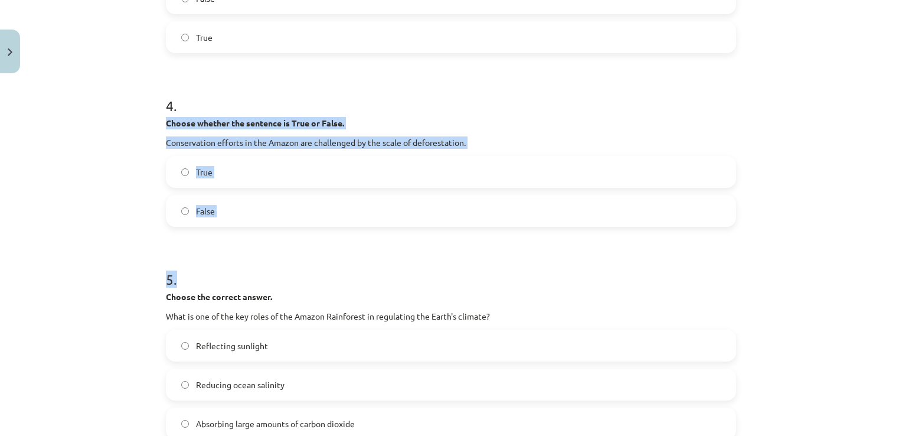
drag, startPoint x: 154, startPoint y: 119, endPoint x: 271, endPoint y: 228, distance: 159.6
click at [271, 228] on div "10 XP Saņemsi Sarežģīts 252 pilda Apraksts Uzdevums Palīdzība 1 . Choose whethe…" at bounding box center [451, 244] width 585 height 1690
drag, startPoint x: 271, startPoint y: 228, endPoint x: 275, endPoint y: 214, distance: 14.9
click at [275, 214] on label "False" at bounding box center [451, 211] width 568 height 30
click at [143, 118] on div "Mācību tēma: Angļu valoda i - 10.klase 1.ieskaites mācību materiāls #11 📖 🎧 Top…" at bounding box center [451, 218] width 902 height 436
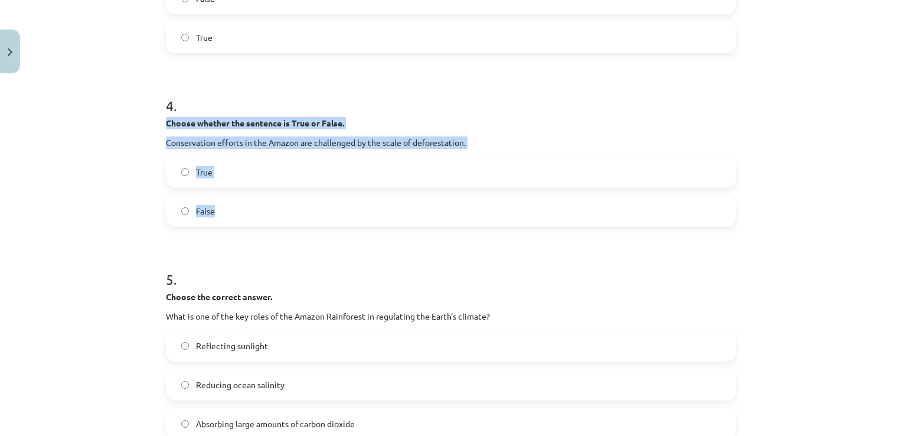
drag, startPoint x: 156, startPoint y: 119, endPoint x: 285, endPoint y: 211, distance: 158.3
click at [285, 211] on div "10 XP Saņemsi Sarežģīts 252 pilda Apraksts Uzdevums Palīdzība 1 . Choose whethe…" at bounding box center [451, 244] width 585 height 1690
click at [223, 170] on label "True" at bounding box center [451, 172] width 568 height 30
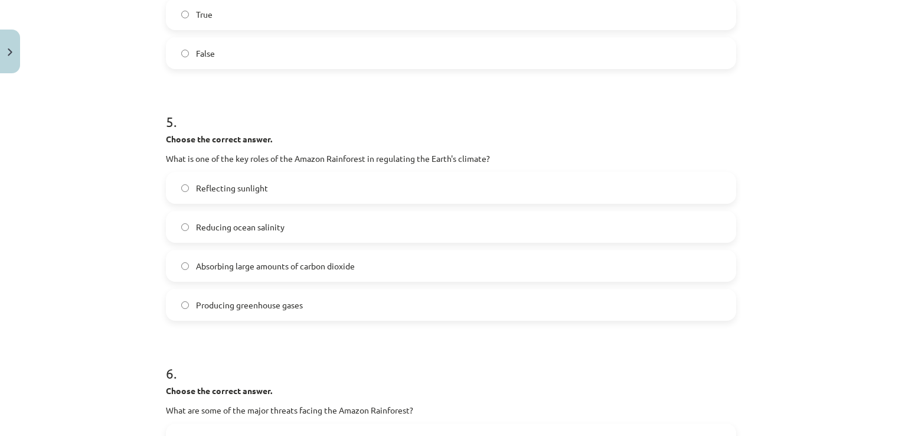
scroll to position [856, 0]
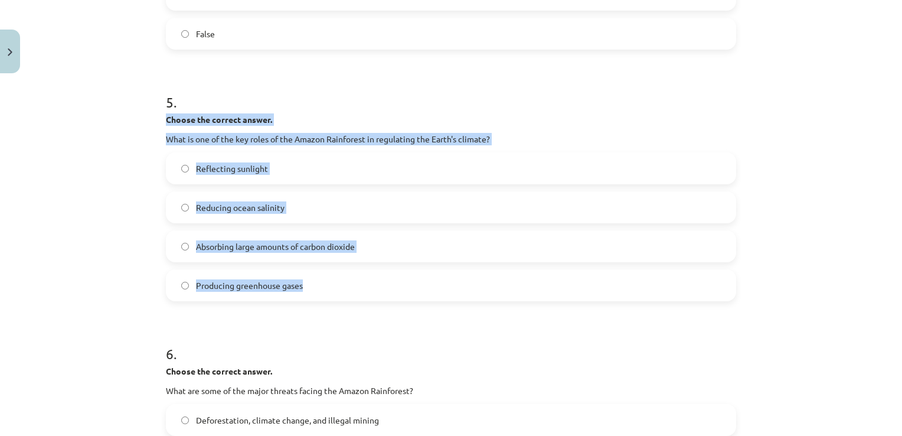
drag, startPoint x: 154, startPoint y: 118, endPoint x: 374, endPoint y: 291, distance: 279.8
click at [374, 291] on div "Mācību tēma: Angļu valoda i - 10.klase 1.ieskaites mācību materiāls #11 📖 🎧 Top…" at bounding box center [451, 218] width 902 height 436
click at [255, 248] on span "Absorbing large amounts of carbon dioxide" at bounding box center [275, 246] width 159 height 12
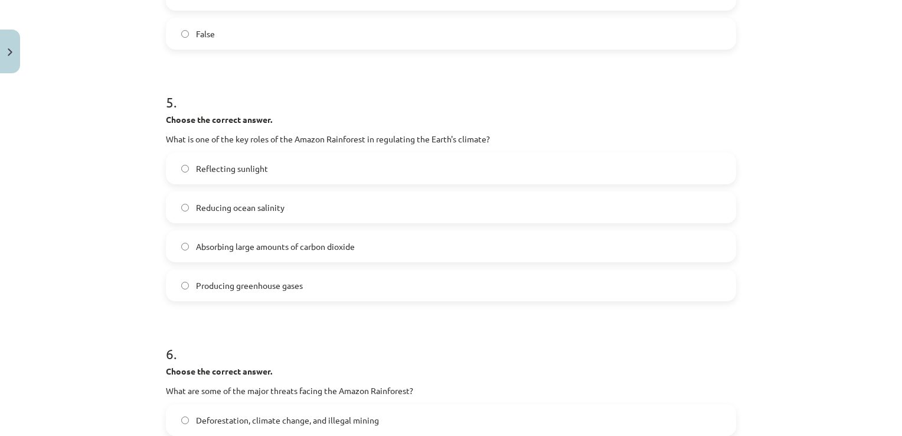
click at [64, 223] on div "Mācību tēma: Angļu valoda i - 10.klase 1.ieskaites mācību materiāls #11 📖 🎧 Top…" at bounding box center [451, 218] width 902 height 436
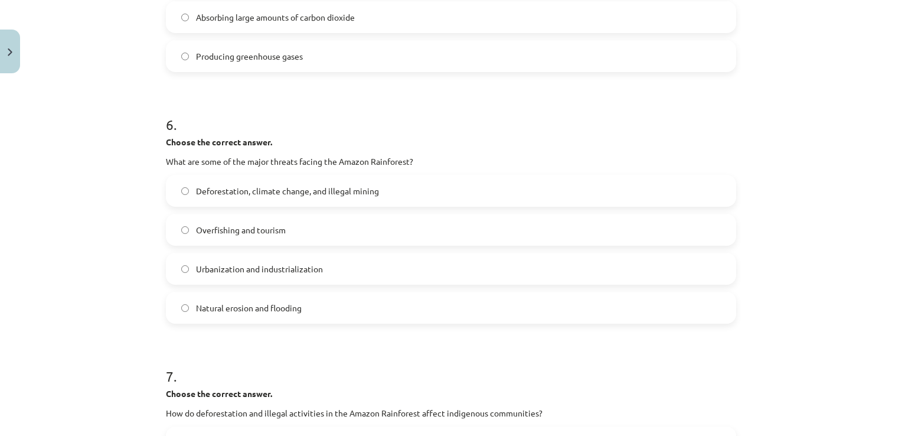
scroll to position [1093, 0]
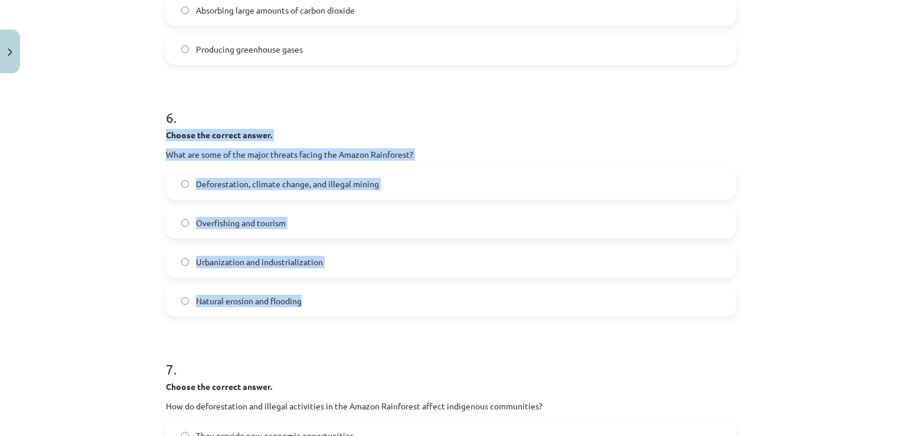
drag, startPoint x: 154, startPoint y: 130, endPoint x: 379, endPoint y: 305, distance: 285.3
click at [304, 184] on span "Deforestation, climate change, and illegal mining" at bounding box center [287, 184] width 183 height 12
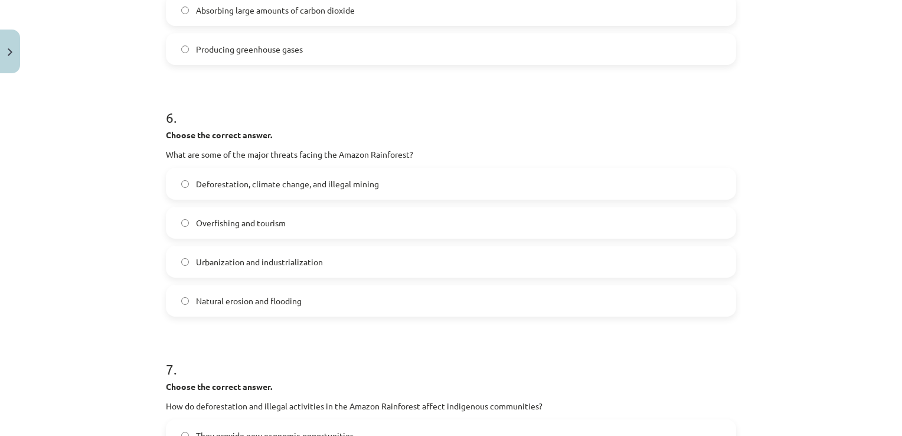
drag, startPoint x: 95, startPoint y: 179, endPoint x: 94, endPoint y: 170, distance: 9.5
click at [95, 178] on div "Mācību tēma: Angļu valoda i - 10.klase 1.ieskaites mācību materiāls #11 📖 🎧 Top…" at bounding box center [451, 218] width 902 height 436
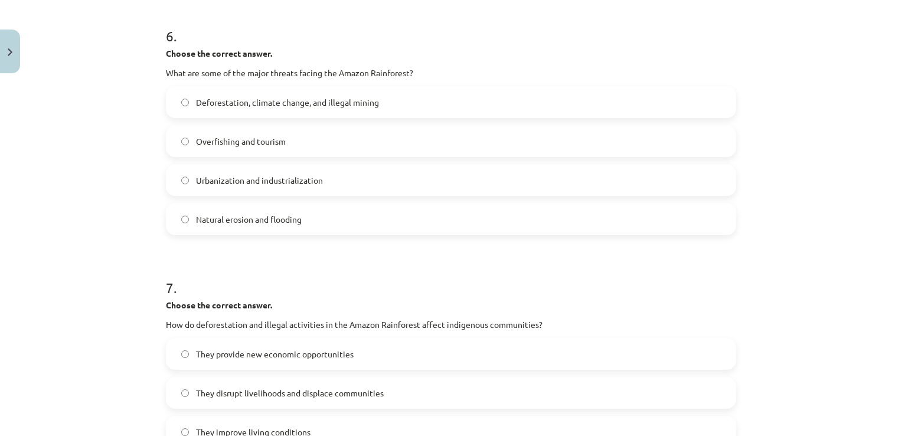
scroll to position [1329, 0]
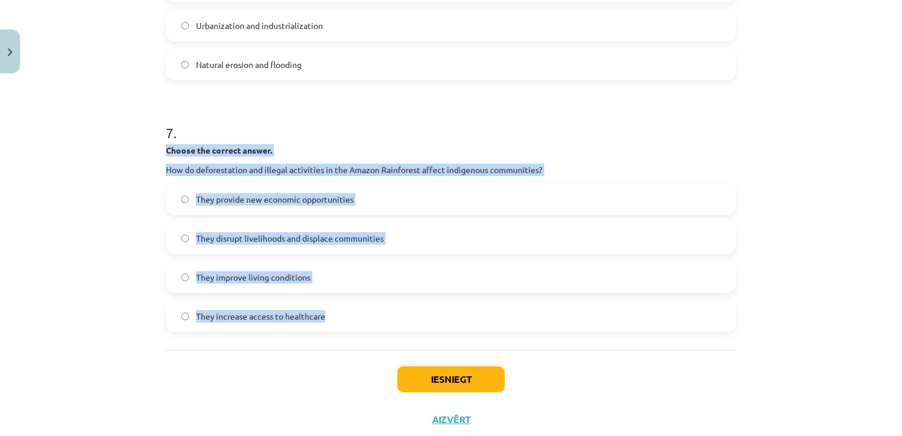
drag, startPoint x: 160, startPoint y: 145, endPoint x: 373, endPoint y: 309, distance: 268.6
click at [168, 237] on label "They disrupt livelihoods and displace communities" at bounding box center [451, 238] width 568 height 30
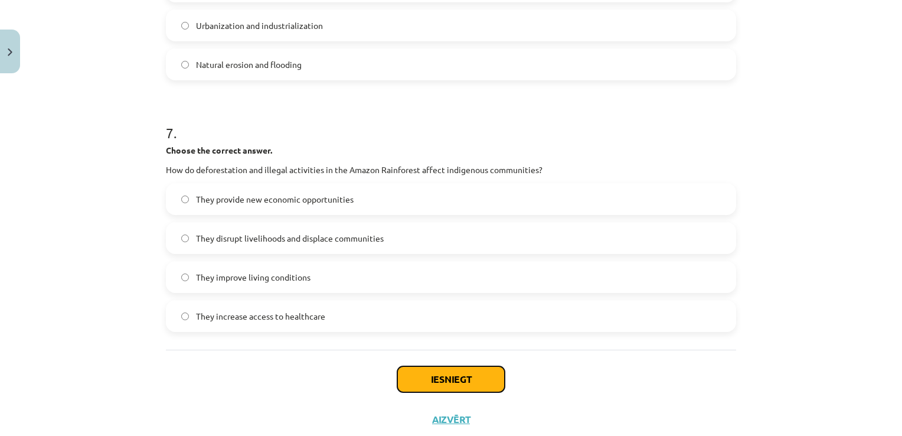
click at [461, 386] on button "Iesniegt" at bounding box center [450, 379] width 107 height 26
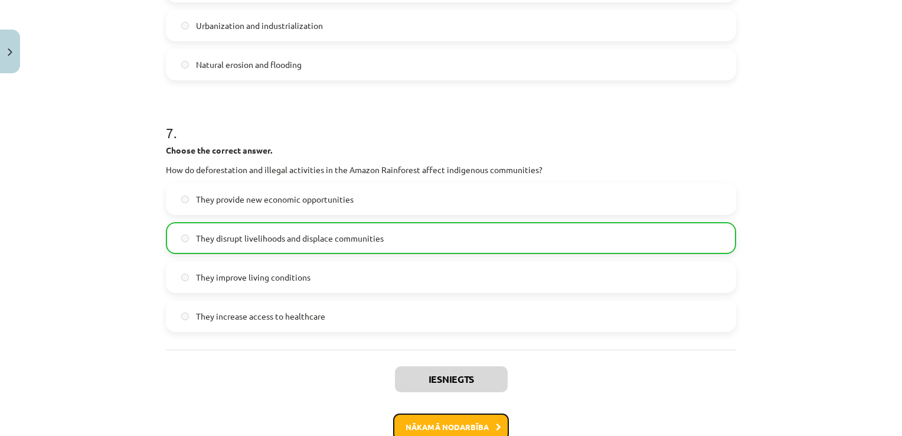
click at [490, 421] on button "Nākamā nodarbība" at bounding box center [451, 426] width 116 height 27
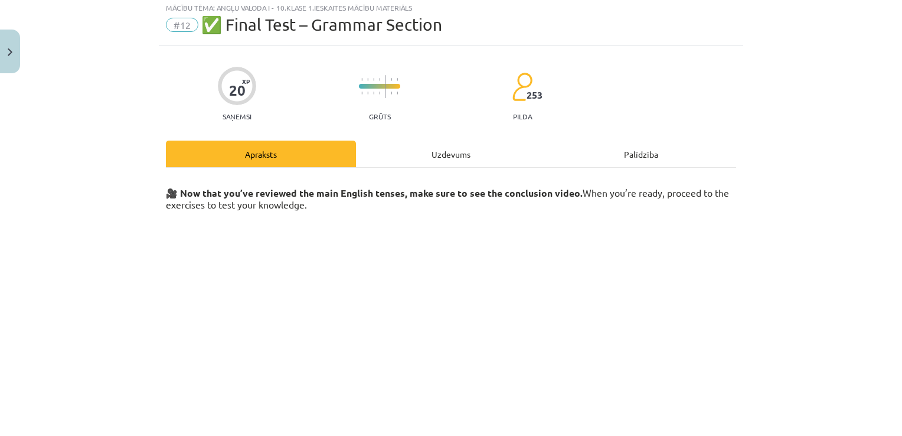
scroll to position [0, 0]
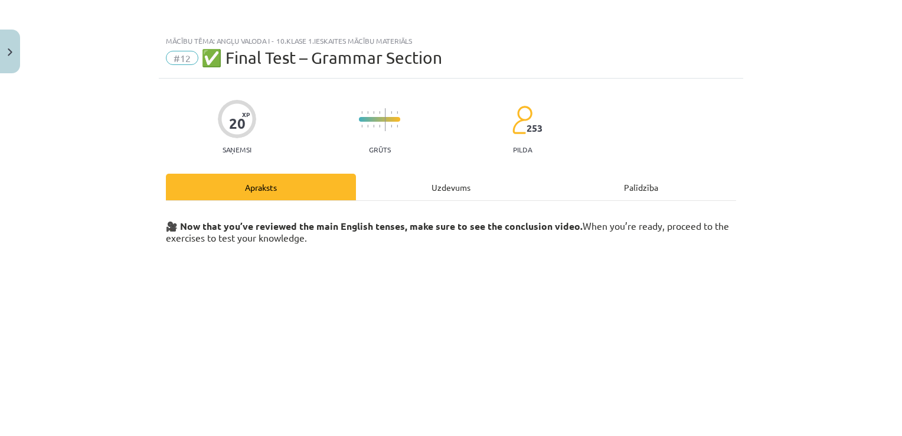
click at [431, 176] on div "Uzdevums" at bounding box center [451, 187] width 190 height 27
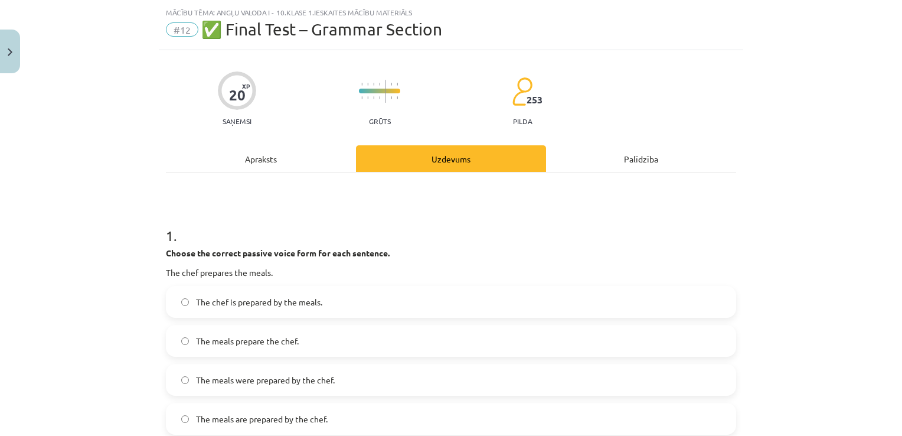
scroll to position [30, 0]
drag, startPoint x: 260, startPoint y: 159, endPoint x: 272, endPoint y: 155, distance: 12.7
click at [267, 157] on div "Apraksts" at bounding box center [261, 157] width 190 height 27
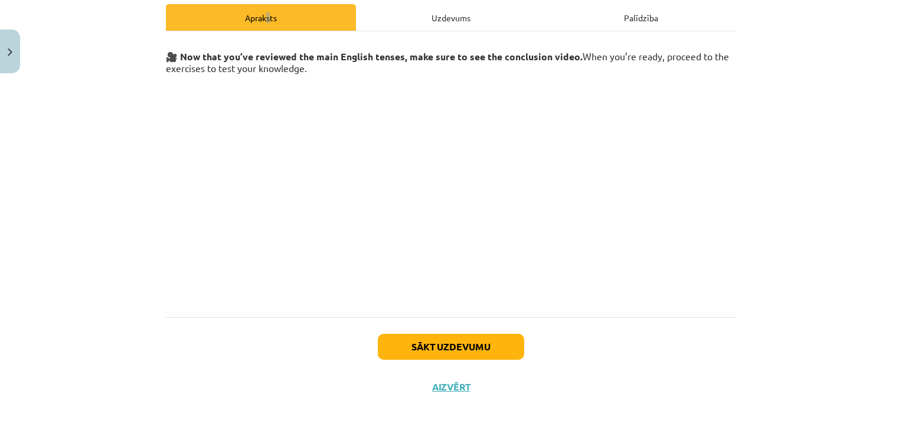
scroll to position [0, 0]
click at [470, 341] on button "Sākt uzdevumu" at bounding box center [451, 347] width 146 height 26
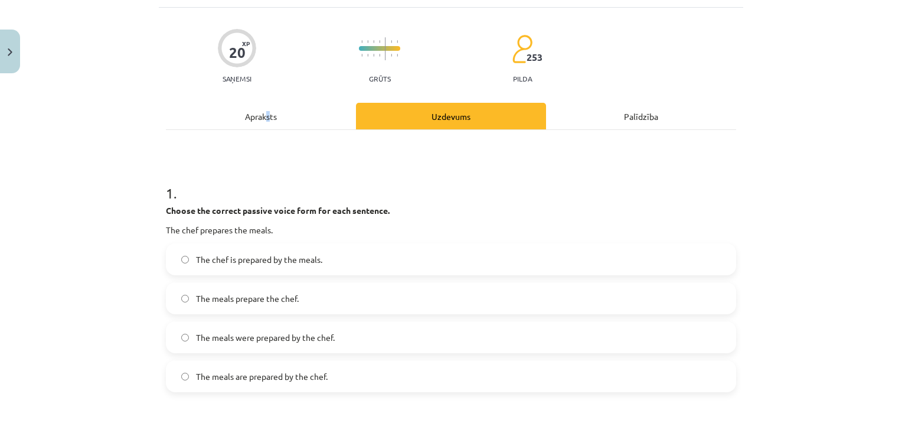
scroll to position [148, 0]
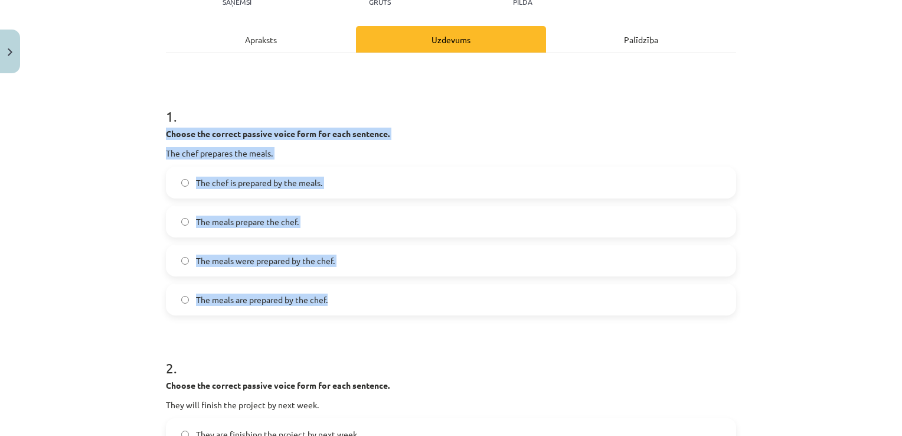
drag, startPoint x: 158, startPoint y: 131, endPoint x: 405, endPoint y: 295, distance: 295.7
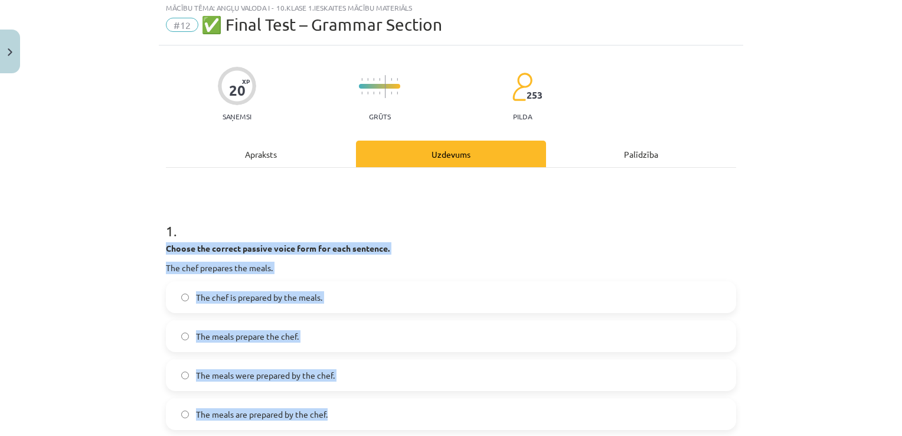
scroll to position [0, 0]
